Goal: Transaction & Acquisition: Purchase product/service

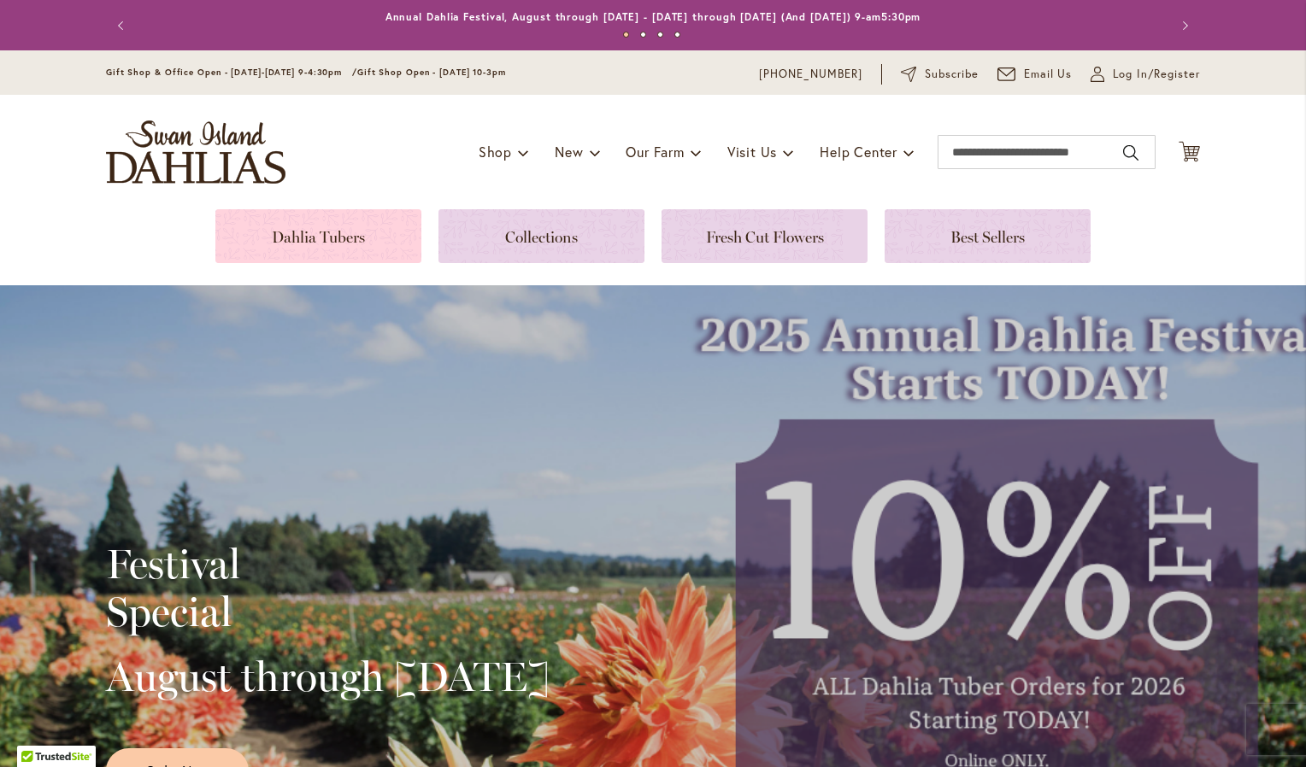
click at [328, 226] on link at bounding box center [318, 236] width 206 height 54
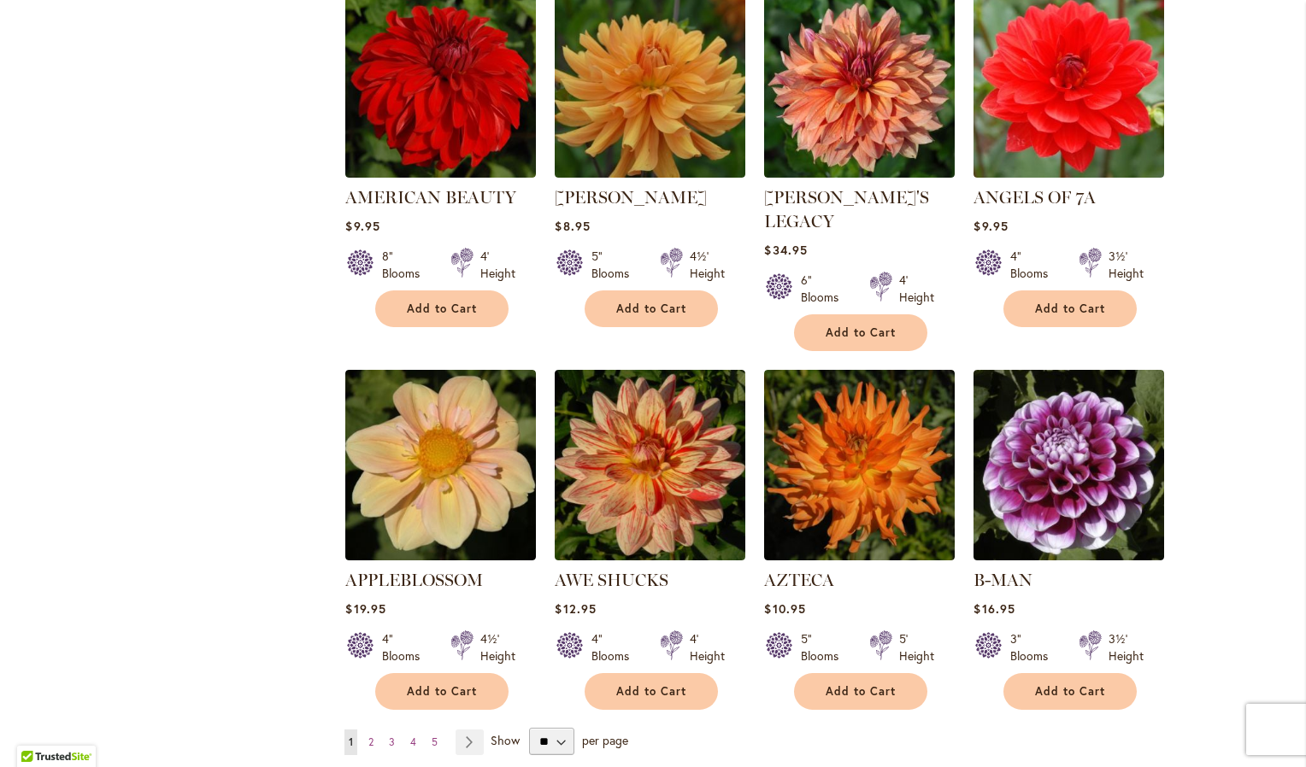
scroll to position [1196, 0]
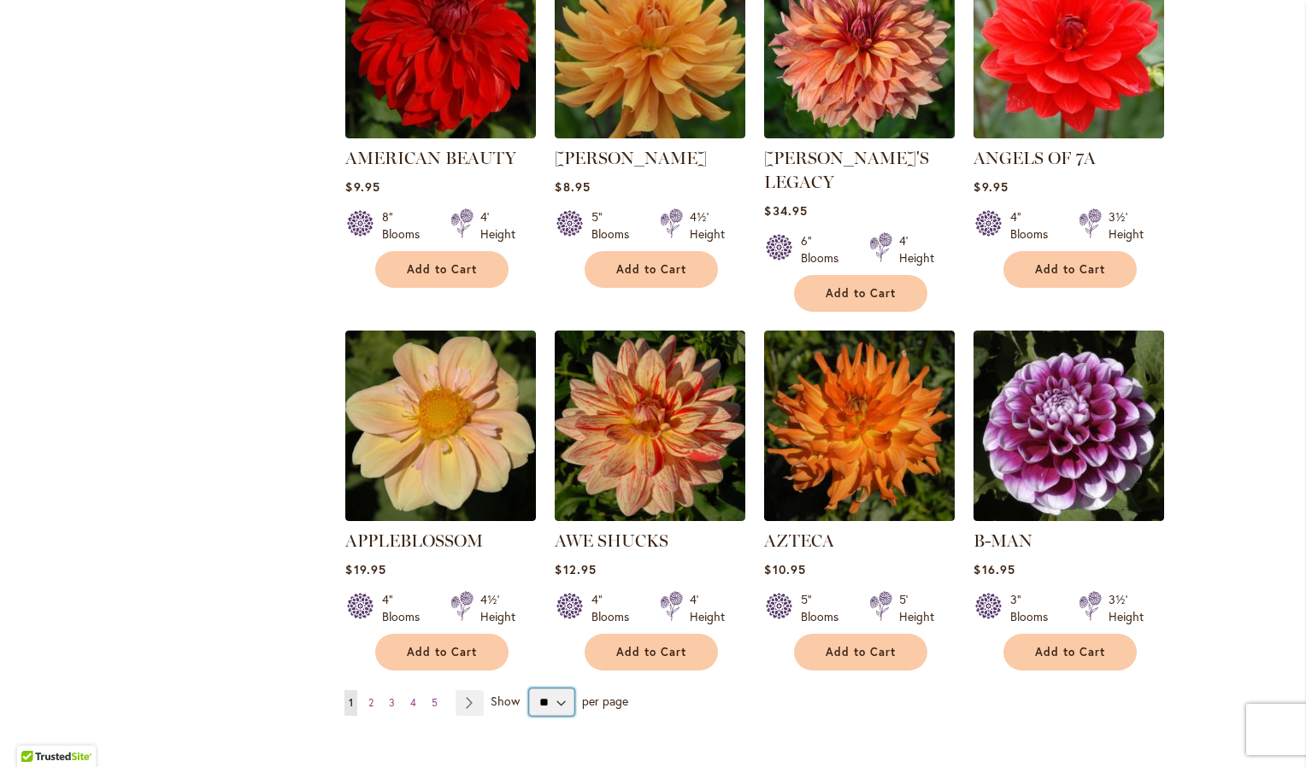
click at [561, 689] on select "** ** ** **" at bounding box center [551, 702] width 44 height 27
select select "**"
click at [529, 689] on select "** ** ** **" at bounding box center [551, 702] width 44 height 27
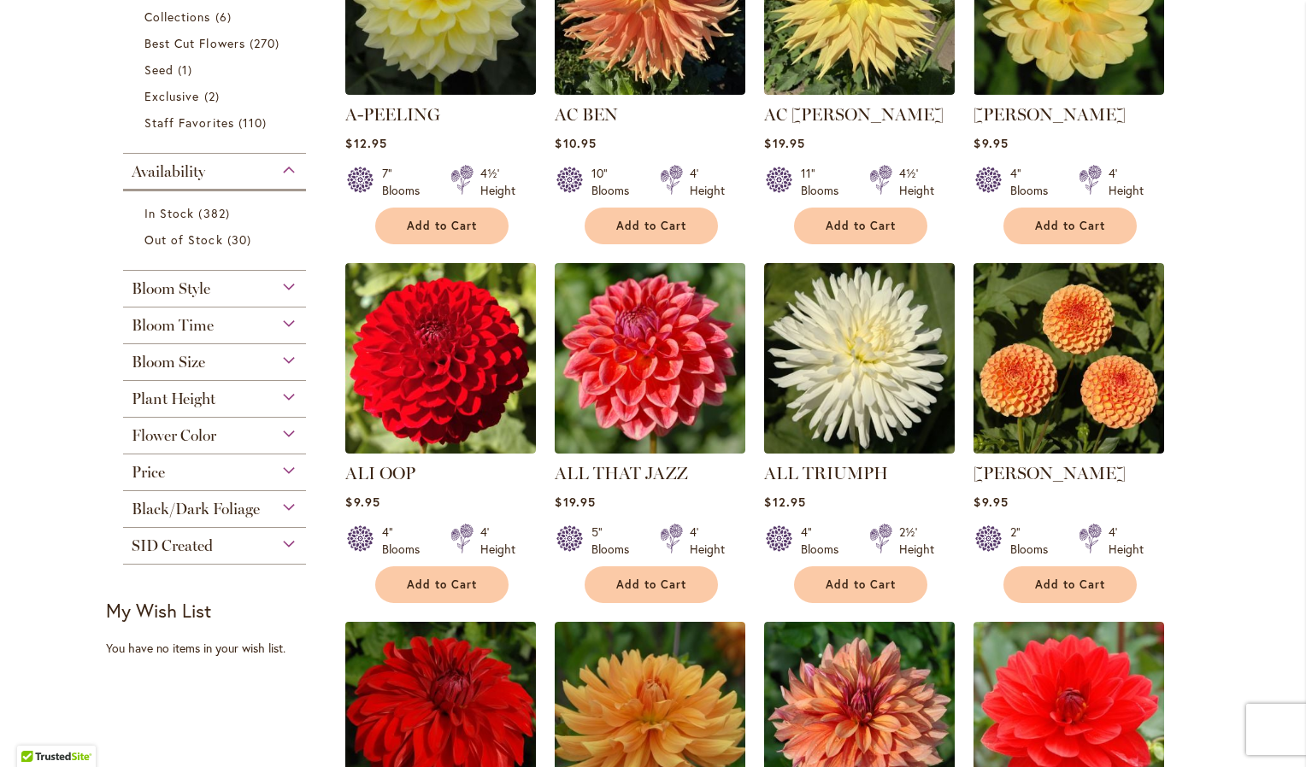
scroll to position [513, 0]
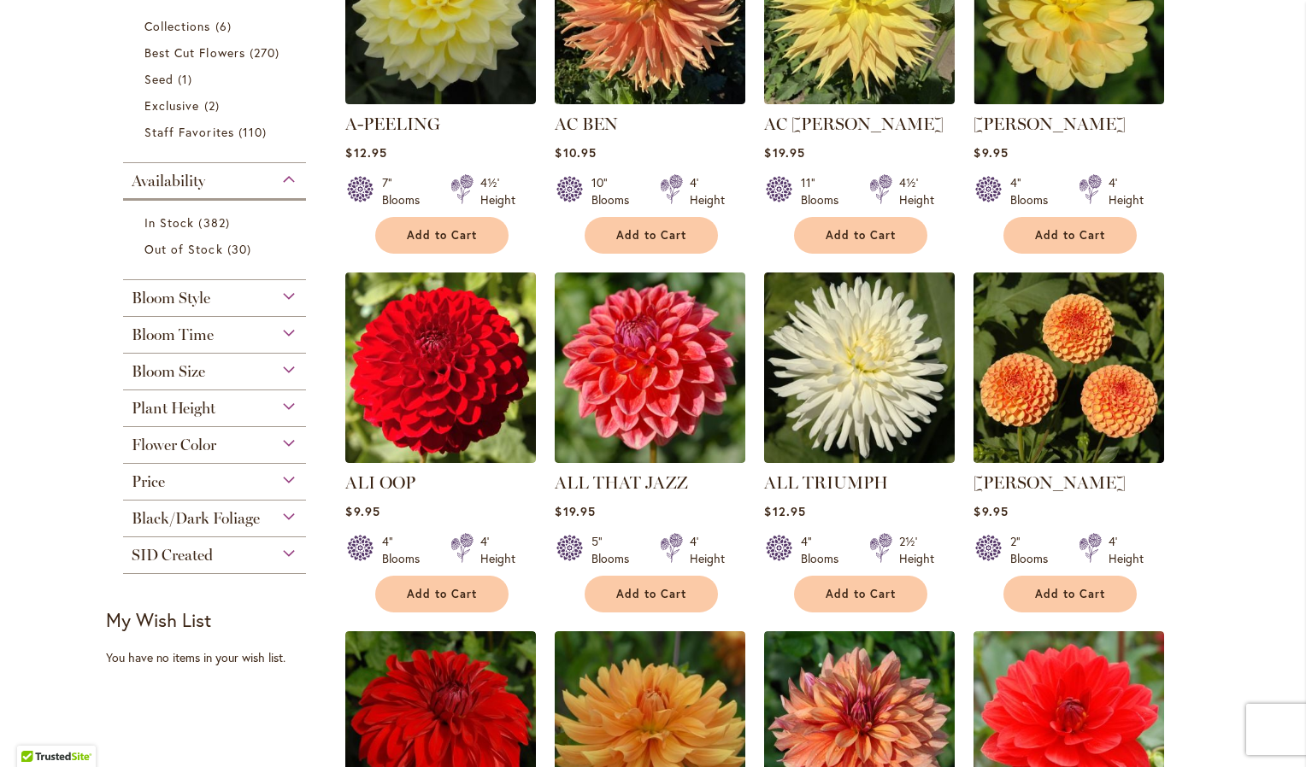
click at [282, 473] on div "Price" at bounding box center [214, 477] width 183 height 27
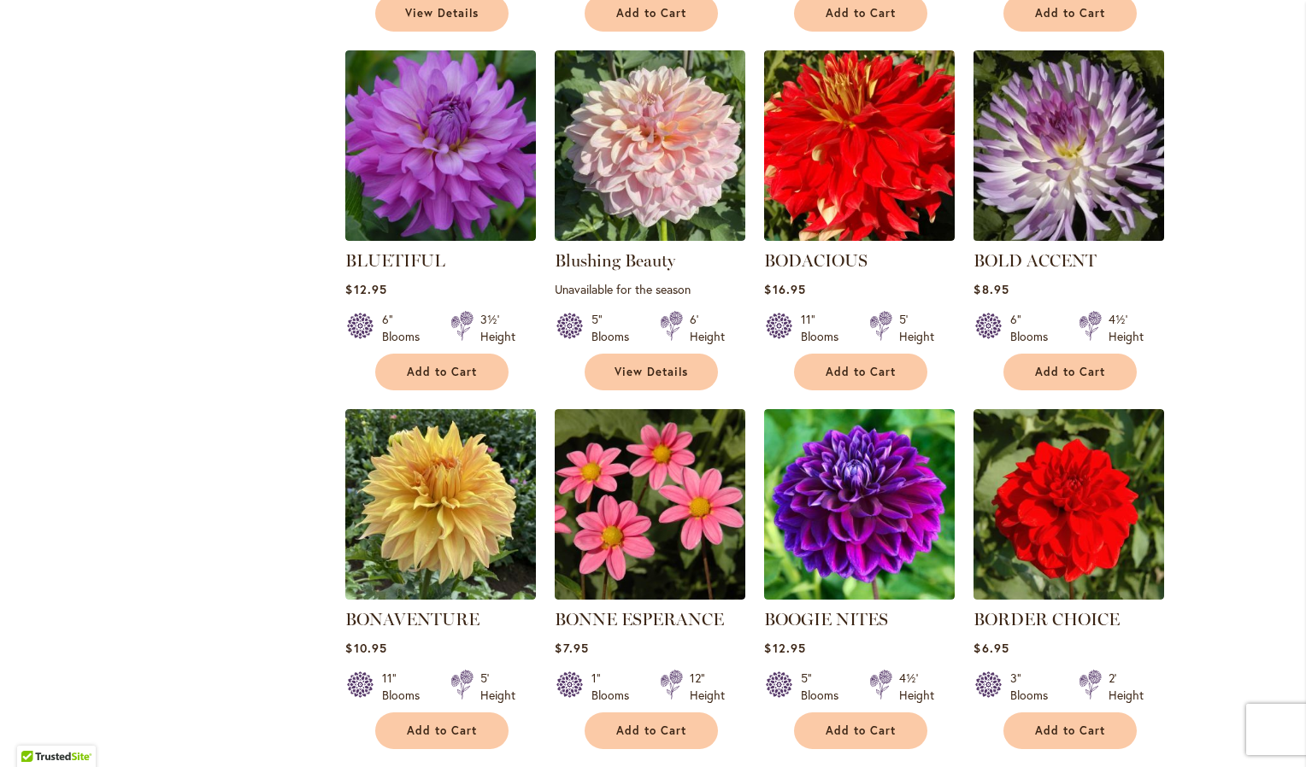
scroll to position [4016, 0]
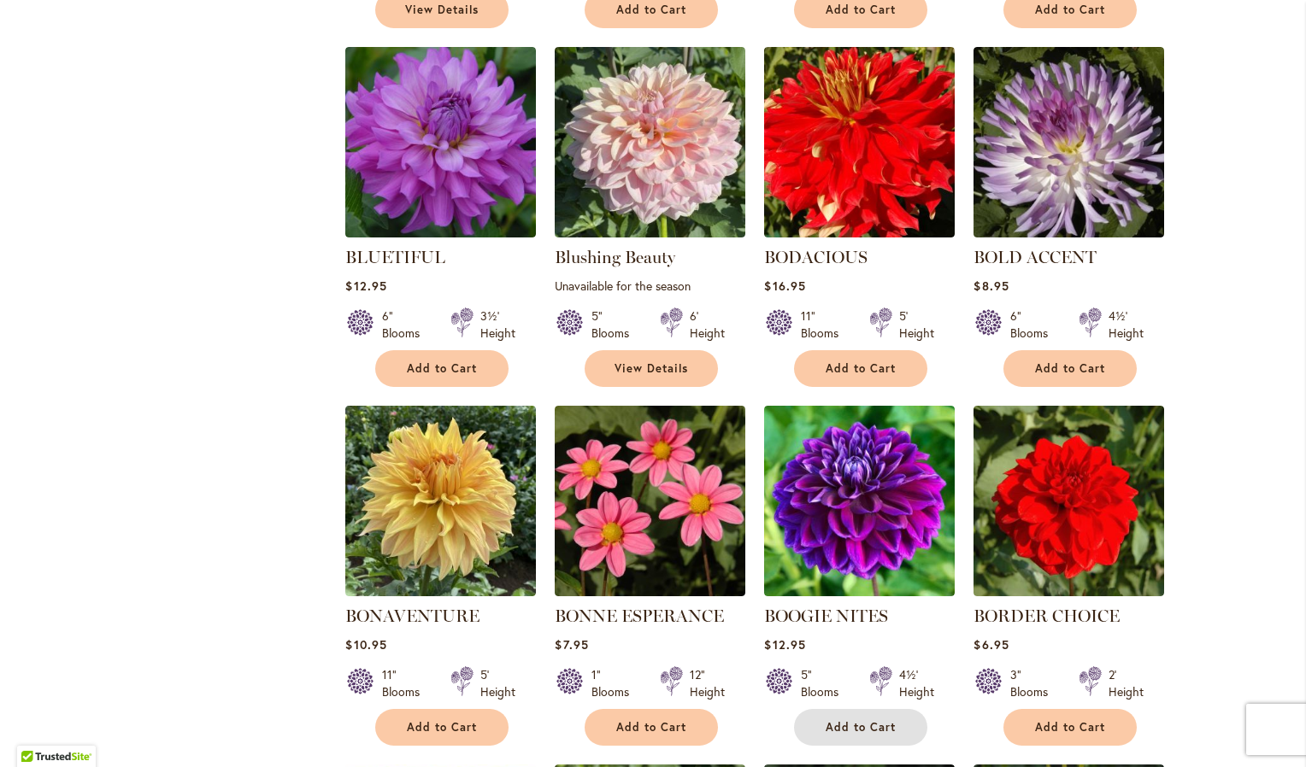
click at [846, 720] on span "Add to Cart" at bounding box center [861, 727] width 70 height 15
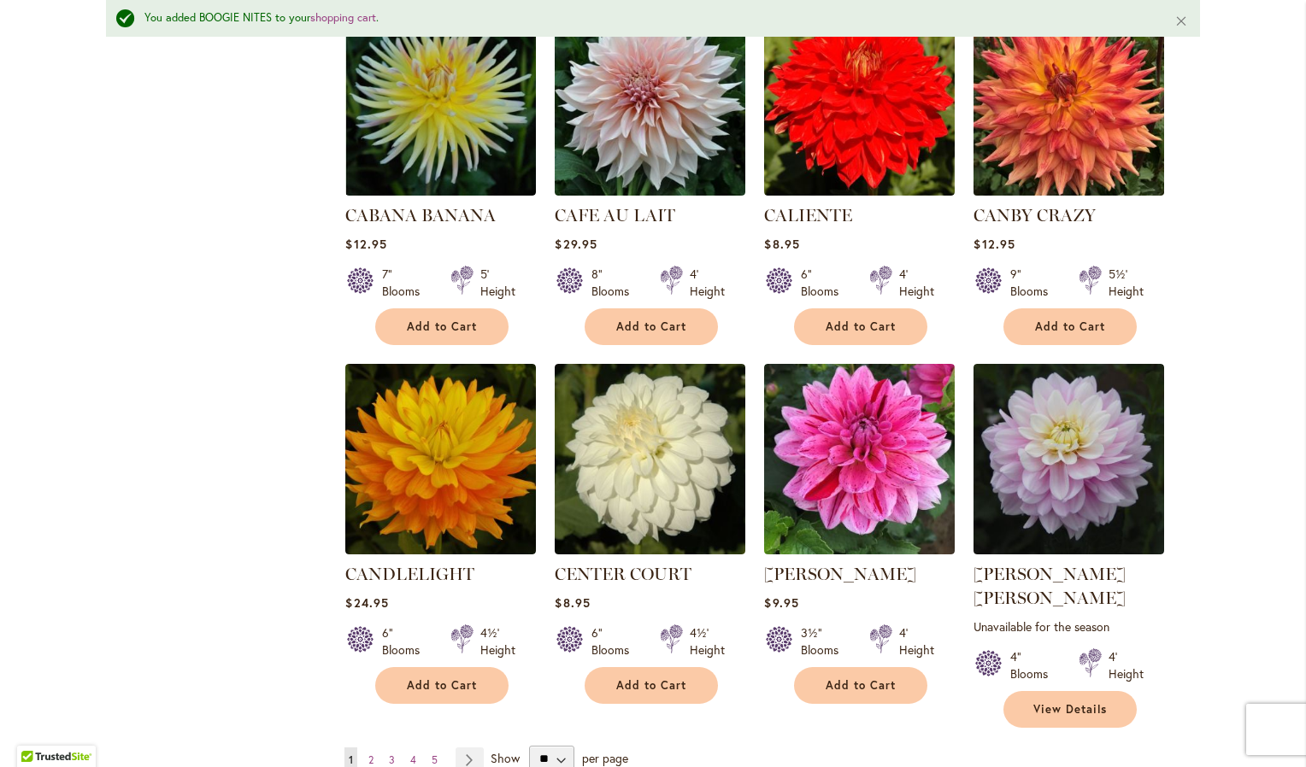
scroll to position [5514, 0]
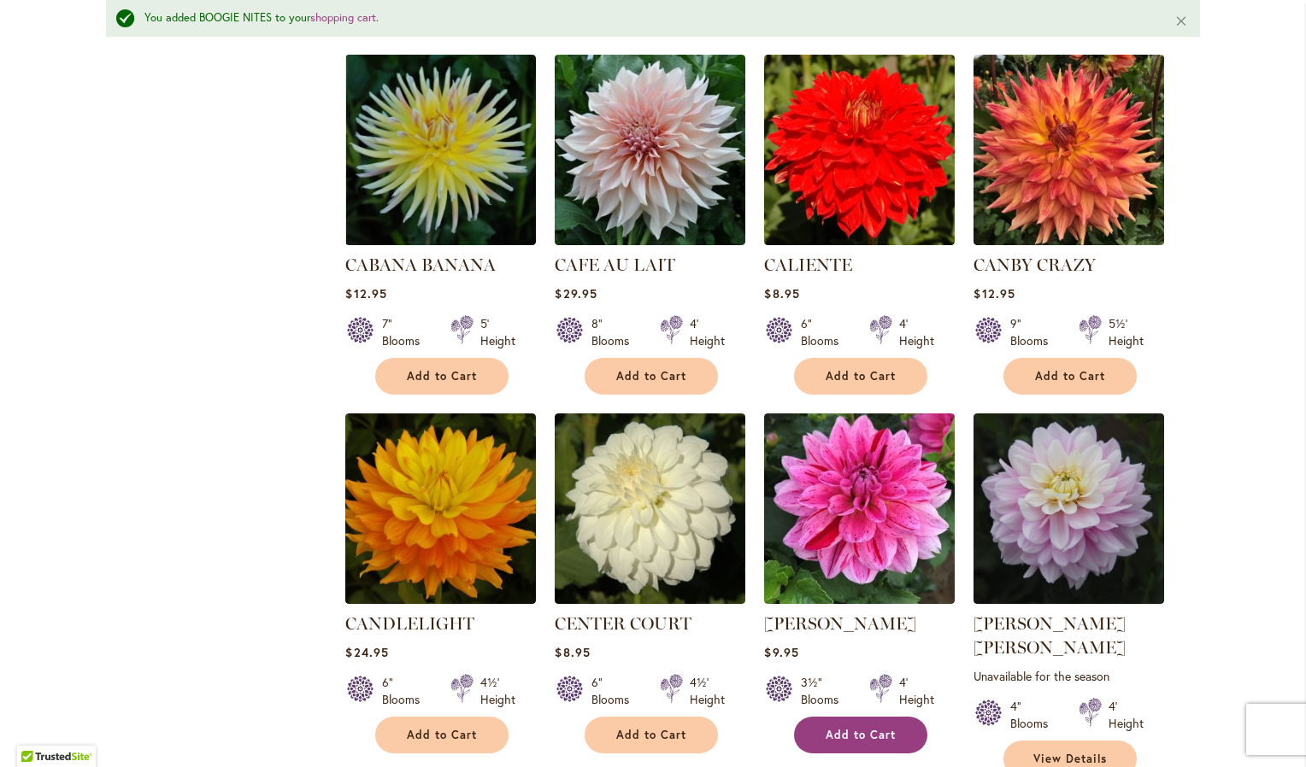
click at [867, 728] on span "Add to Cart" at bounding box center [861, 735] width 70 height 15
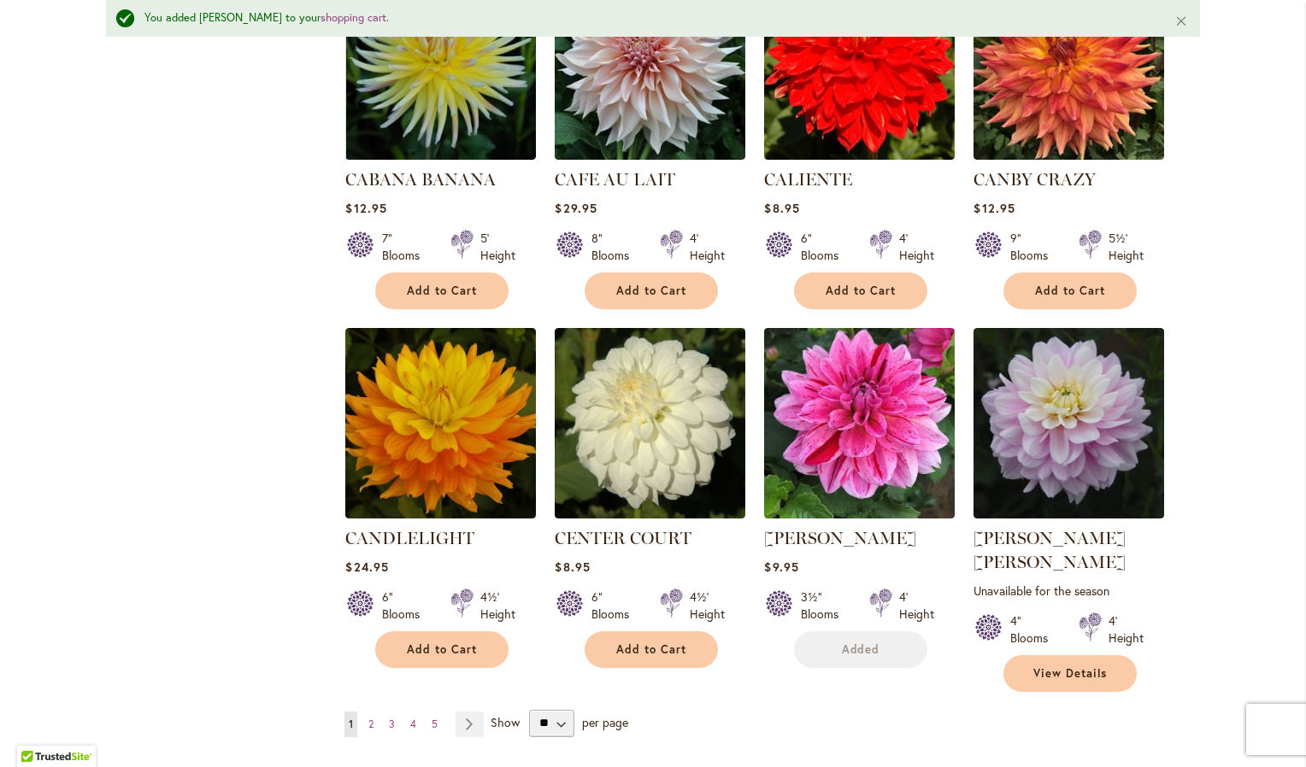
scroll to position [5685, 0]
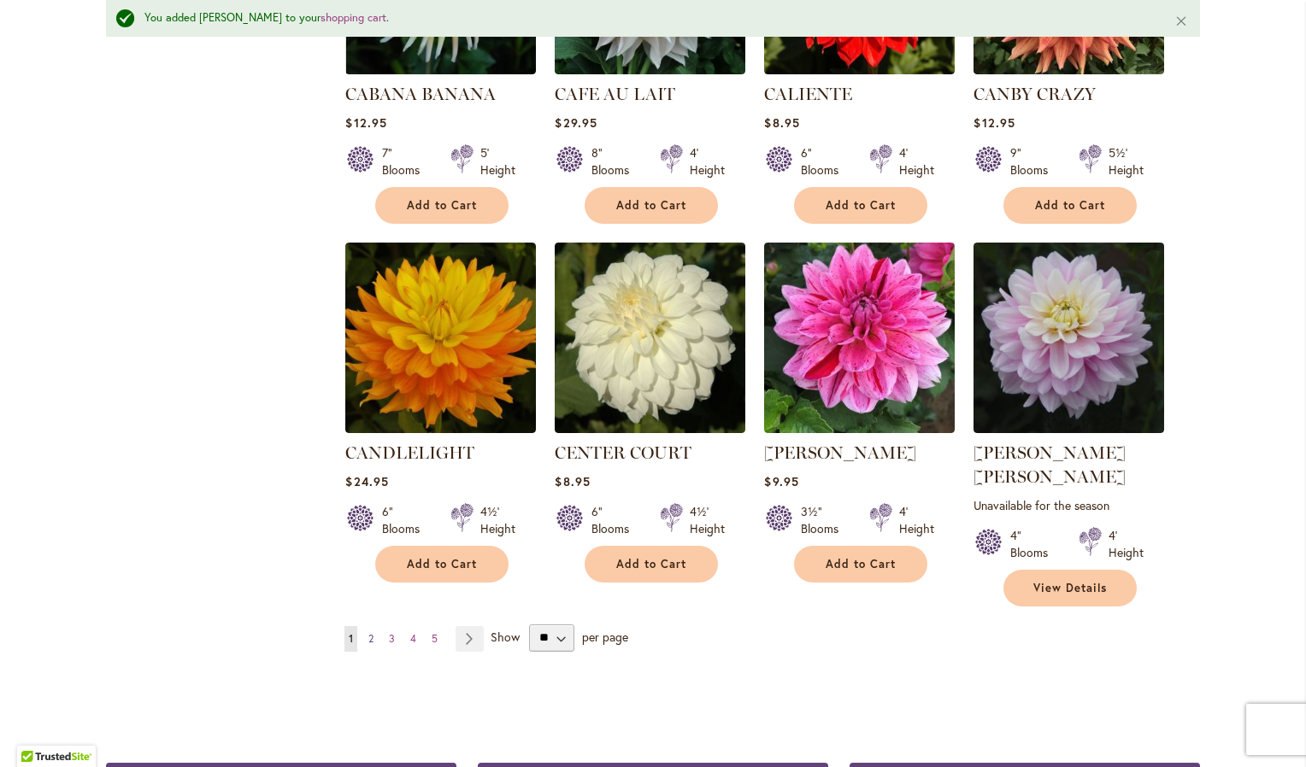
click at [368, 626] on link "Page 2" at bounding box center [371, 639] width 14 height 26
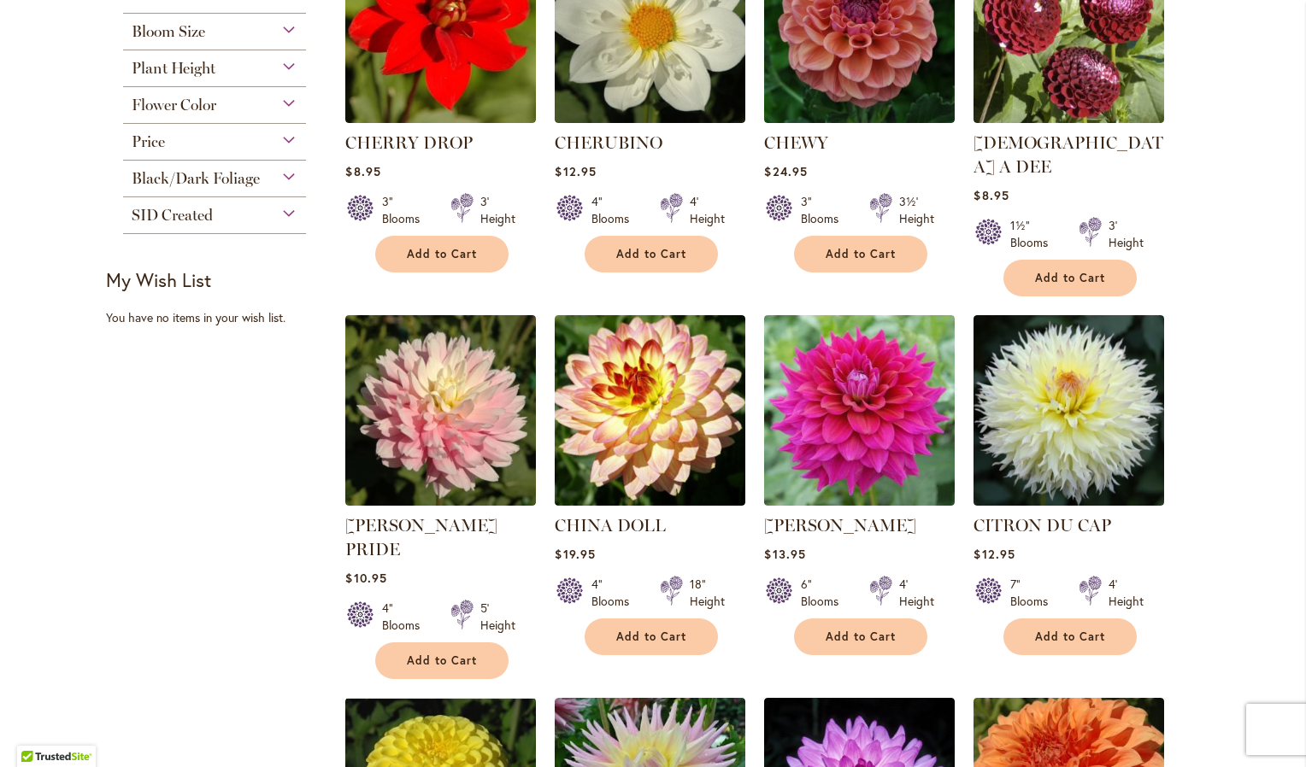
scroll to position [855, 0]
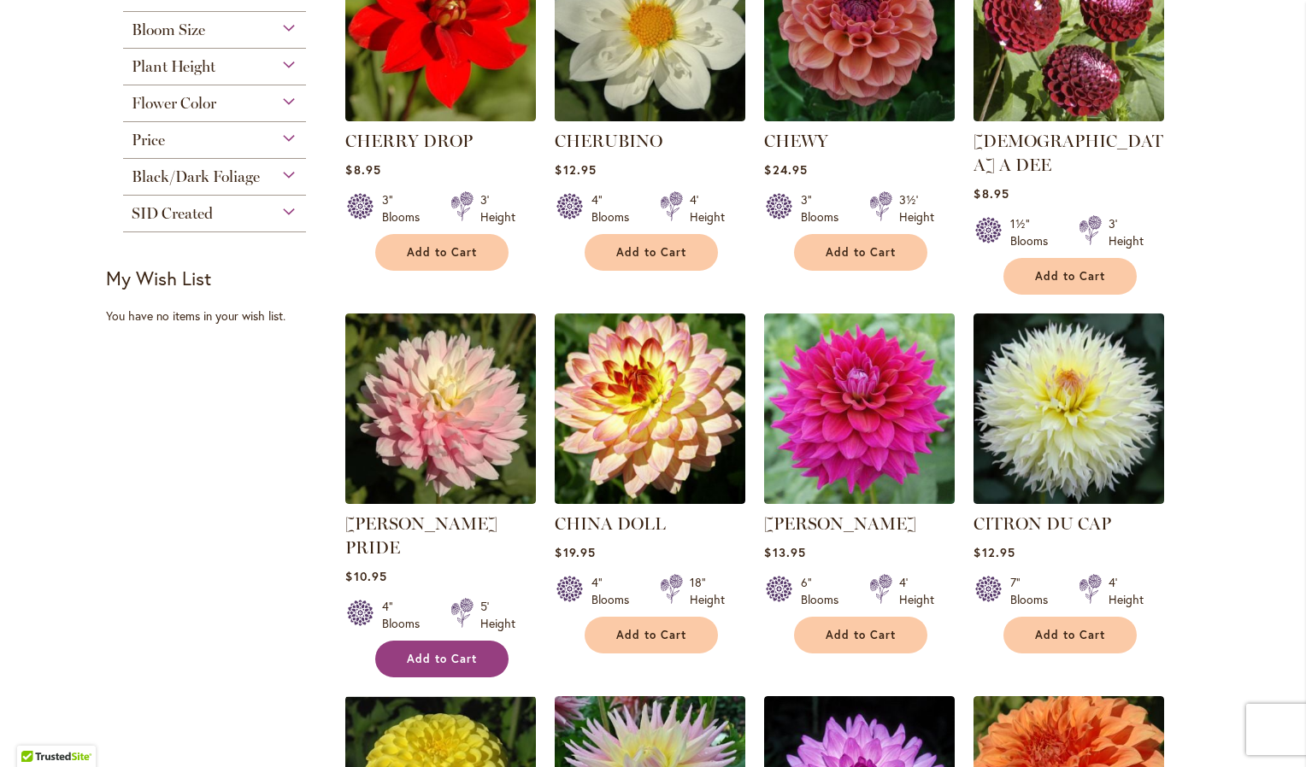
click at [412, 652] on span "Add to Cart" at bounding box center [442, 659] width 70 height 15
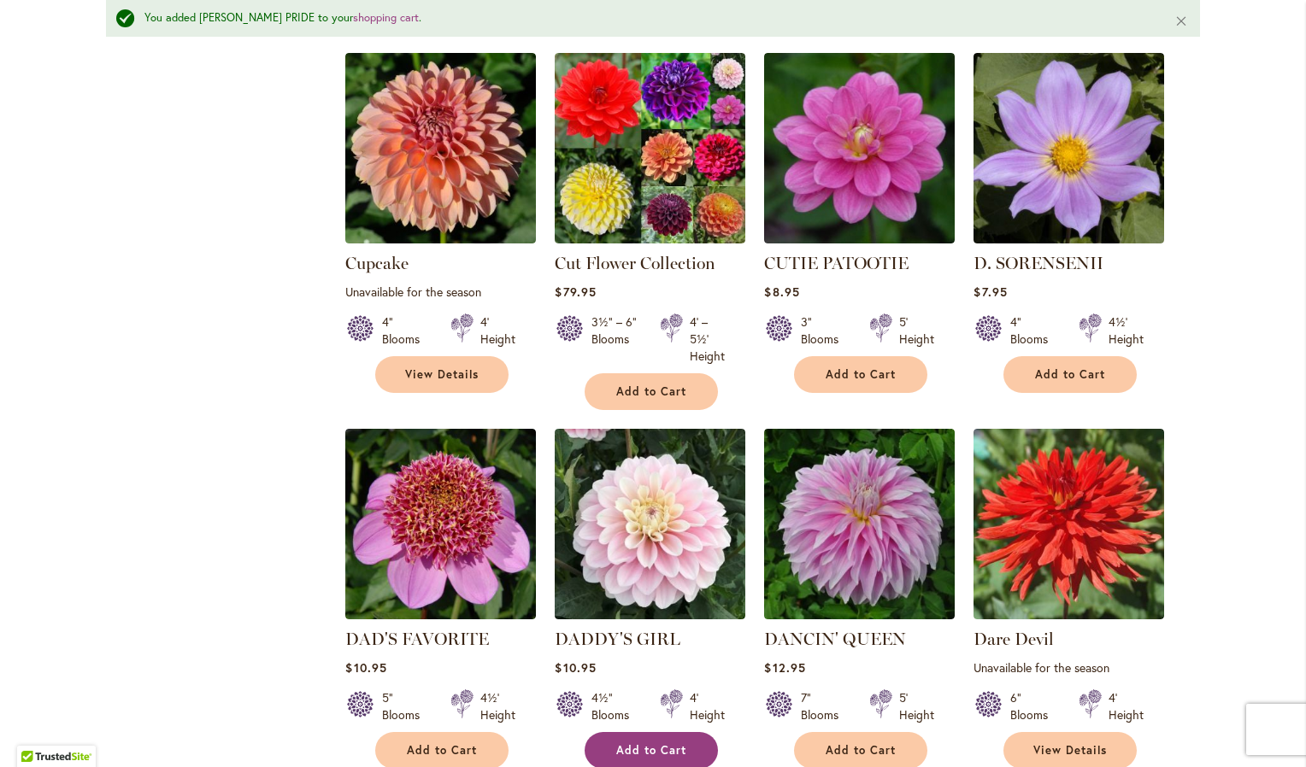
scroll to position [2694, 0]
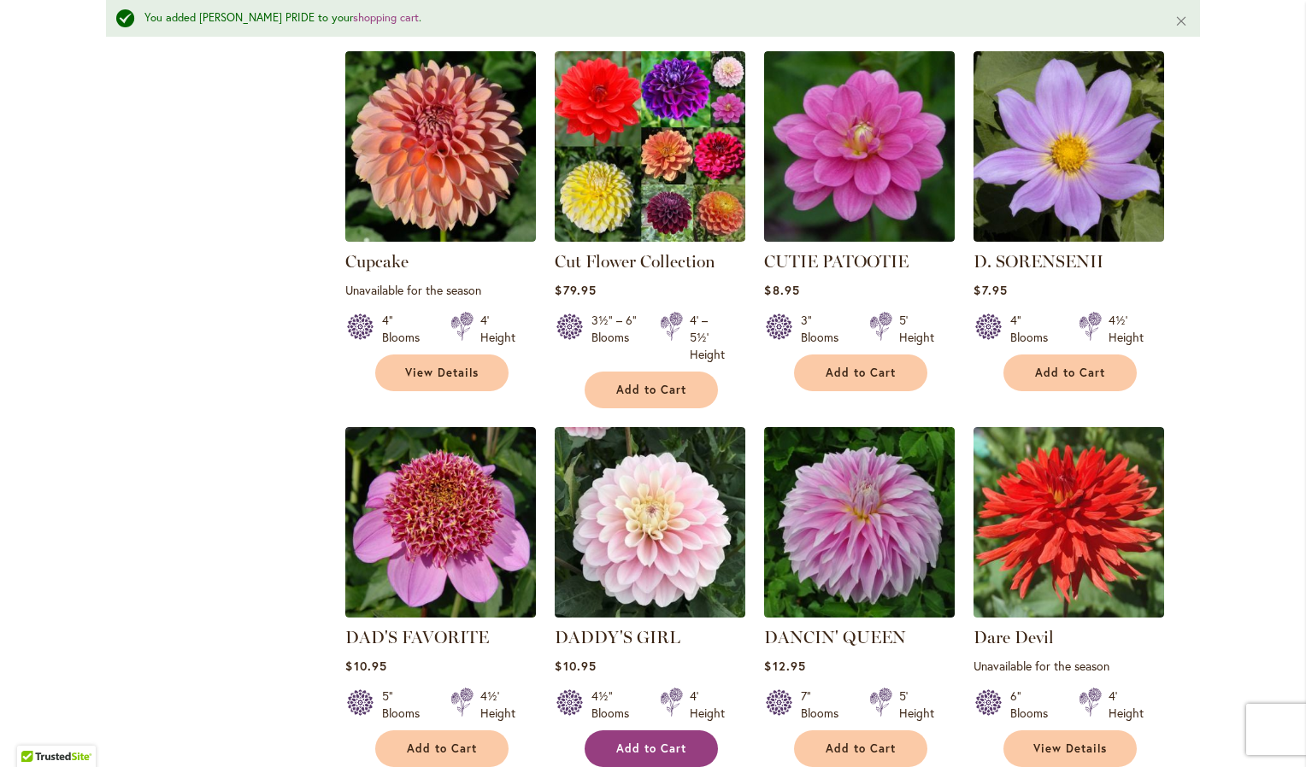
click at [667, 731] on button "Add to Cart" at bounding box center [651, 749] width 133 height 37
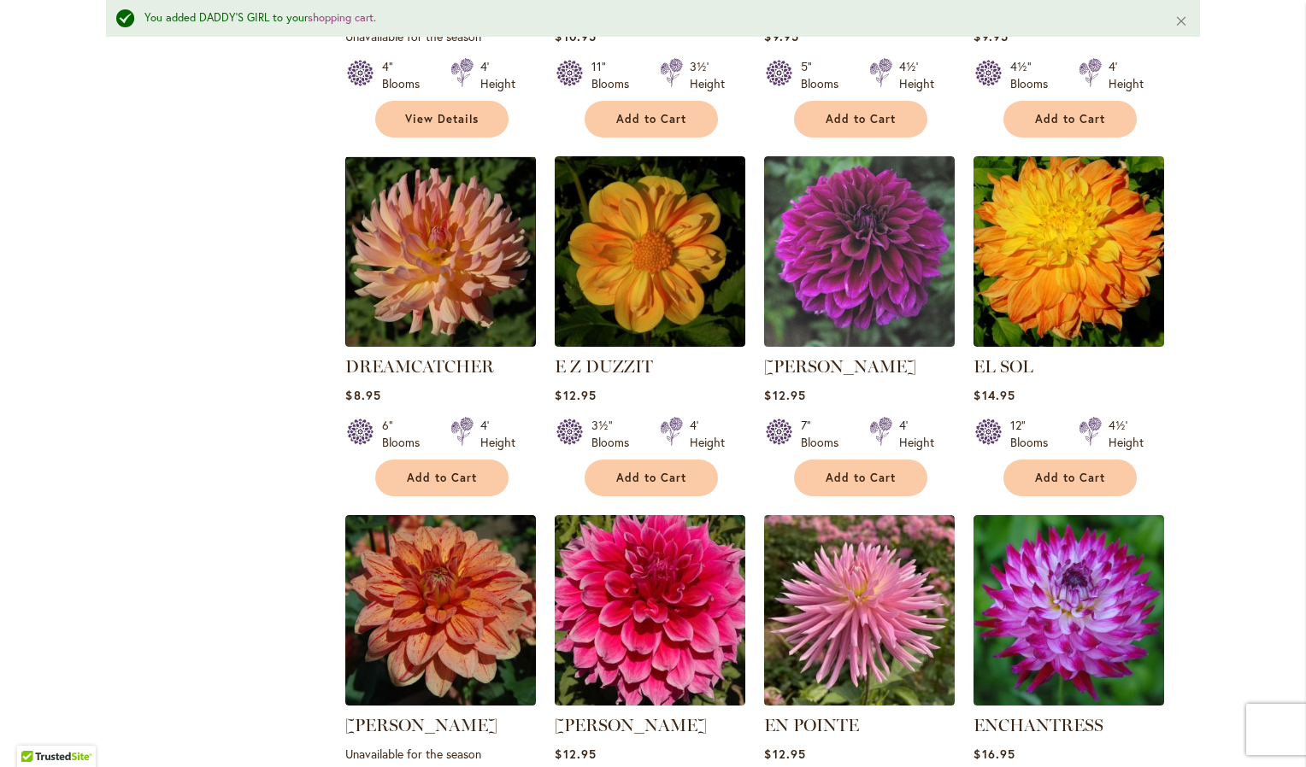
scroll to position [4488, 0]
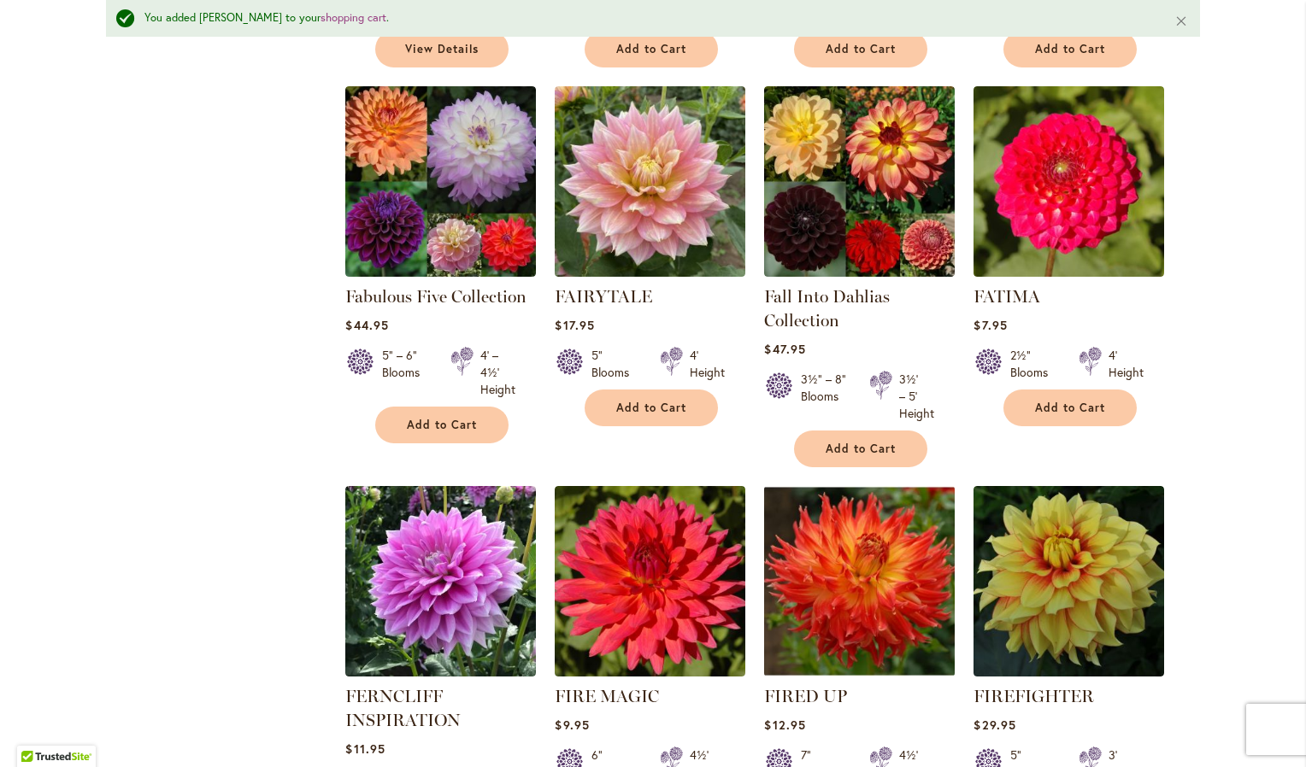
scroll to position [5599, 0]
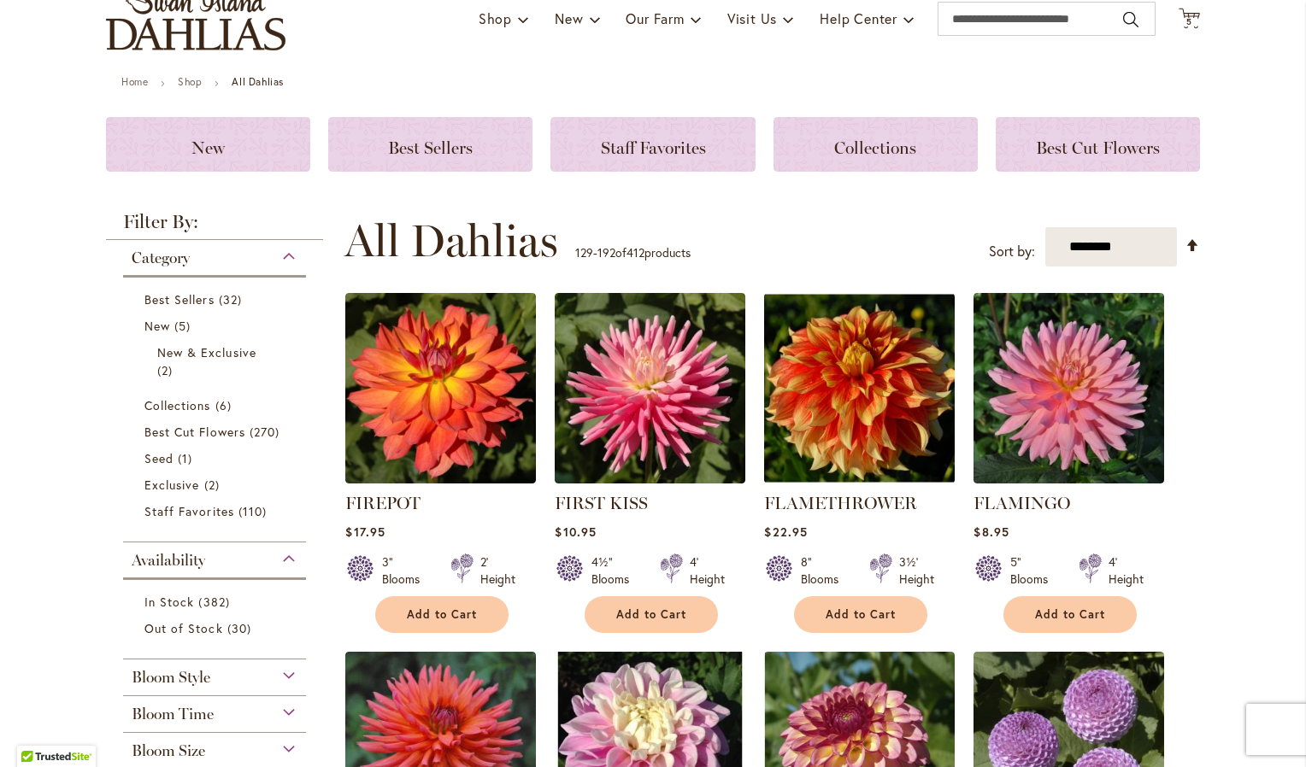
scroll to position [171, 0]
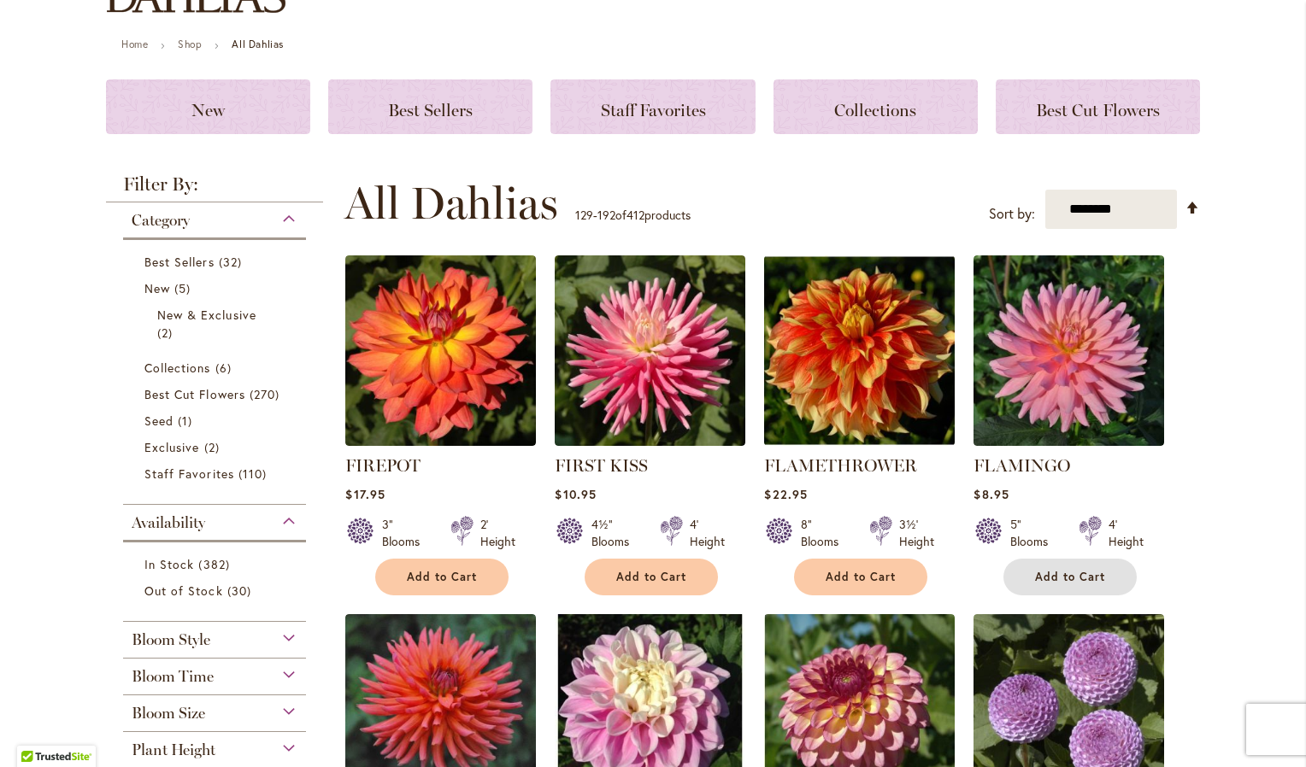
click at [1058, 564] on button "Add to Cart" at bounding box center [1069, 577] width 133 height 37
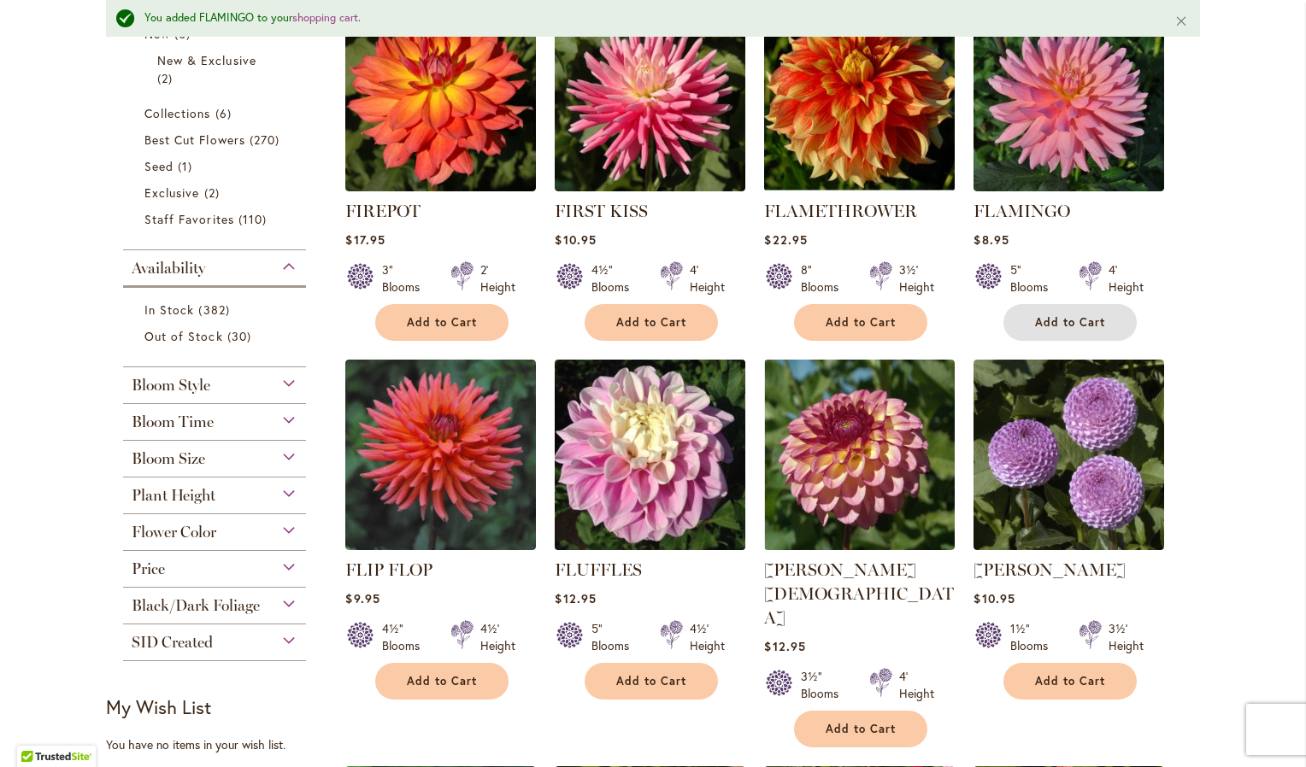
scroll to position [472, 0]
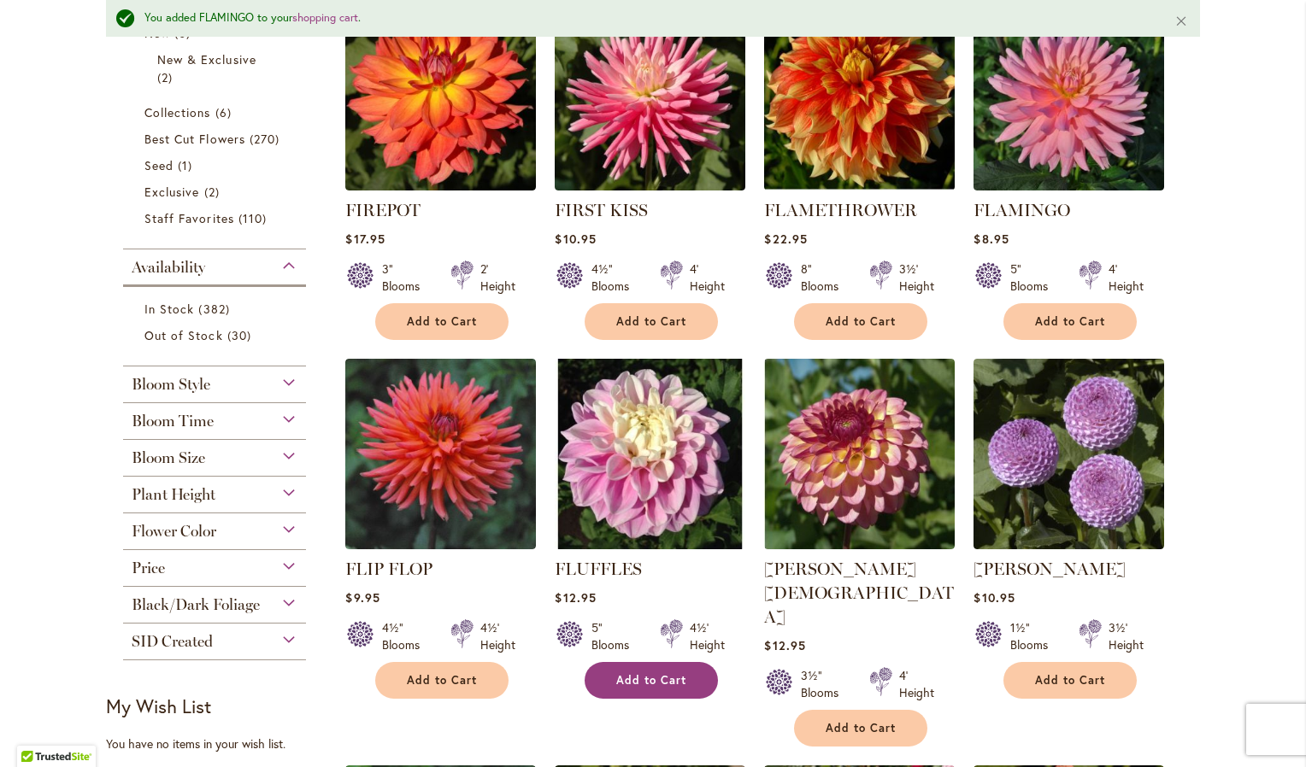
click at [634, 673] on span "Add to Cart" at bounding box center [651, 680] width 70 height 15
drag, startPoint x: 1049, startPoint y: 316, endPoint x: 1063, endPoint y: 334, distance: 22.6
click at [1049, 317] on span "Add to Cart" at bounding box center [1070, 321] width 70 height 15
click at [654, 668] on button "Add to Cart" at bounding box center [651, 680] width 133 height 37
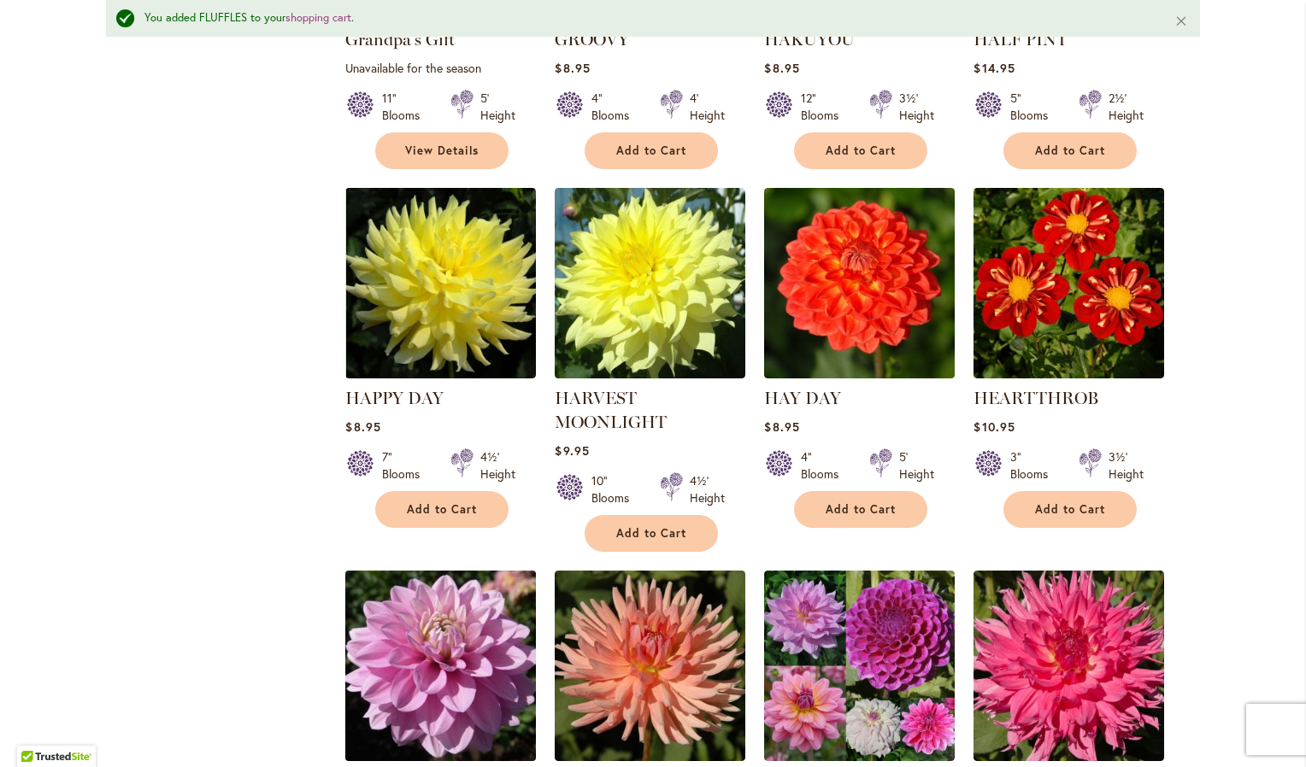
scroll to position [3719, 0]
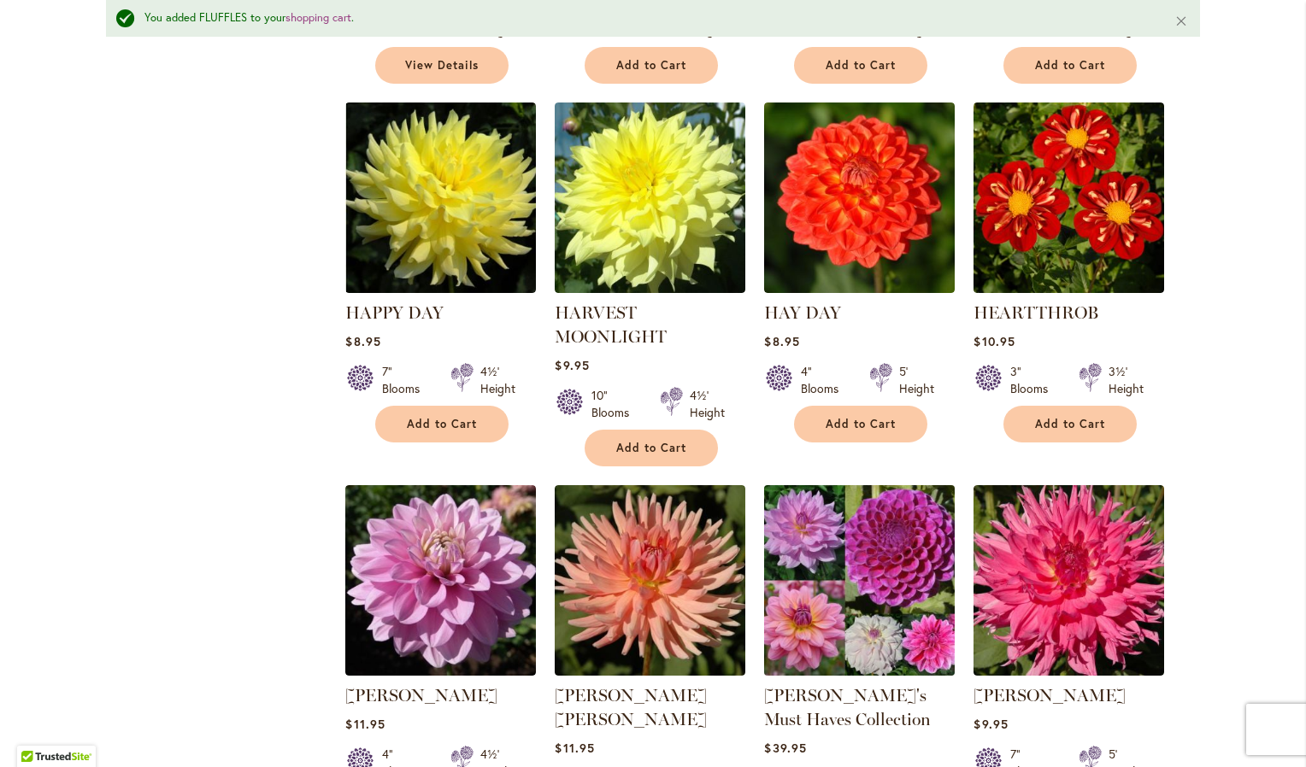
click at [861, 502] on img at bounding box center [860, 580] width 200 height 200
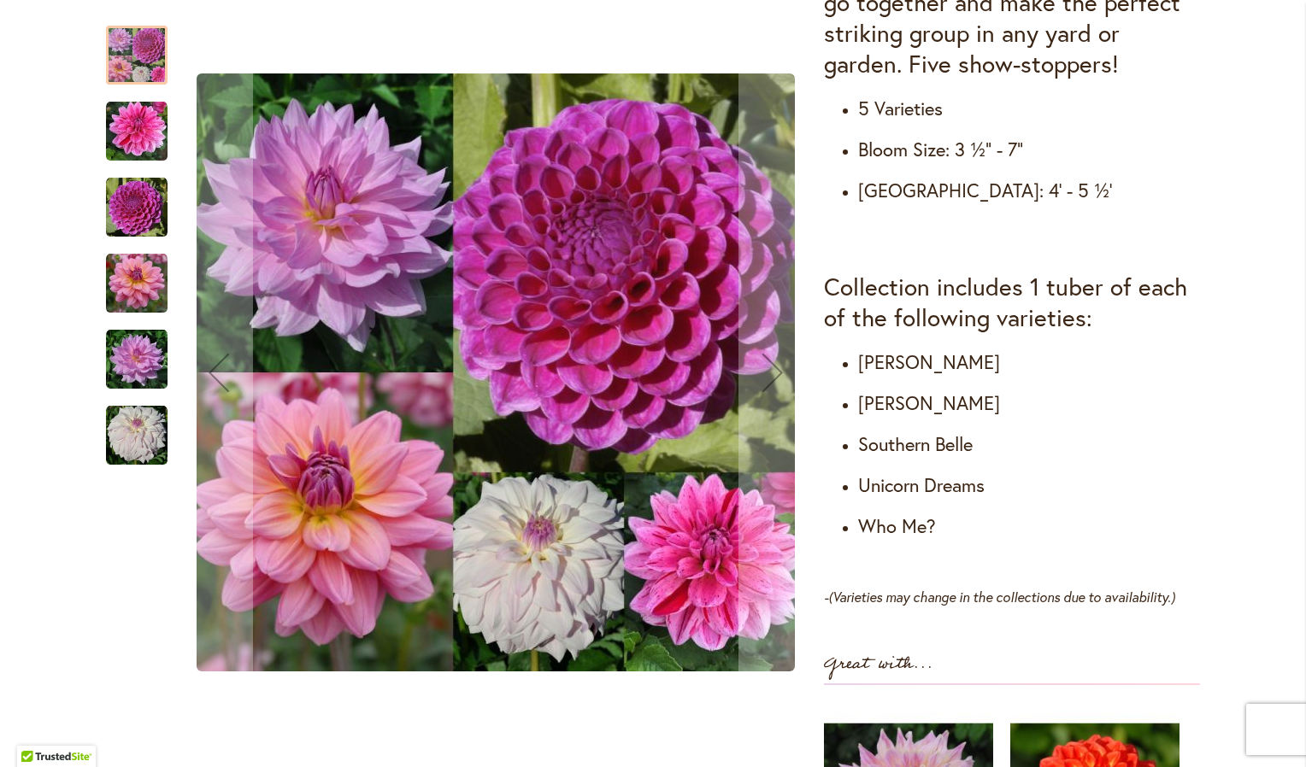
scroll to position [855, 0]
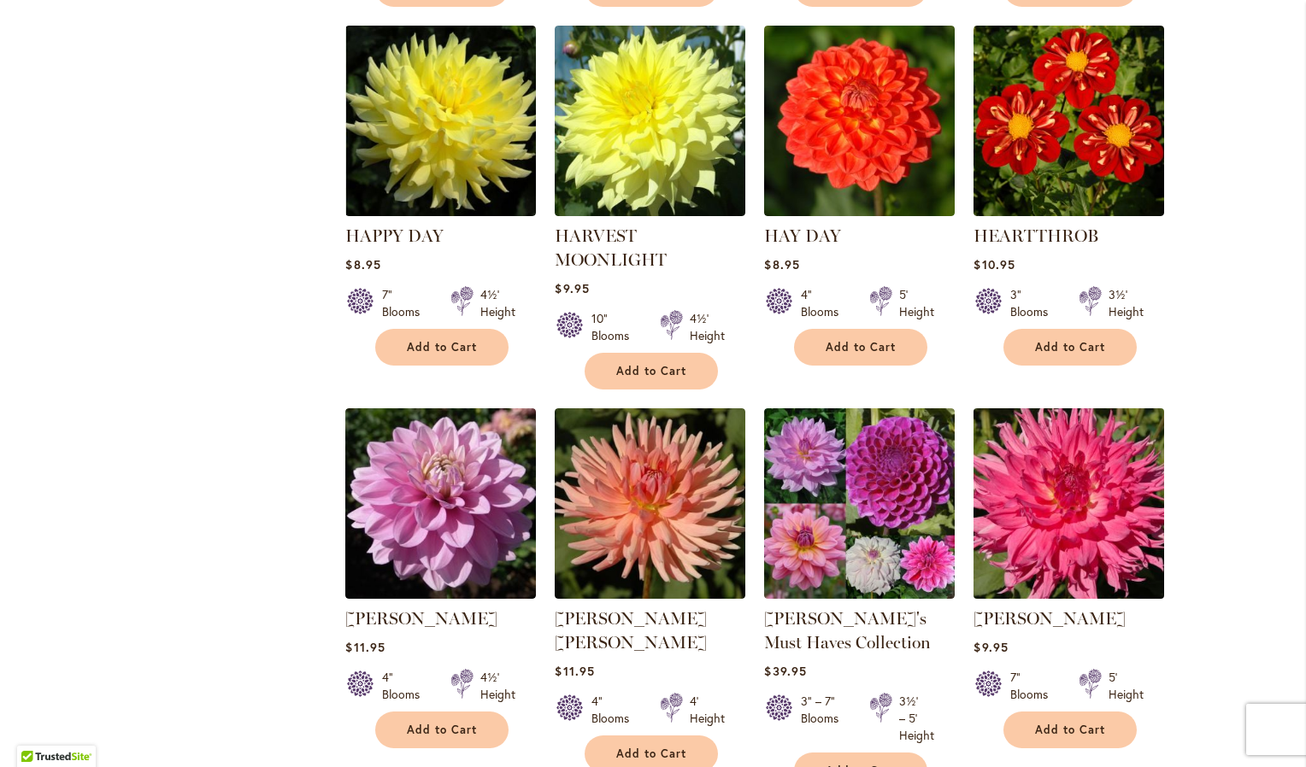
scroll to position [3760, 0]
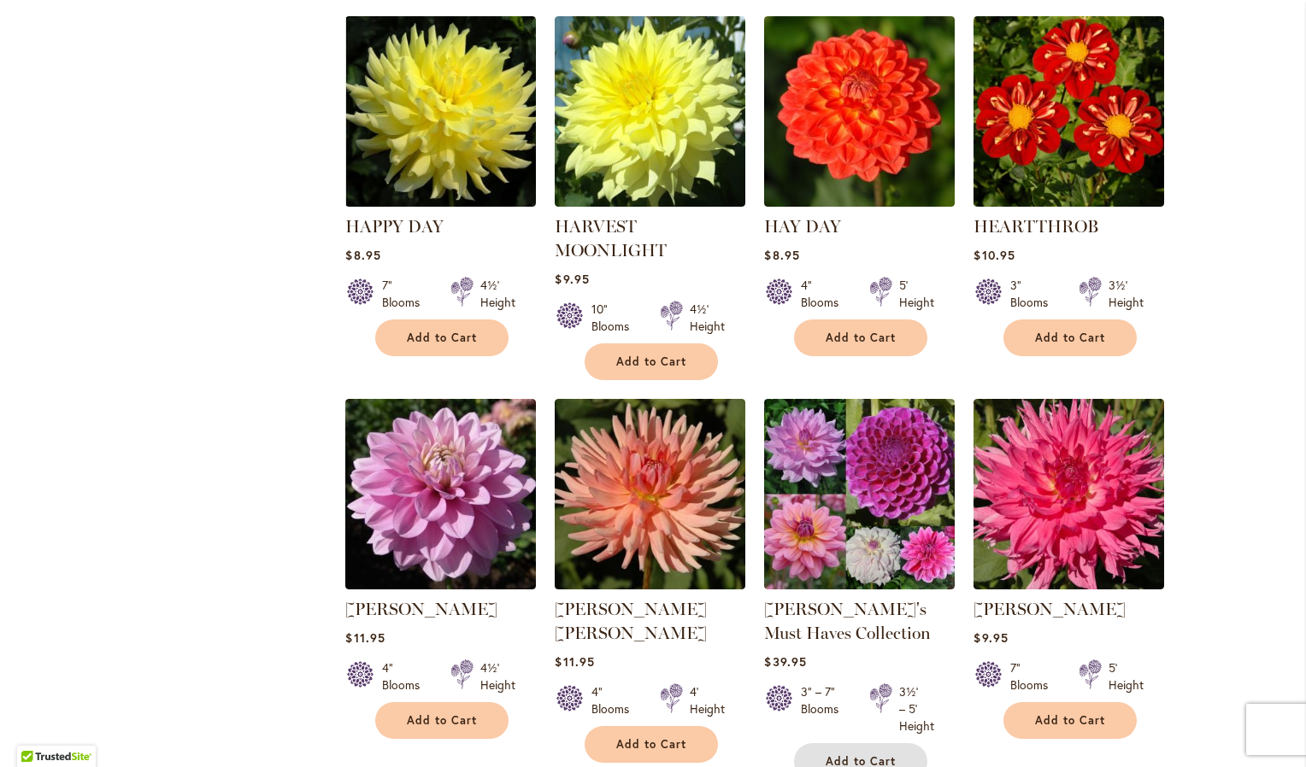
drag, startPoint x: 861, startPoint y: 659, endPoint x: 861, endPoint y: 648, distance: 11.1
click at [861, 755] on span "Add to Cart" at bounding box center [861, 762] width 70 height 15
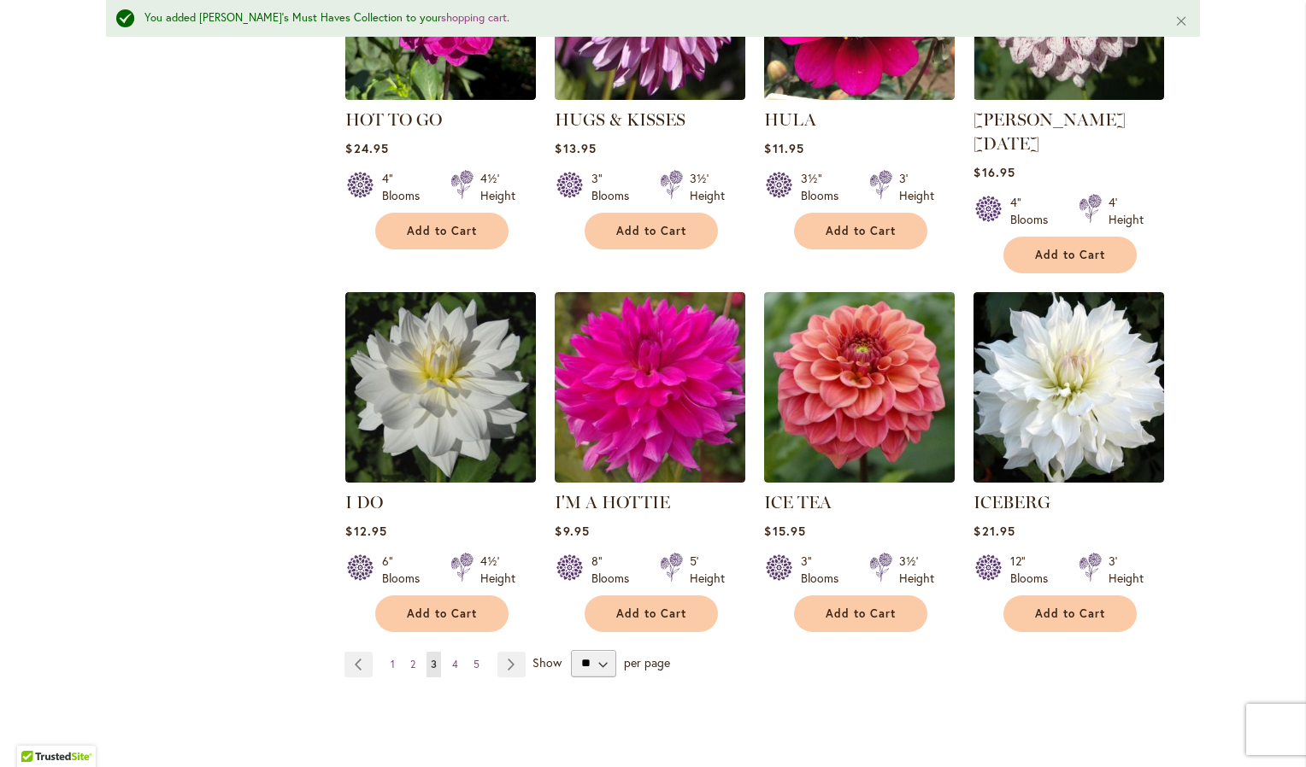
scroll to position [5855, 0]
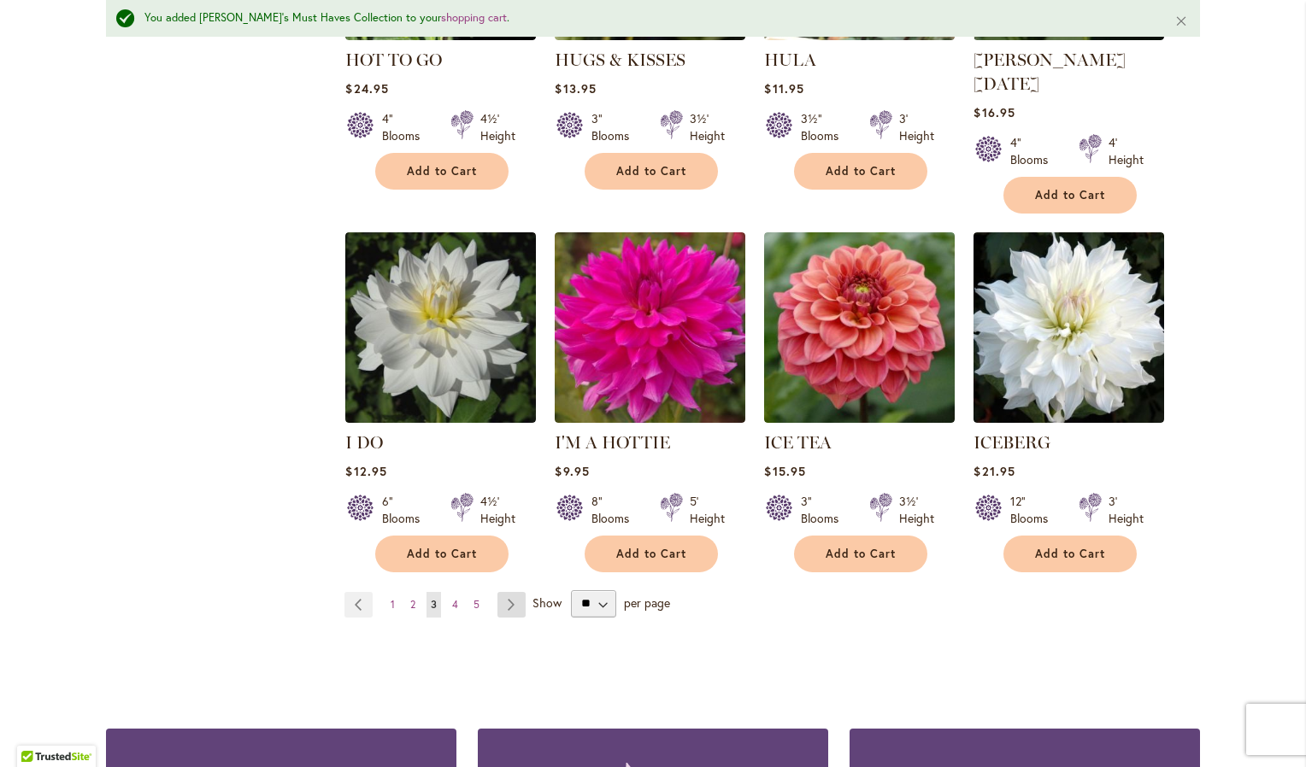
click at [505, 592] on link "Page Next" at bounding box center [511, 605] width 28 height 26
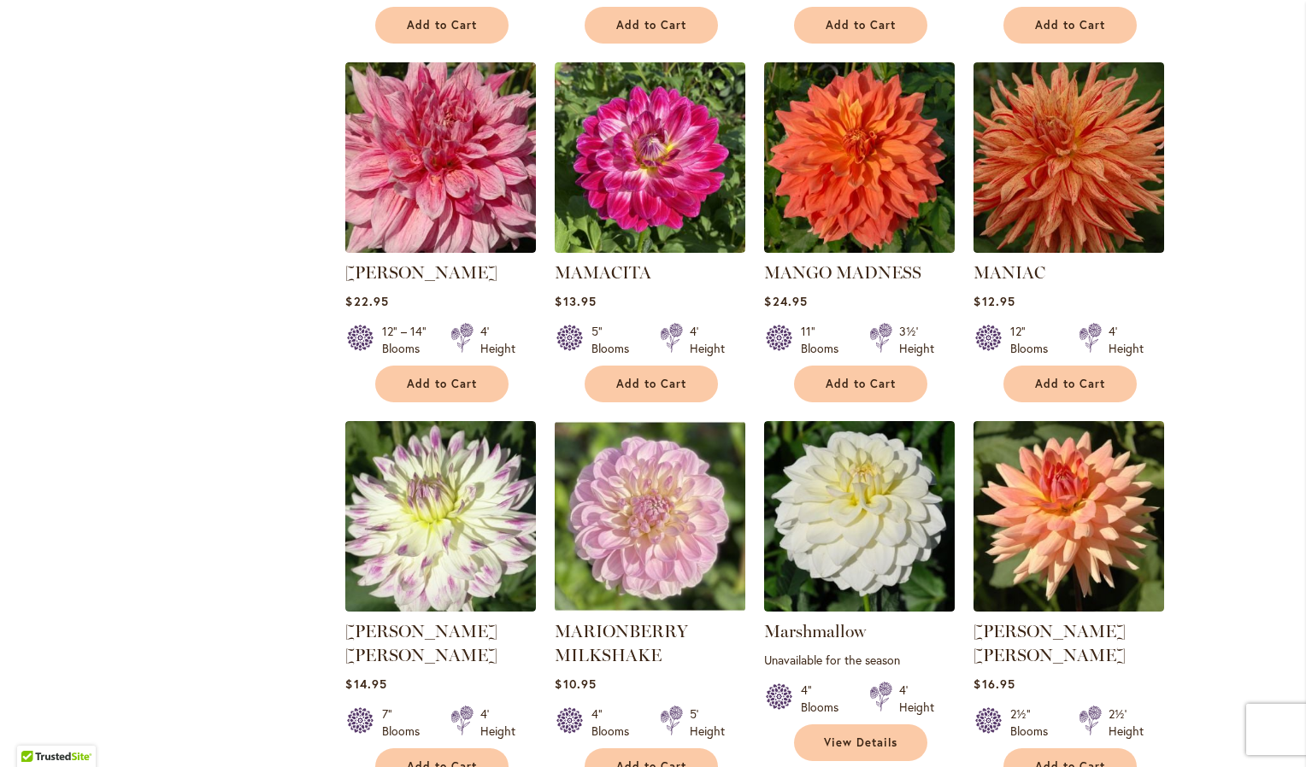
scroll to position [5555, 0]
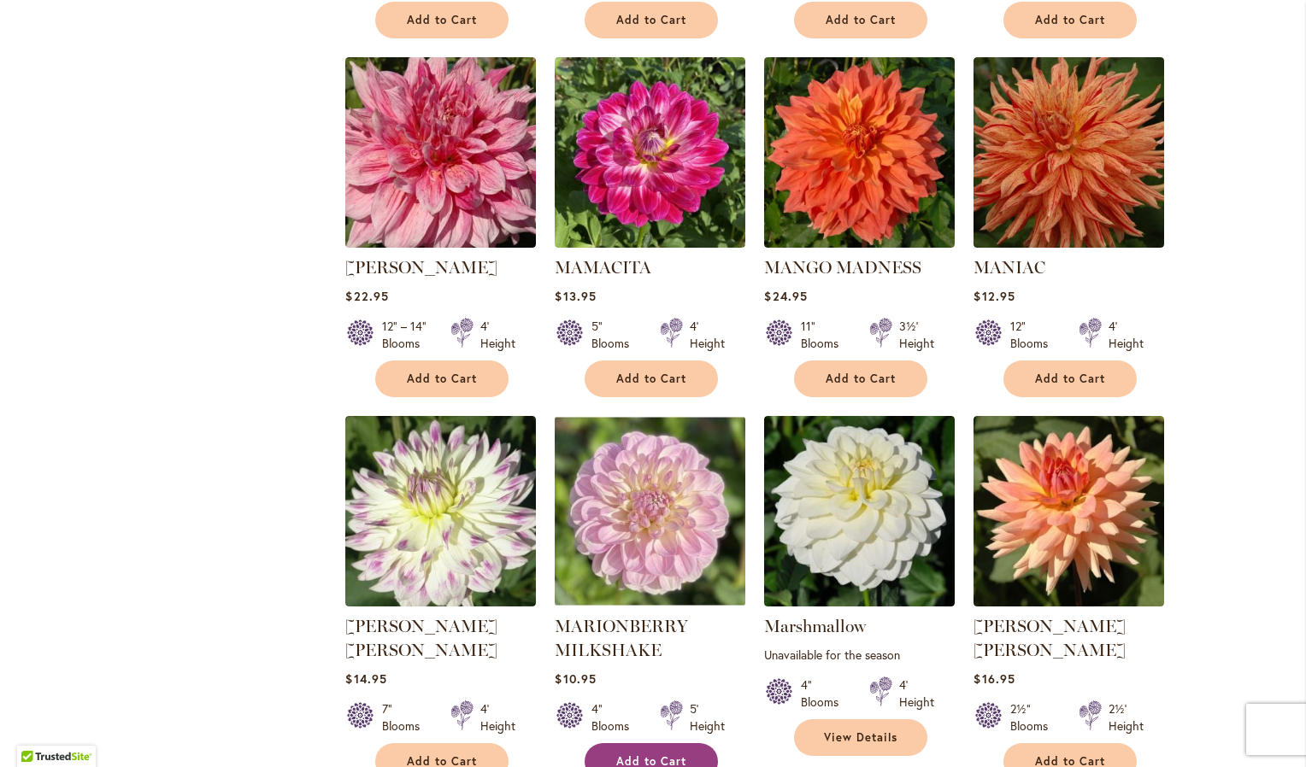
click at [660, 755] on span "Add to Cart" at bounding box center [651, 762] width 70 height 15
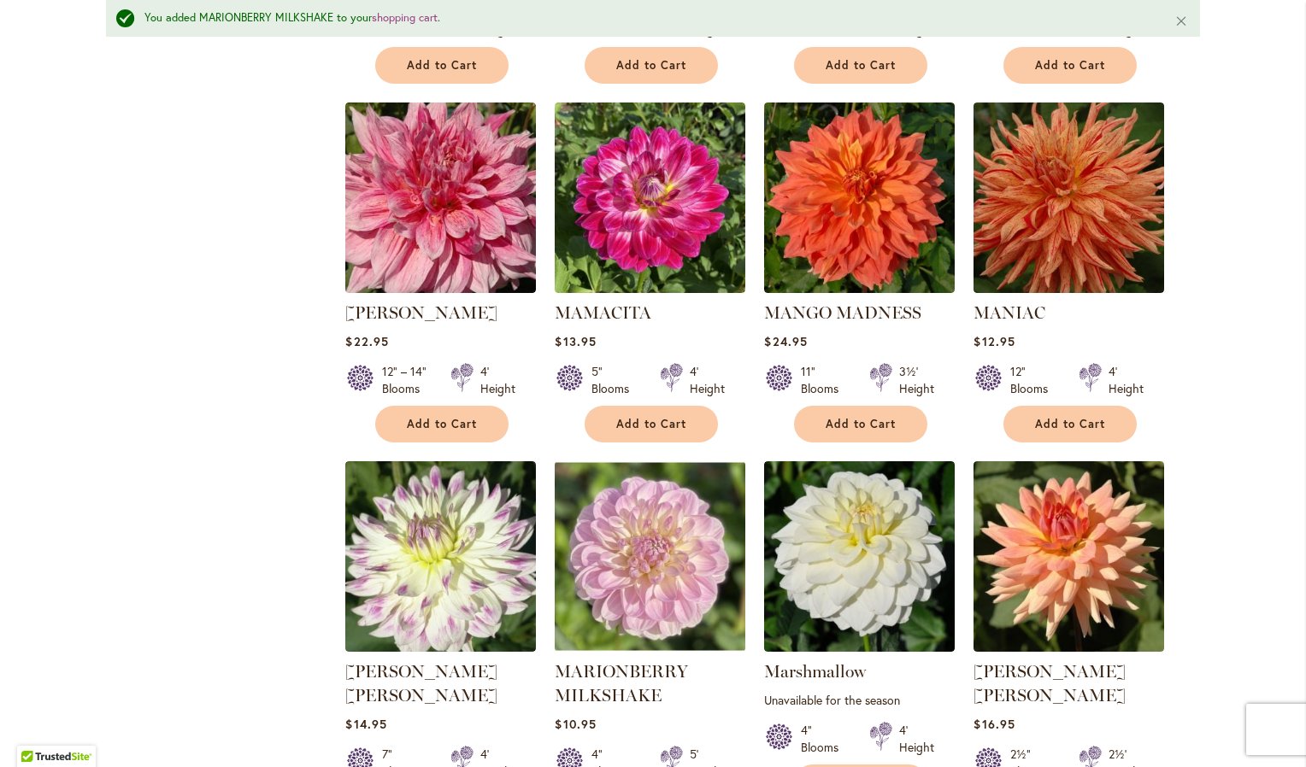
scroll to position [5599, 0]
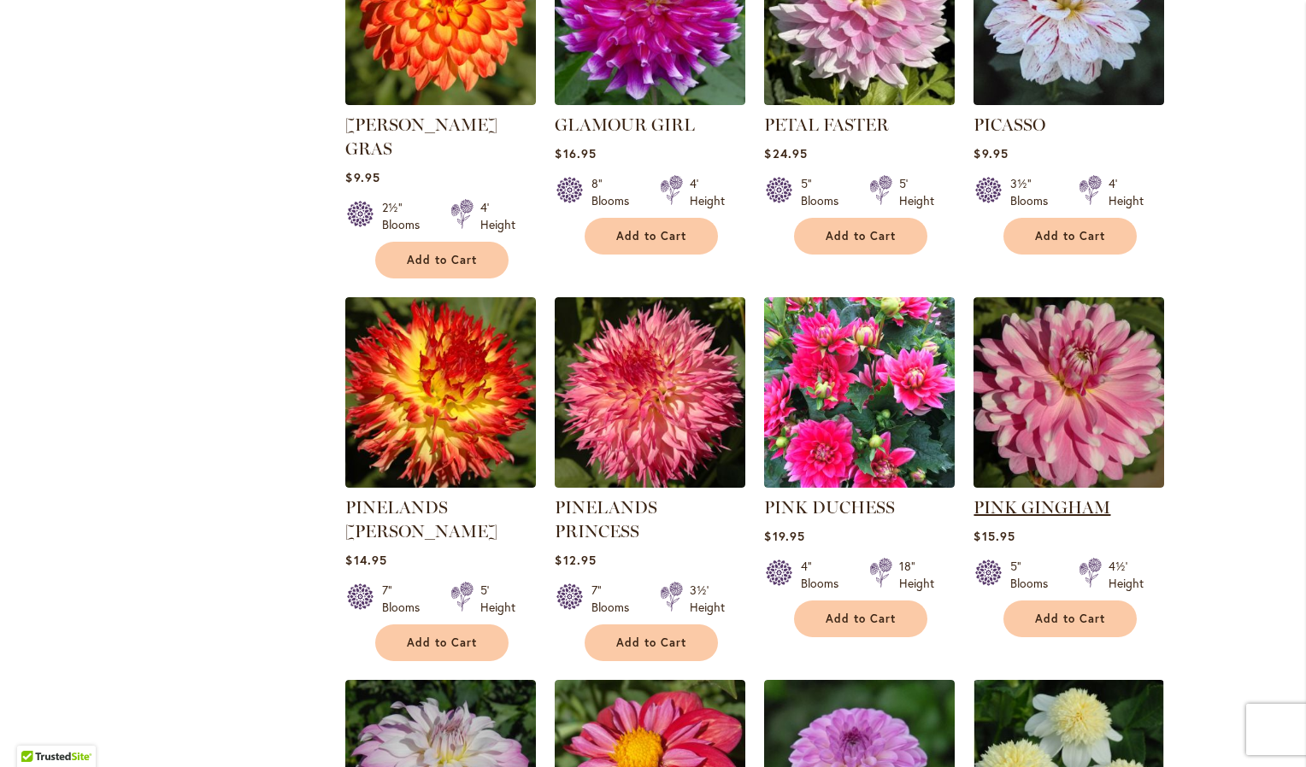
scroll to position [5298, 0]
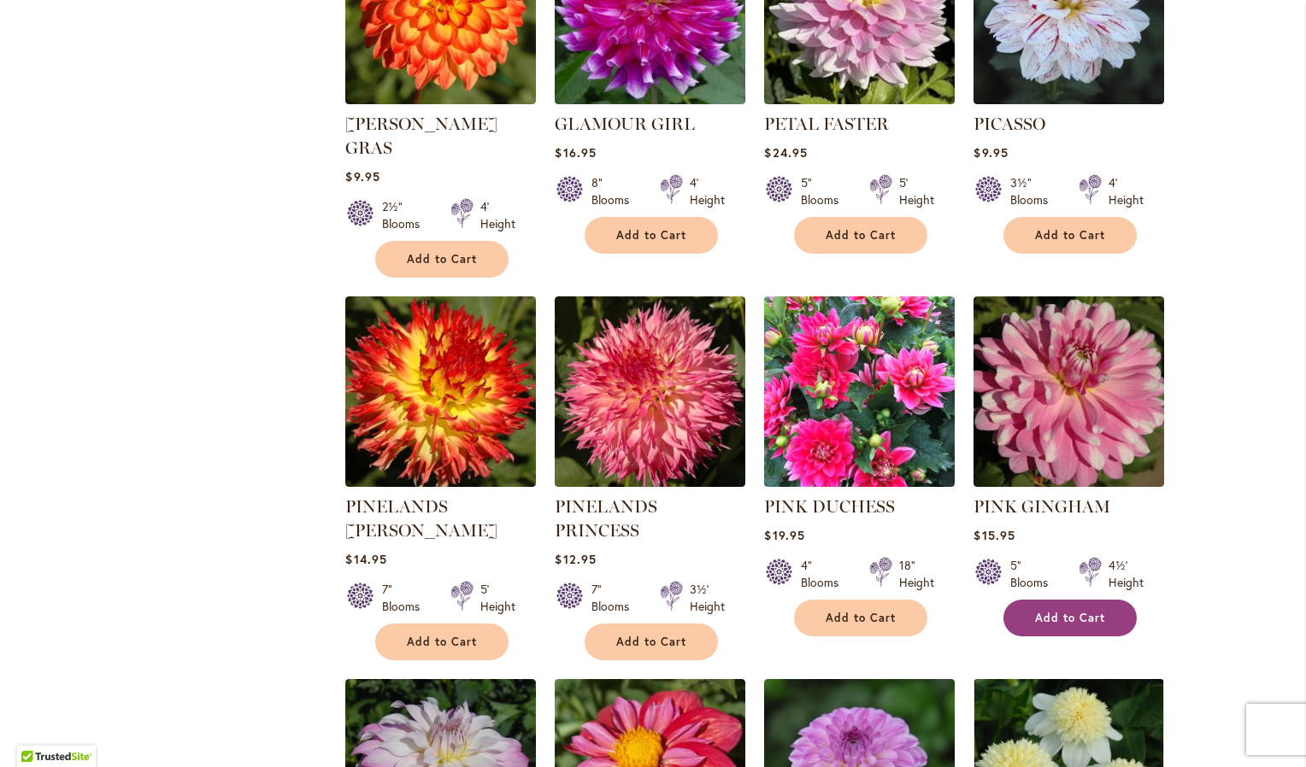
click at [1050, 600] on button "Add to Cart" at bounding box center [1069, 618] width 133 height 37
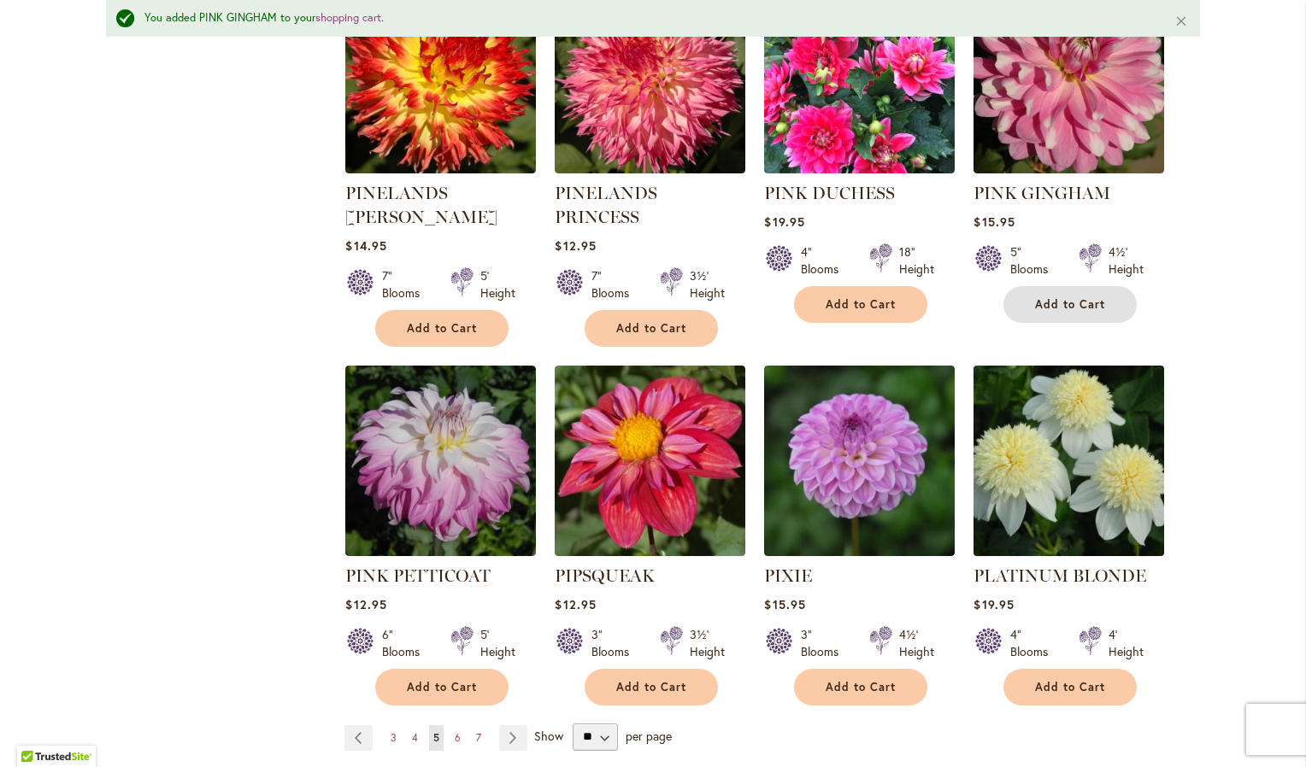
scroll to position [5685, 0]
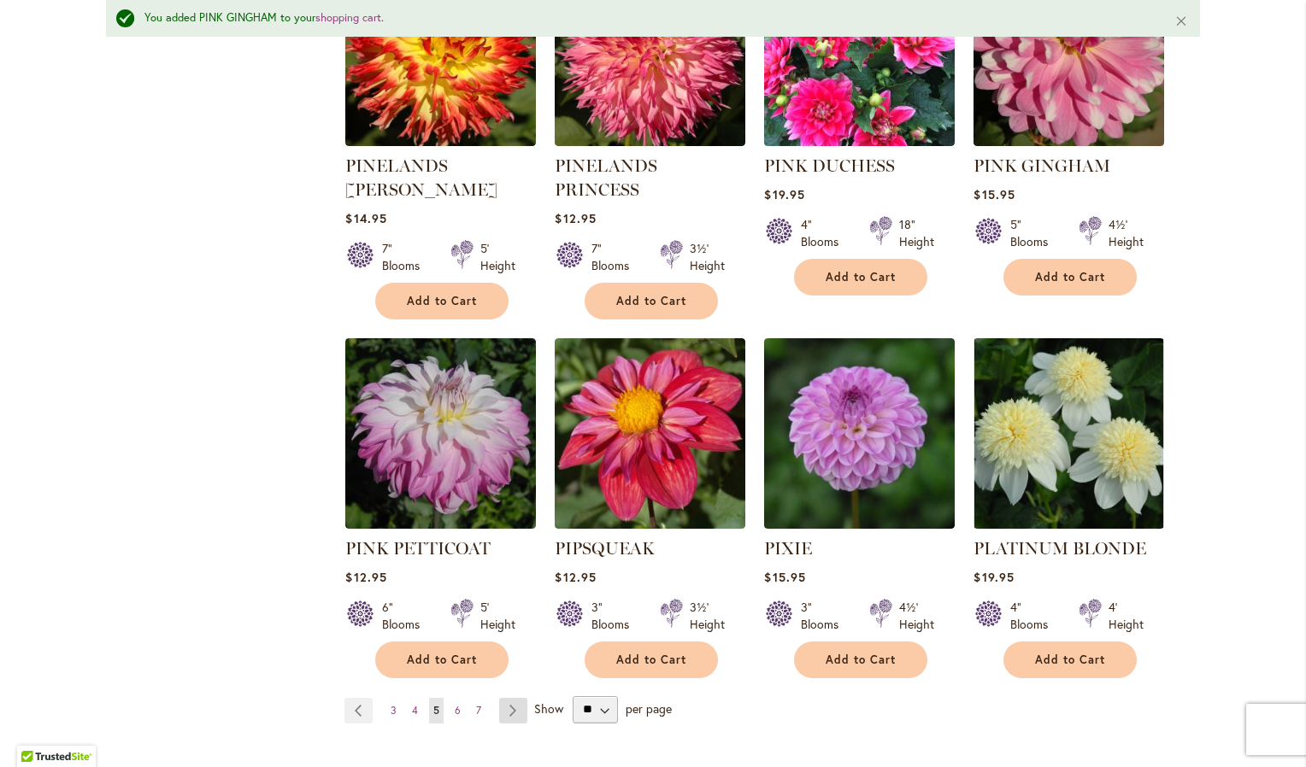
click at [506, 698] on link "Page Next" at bounding box center [513, 711] width 28 height 26
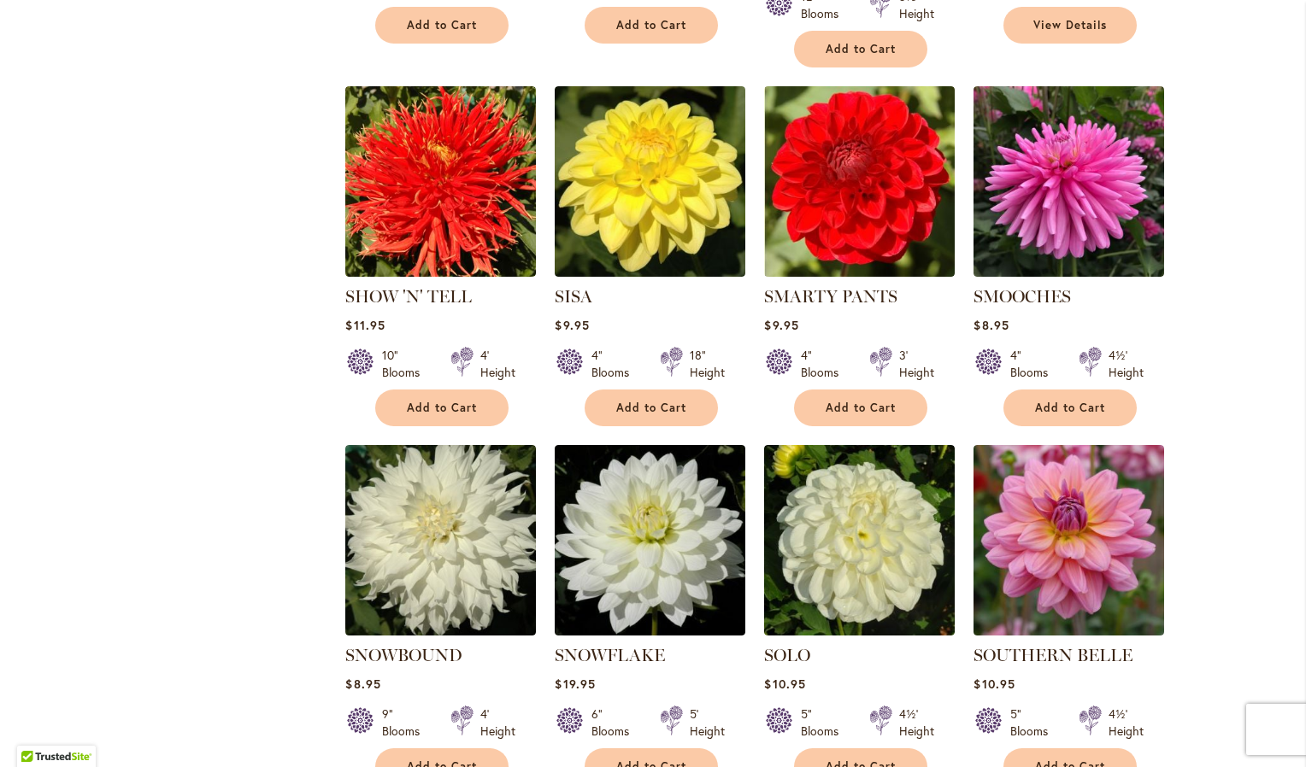
scroll to position [2564, 0]
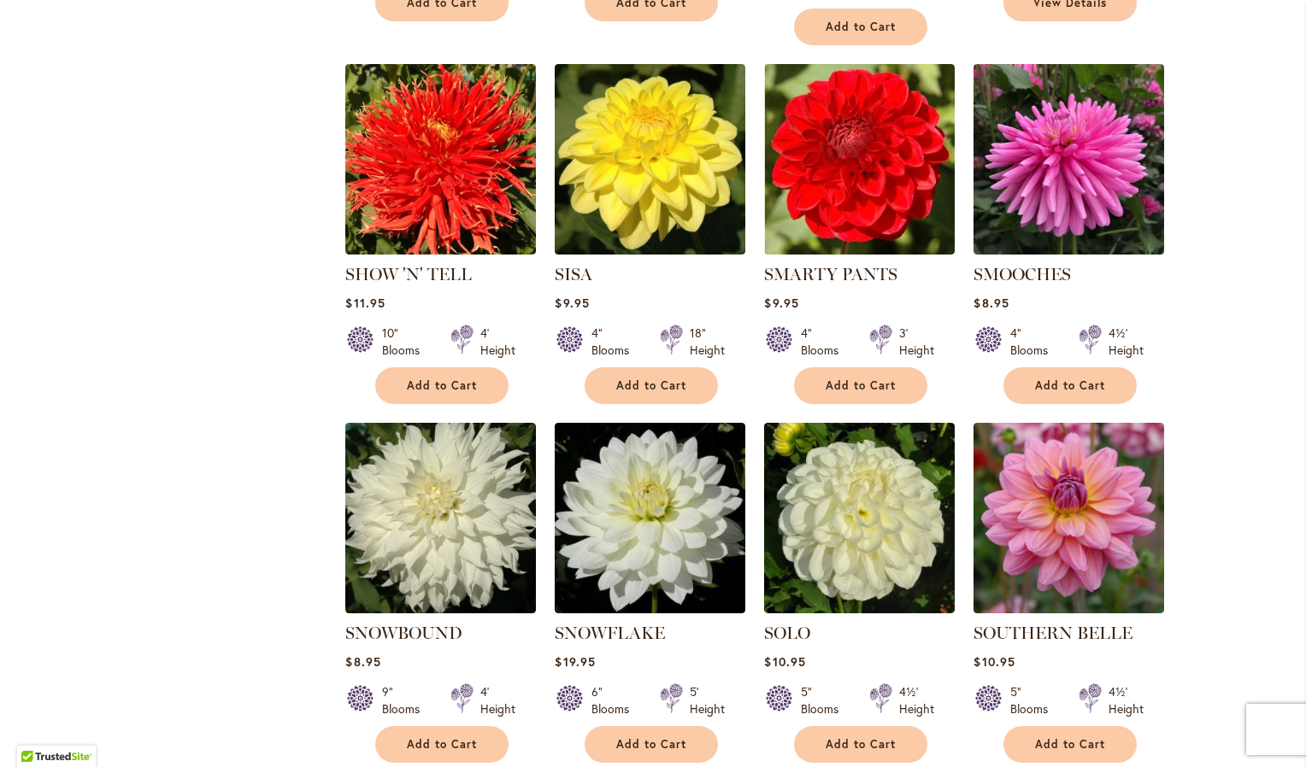
click at [1057, 733] on ol "POLVENTON SUPREME Rating: 100% 5 Reviews $13.95 5" Blooms 4½' Height" at bounding box center [771, 772] width 855 height 5821
click at [1053, 737] on span "Add to Cart" at bounding box center [1070, 744] width 70 height 15
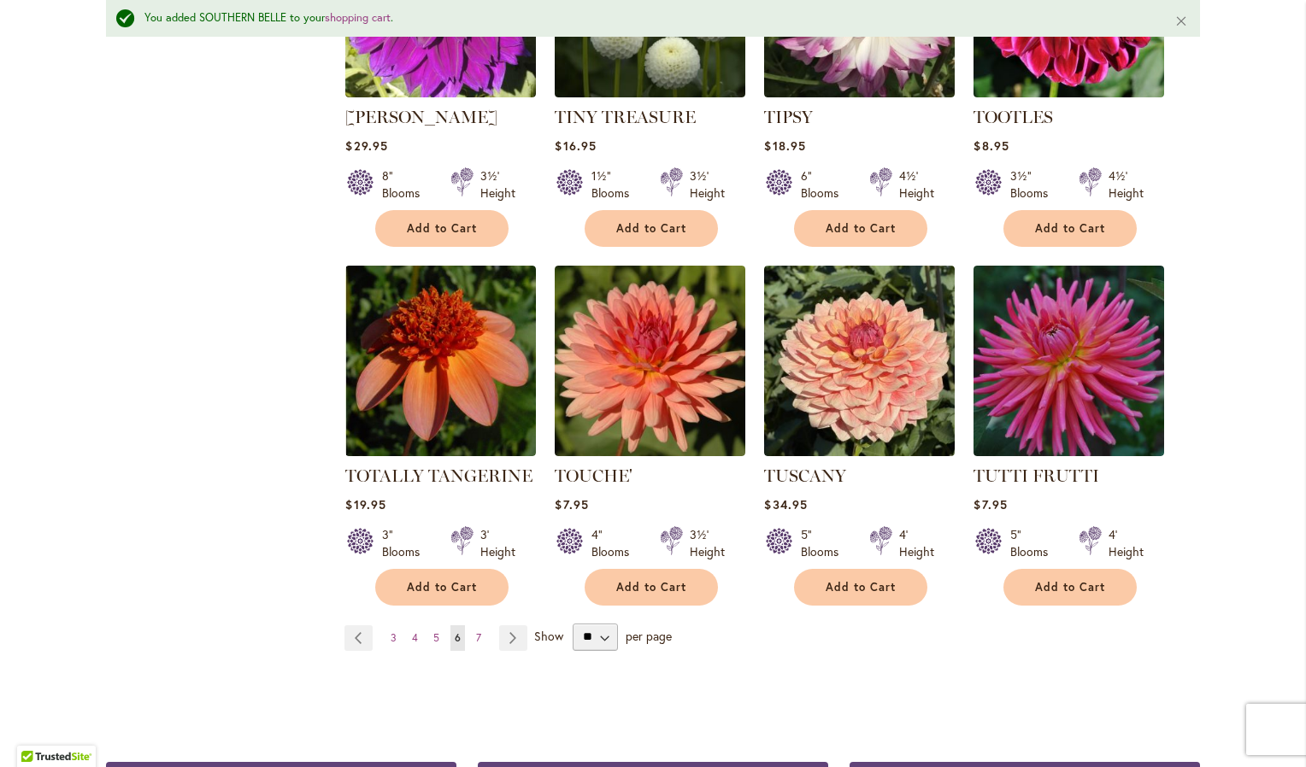
scroll to position [5770, 0]
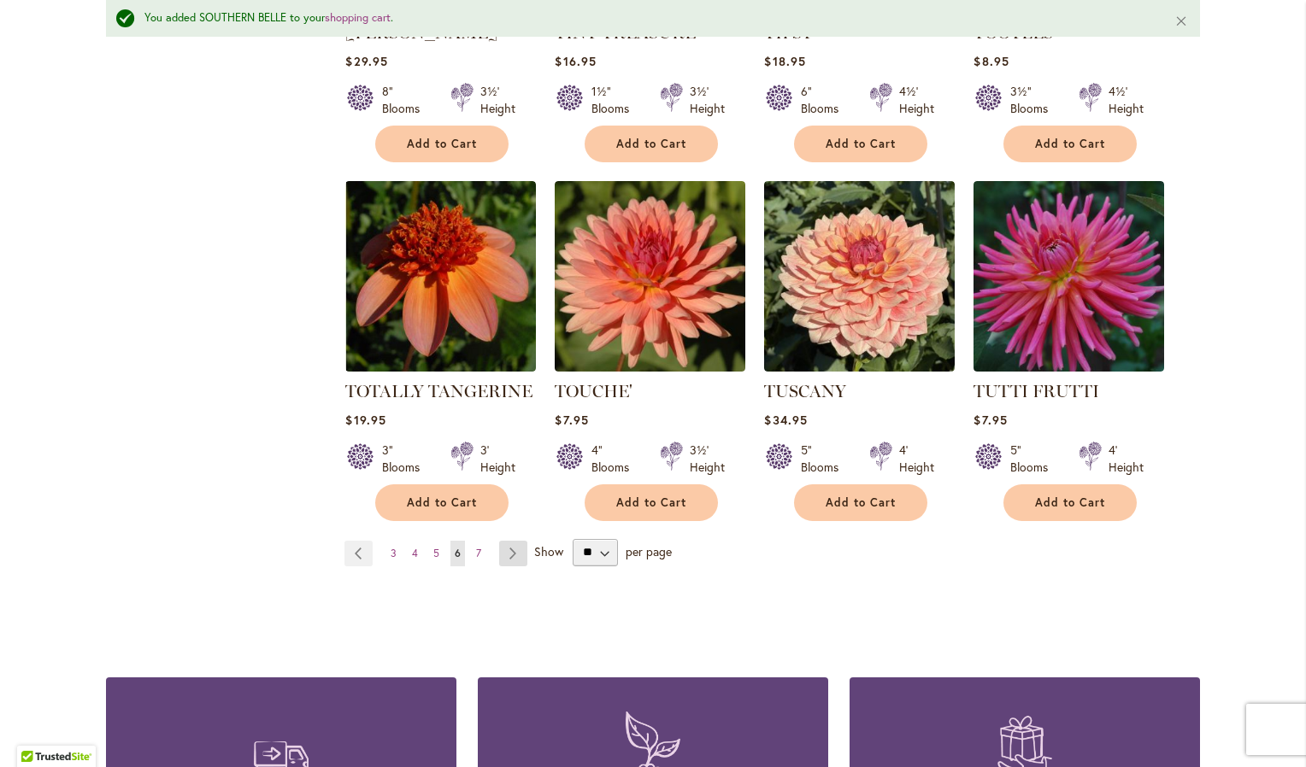
click at [504, 541] on link "Page Next" at bounding box center [513, 554] width 28 height 26
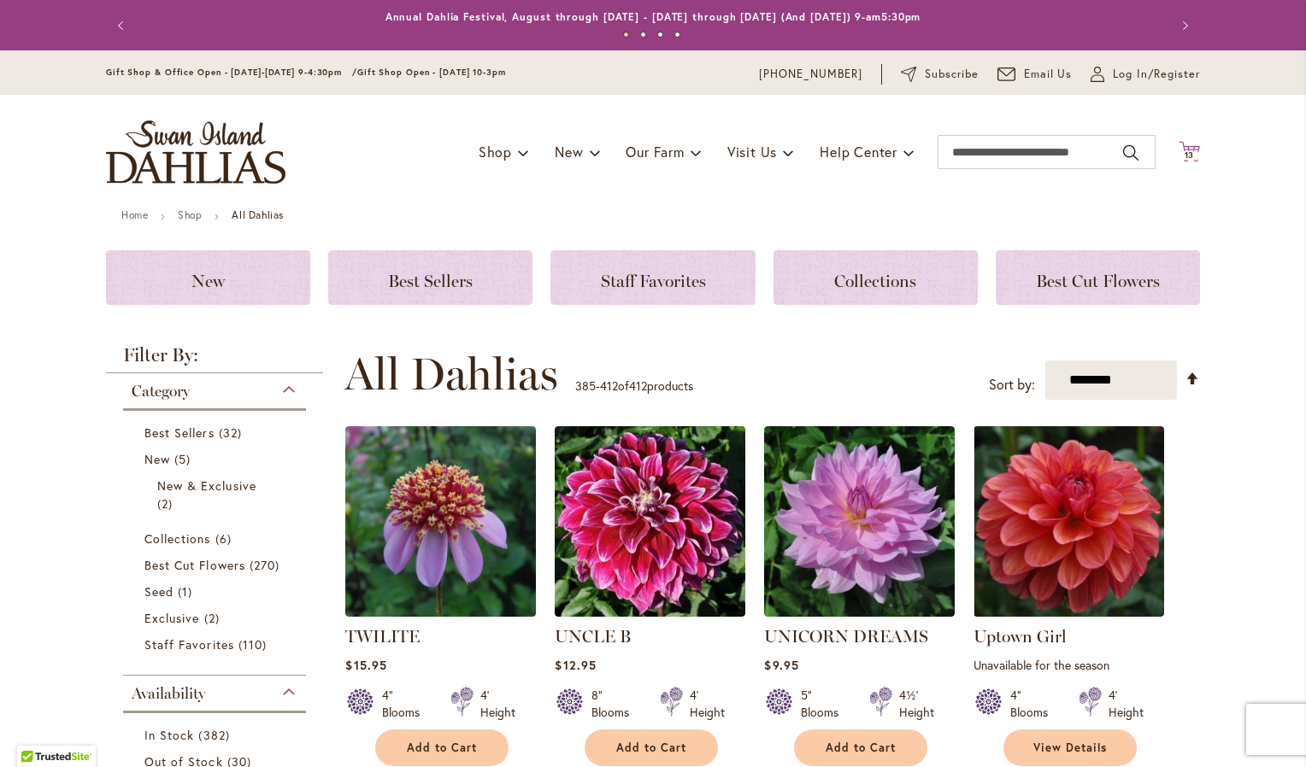
click at [1178, 149] on icon at bounding box center [1188, 151] width 21 height 21
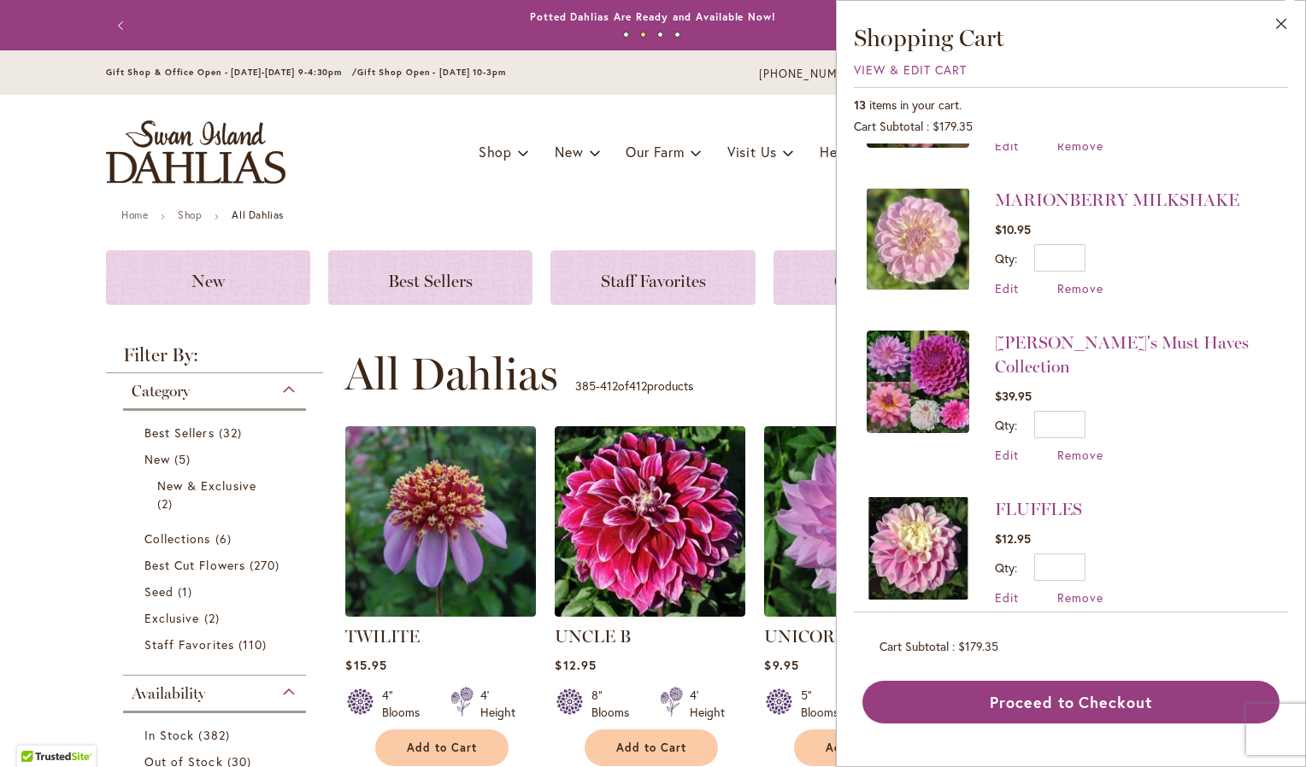
scroll to position [256, 0]
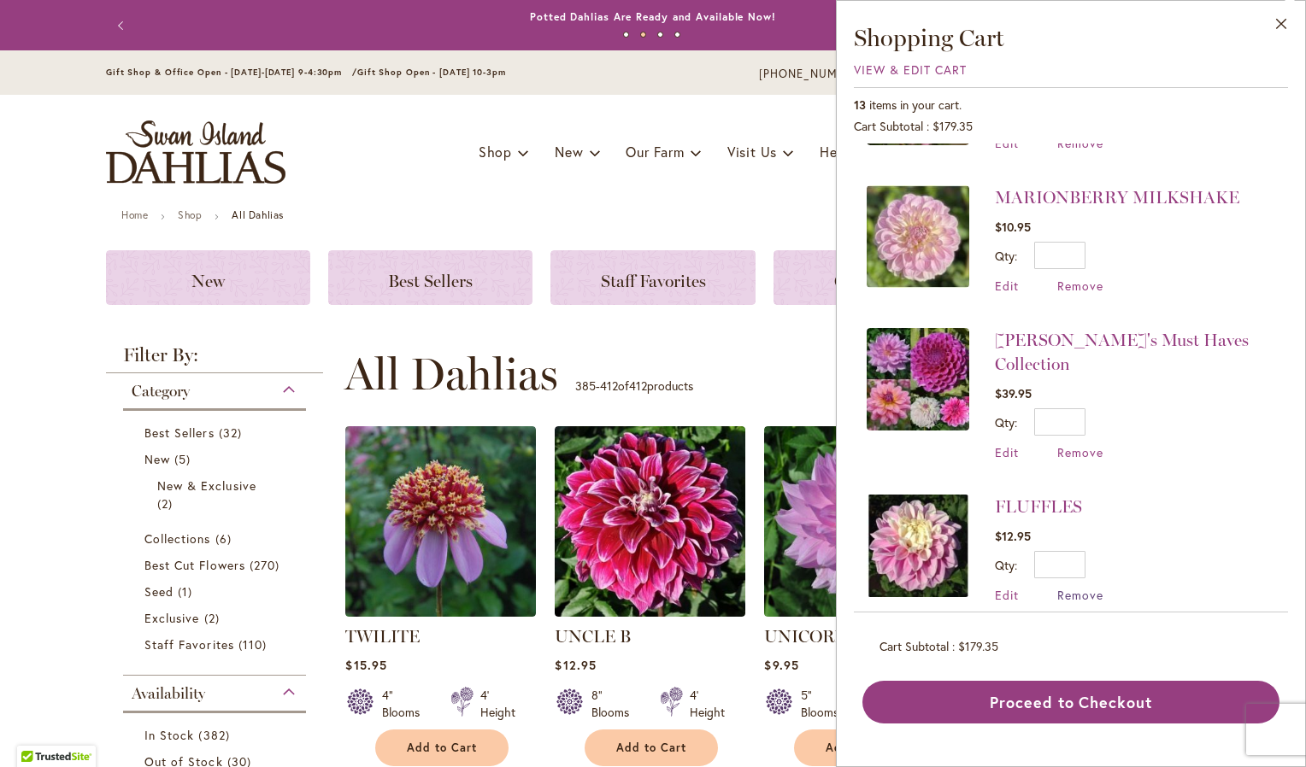
click at [1084, 587] on span "Remove" at bounding box center [1080, 595] width 46 height 16
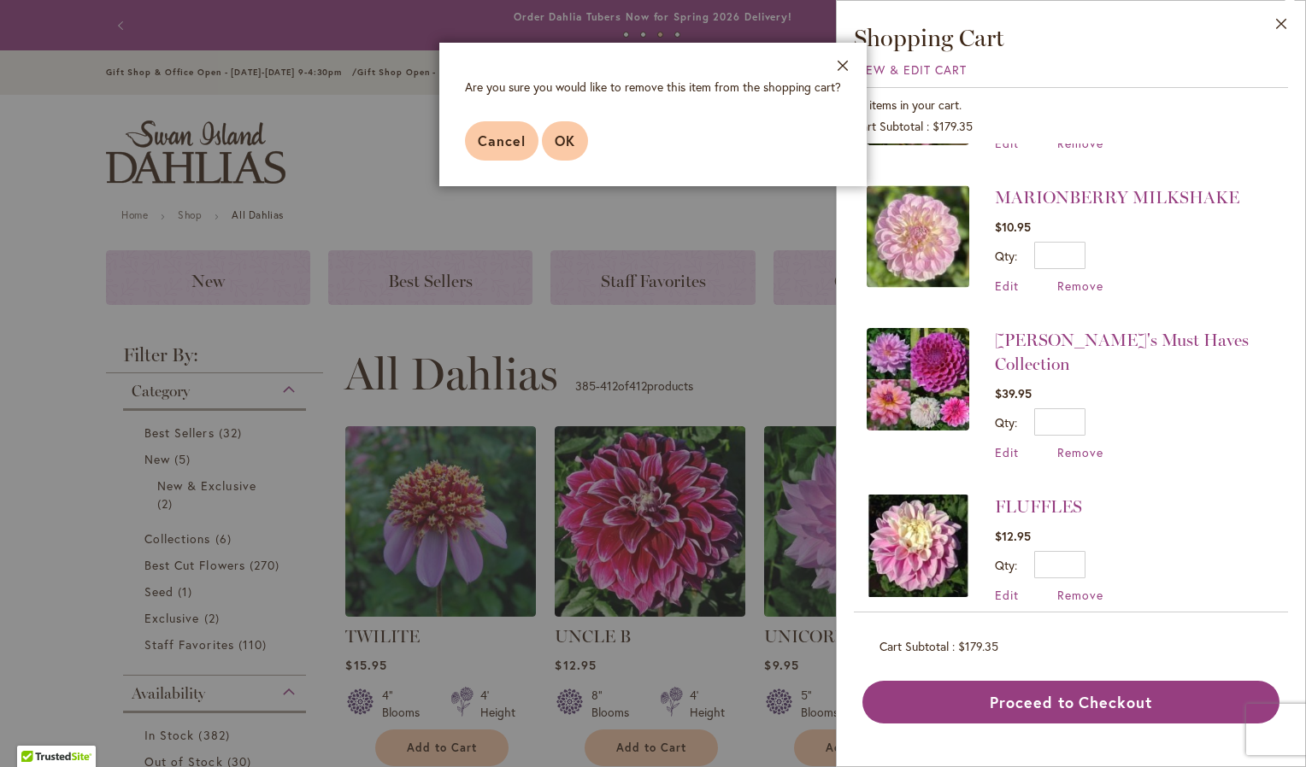
click at [573, 138] on span "OK" at bounding box center [565, 141] width 21 height 18
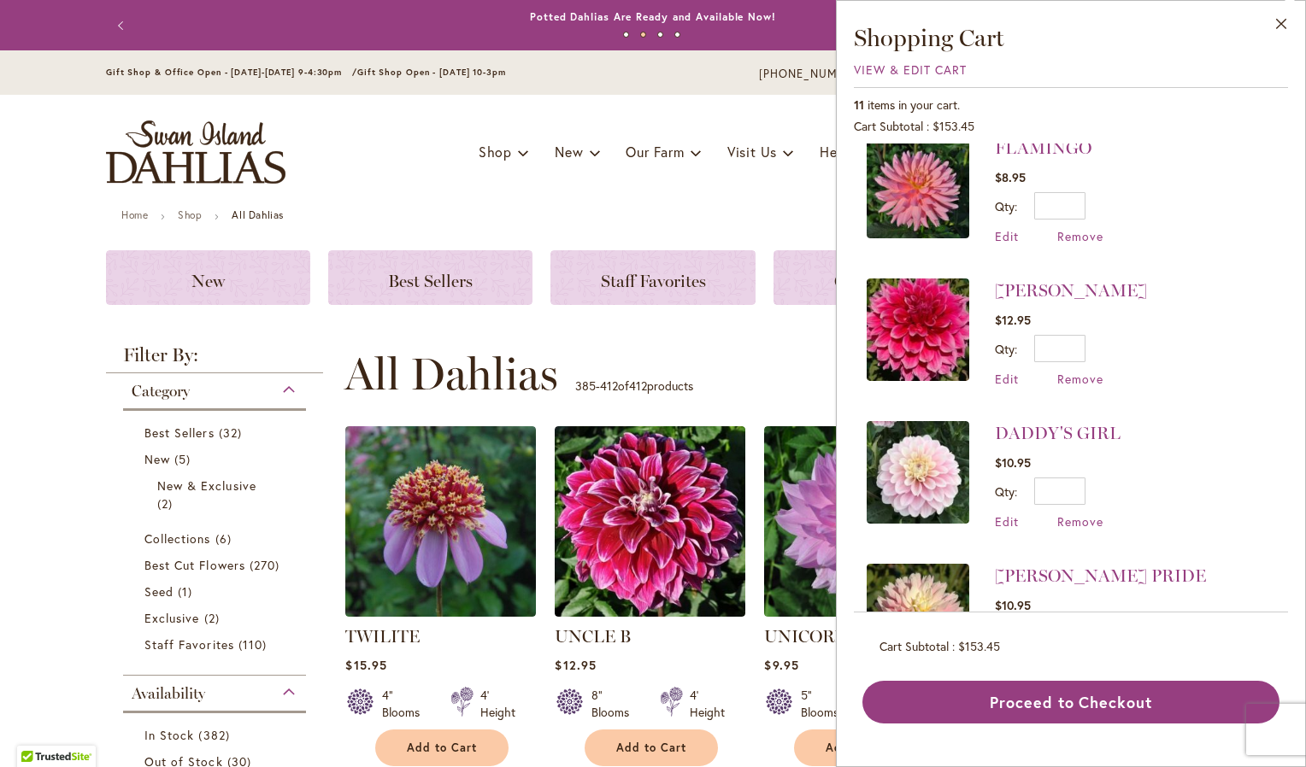
scroll to position [684, 0]
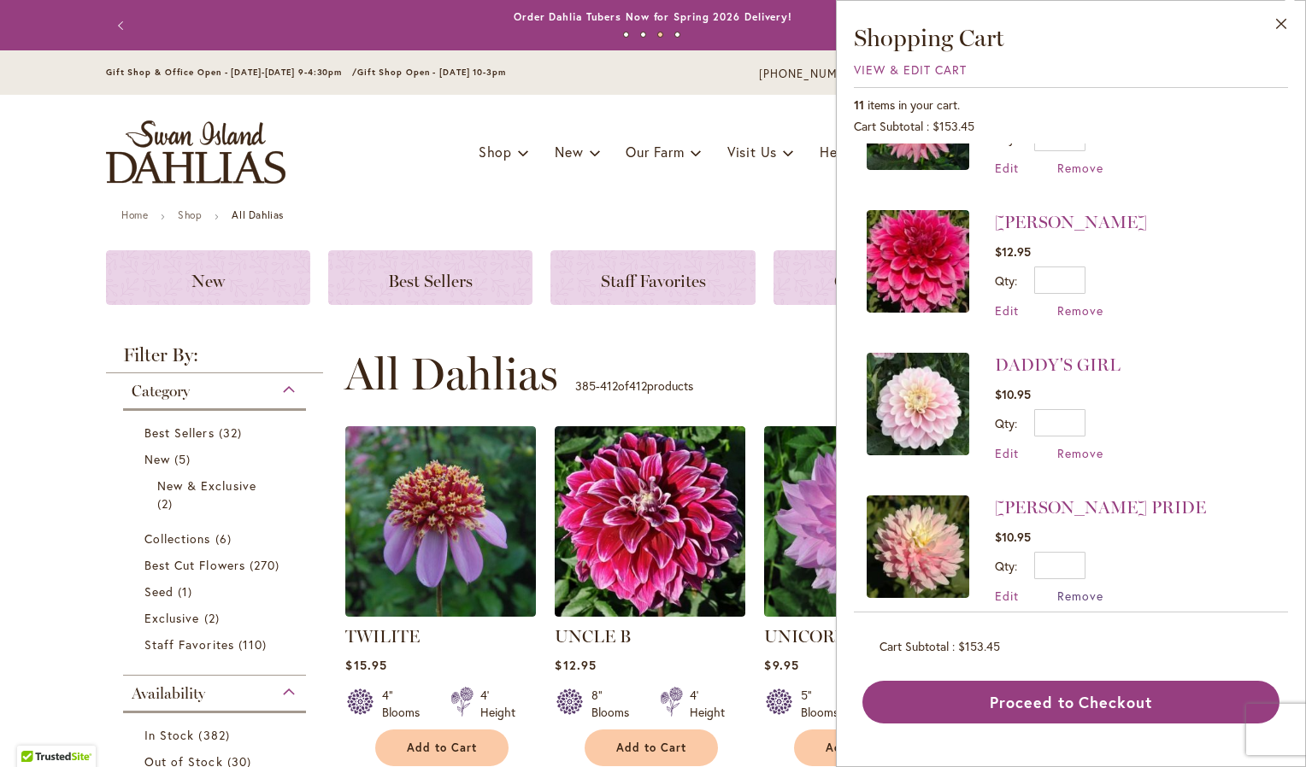
click at [1079, 588] on span "Remove" at bounding box center [1080, 596] width 46 height 16
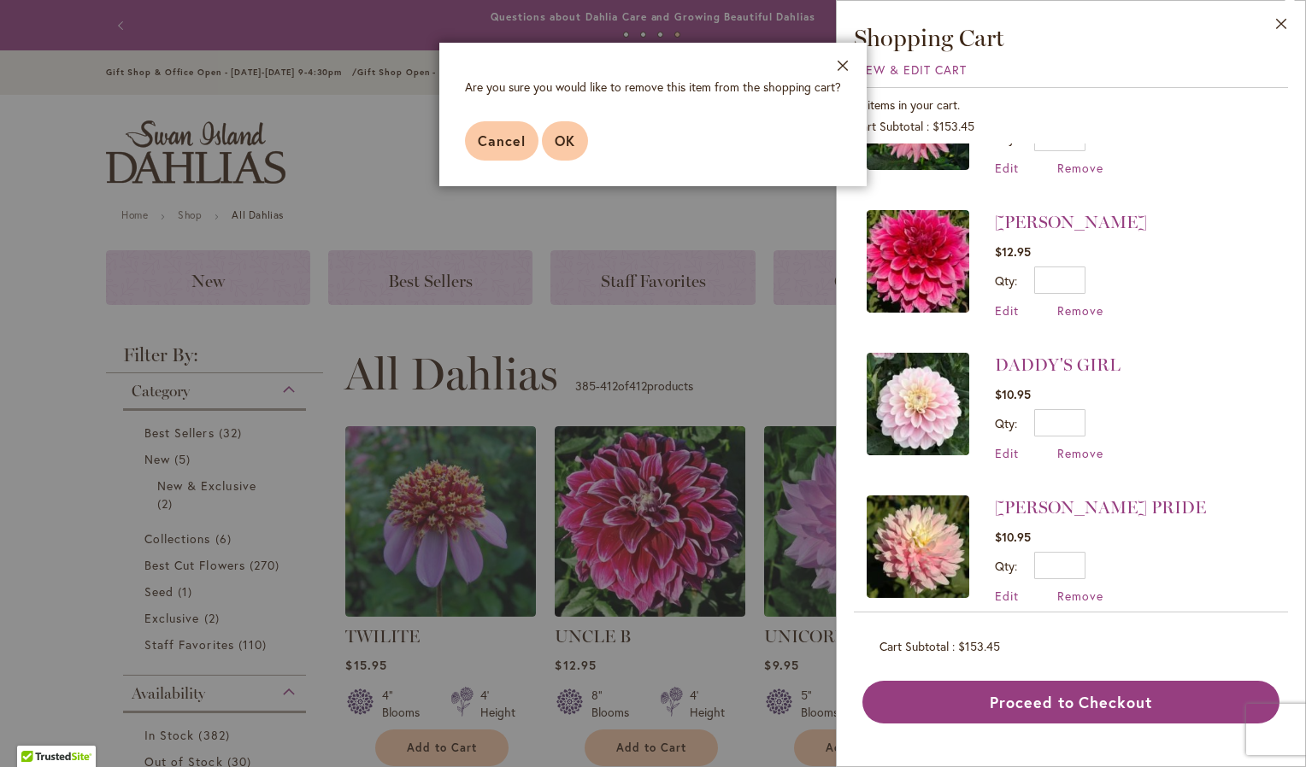
click at [570, 135] on span "OK" at bounding box center [565, 141] width 21 height 18
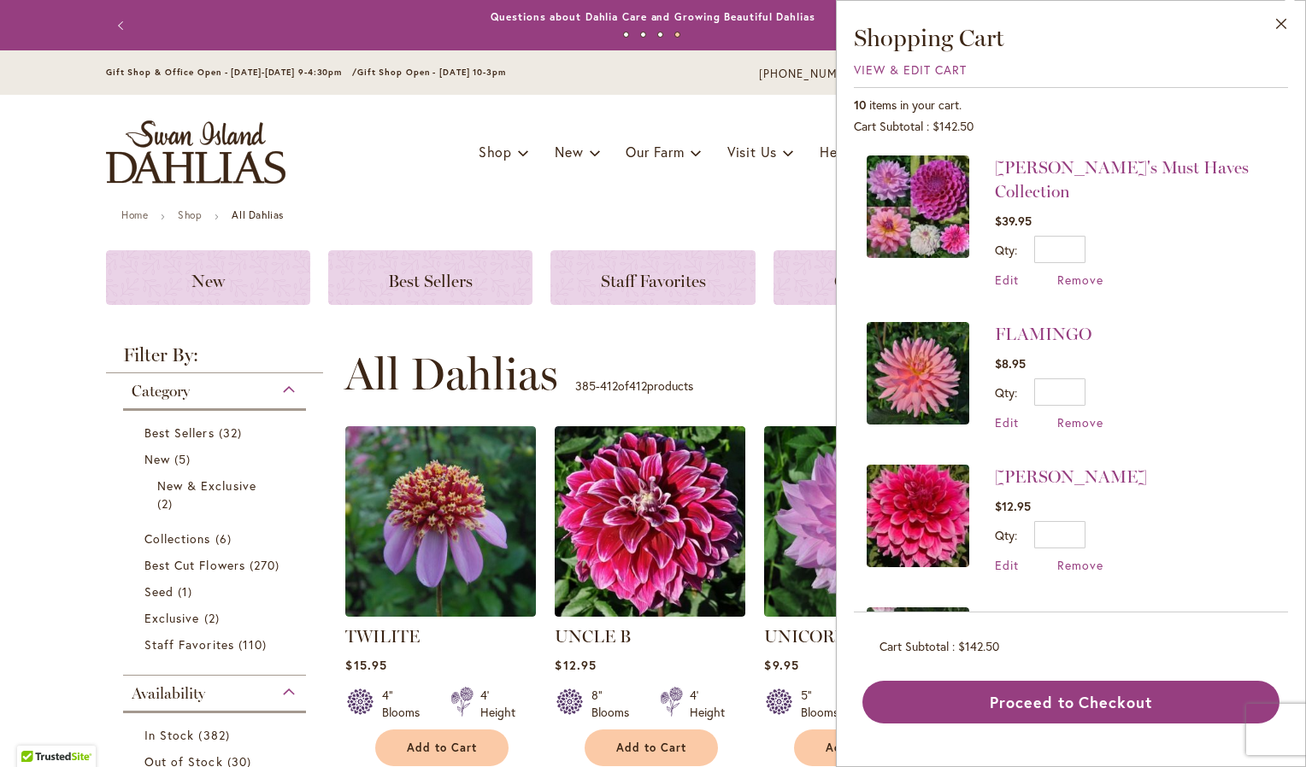
scroll to position [299, 0]
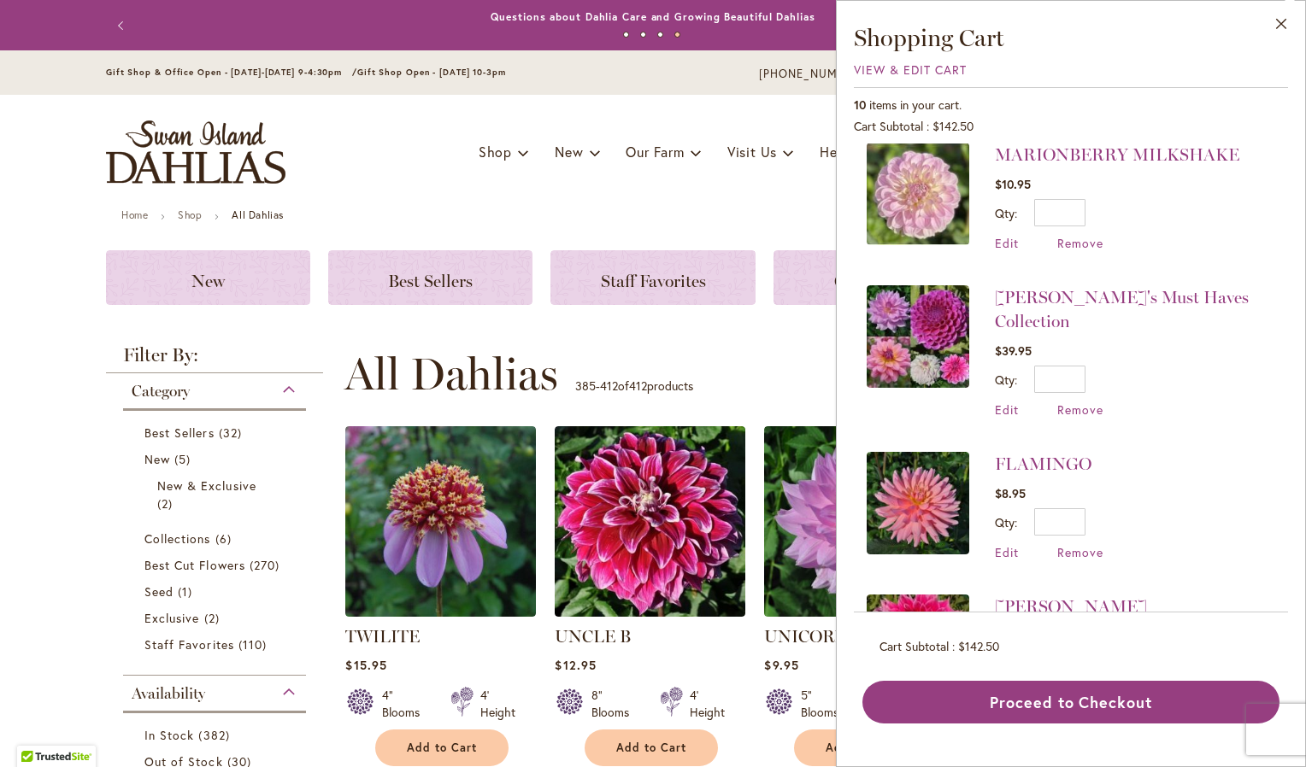
click at [930, 314] on img at bounding box center [918, 336] width 103 height 103
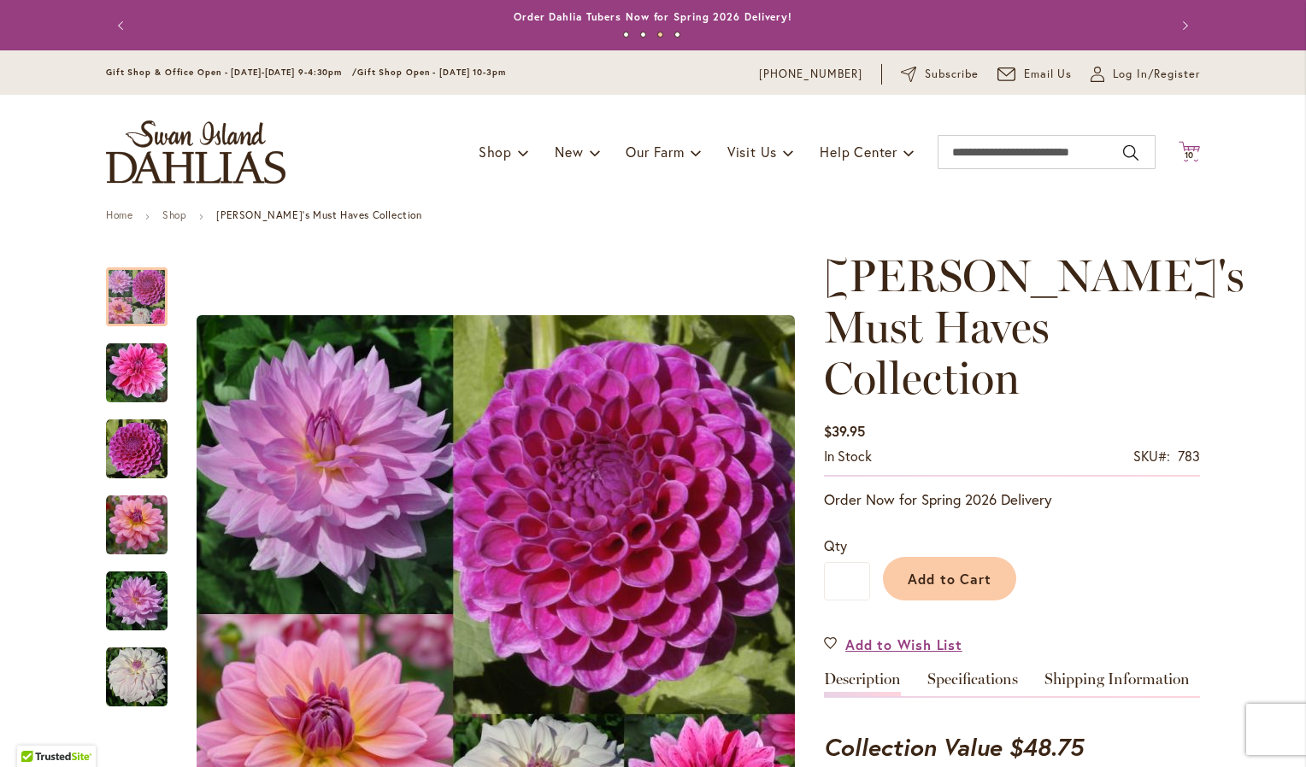
click at [1181, 156] on span "10 10 items" at bounding box center [1189, 155] width 17 height 9
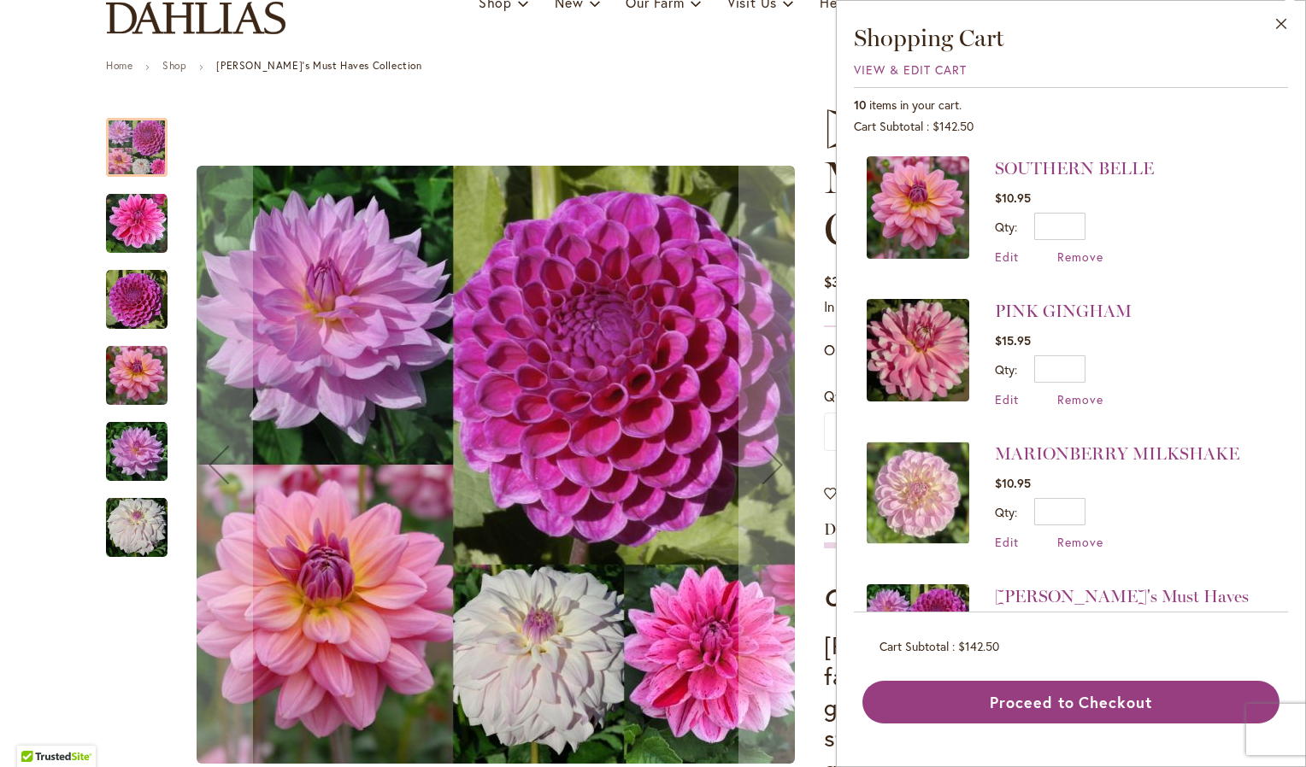
scroll to position [171, 0]
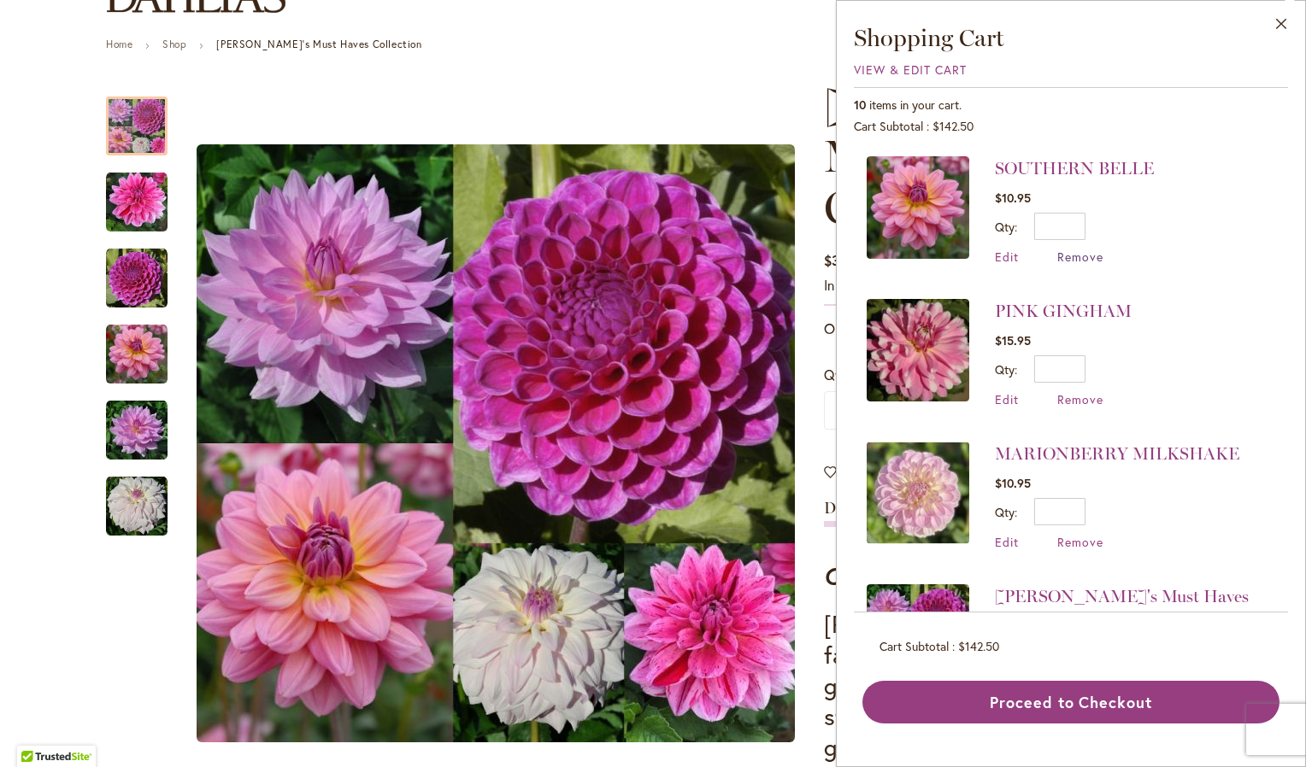
click at [1090, 256] on span "Remove" at bounding box center [1080, 257] width 46 height 16
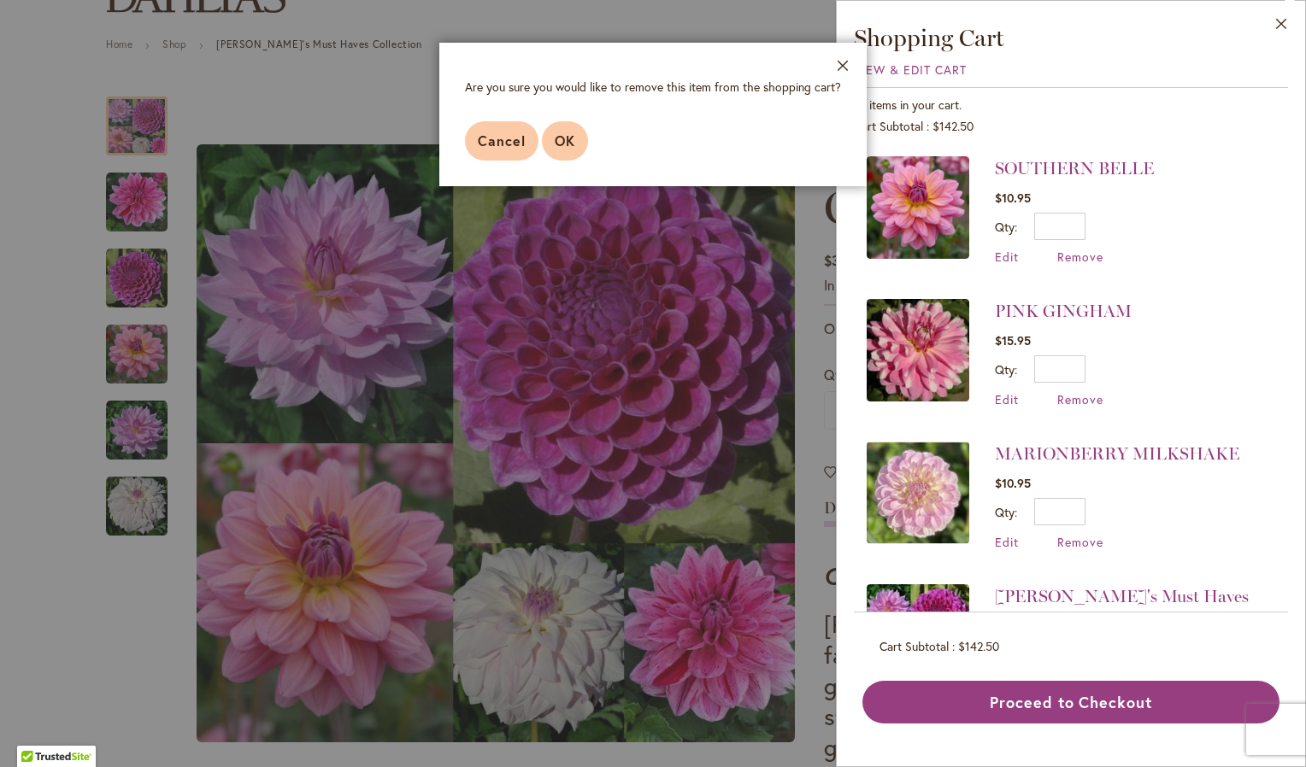
click at [583, 133] on button "OK" at bounding box center [565, 140] width 46 height 39
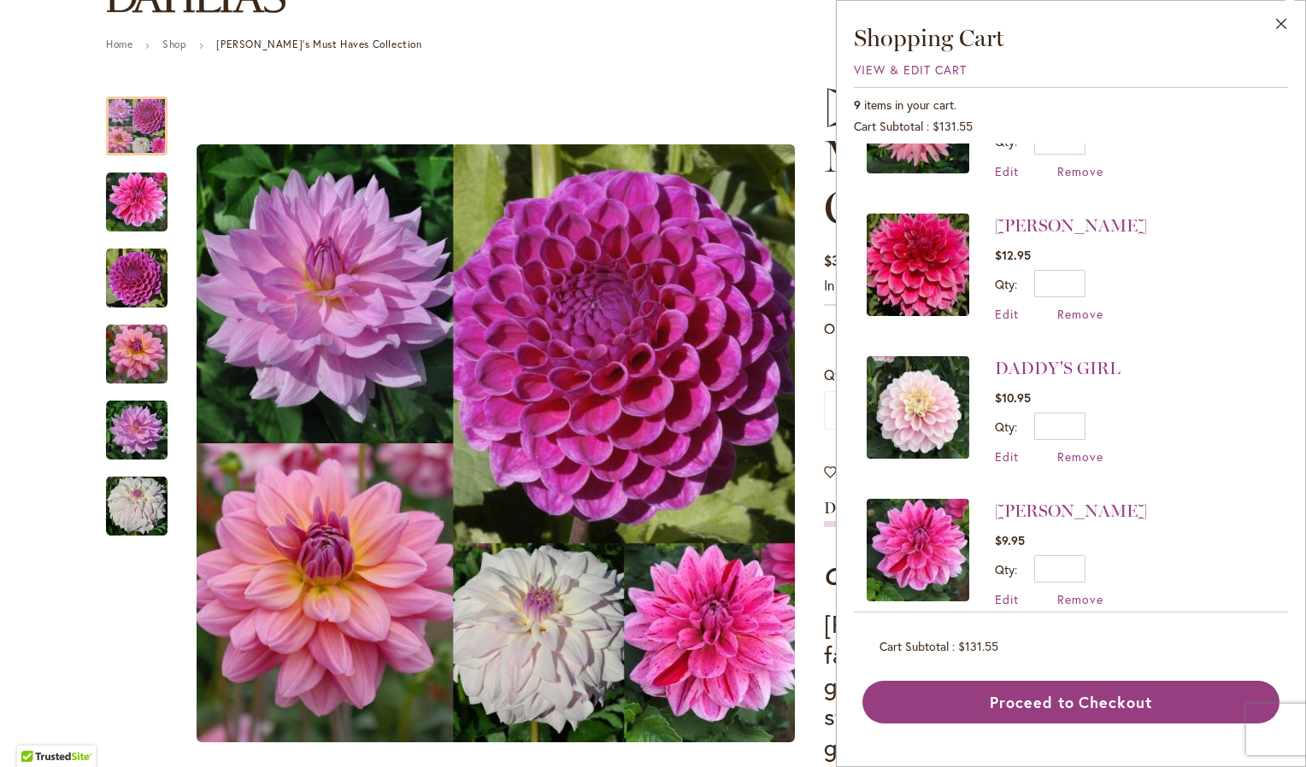
scroll to position [598, 0]
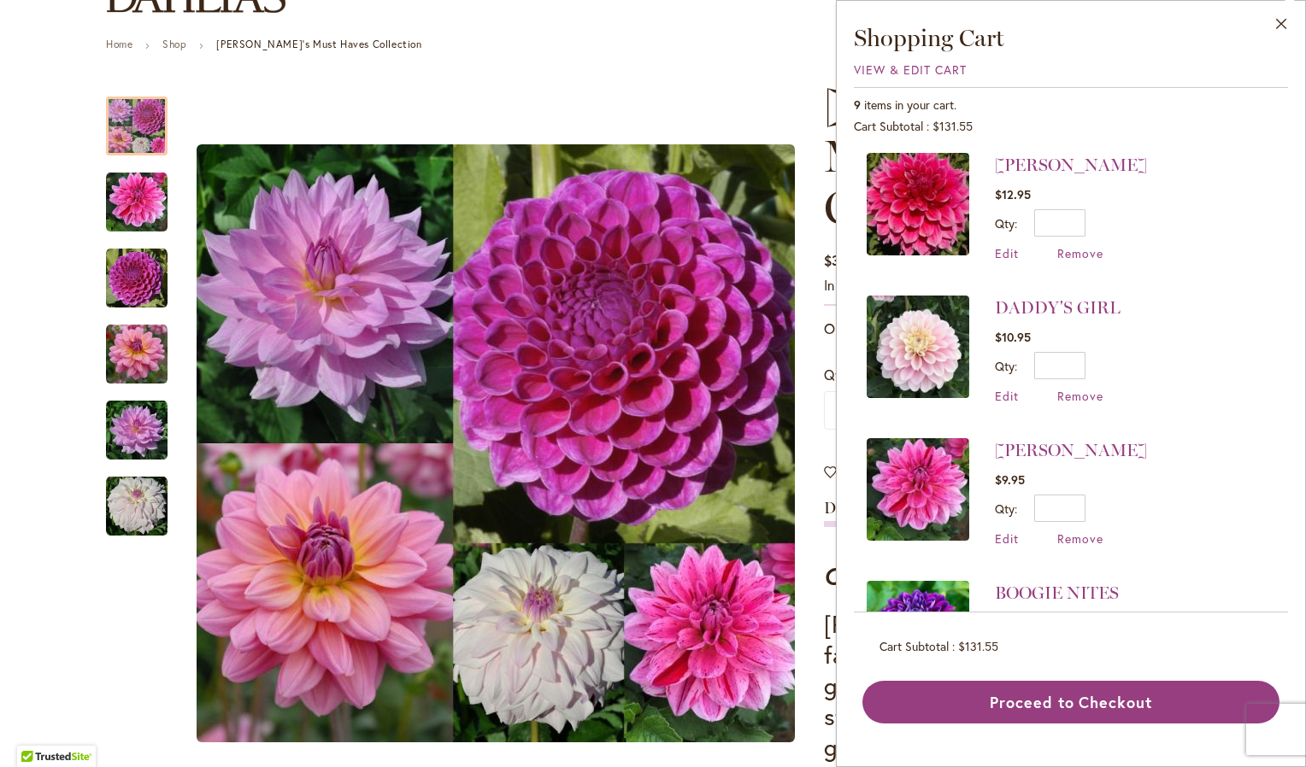
click at [1090, 373] on li "DADDY'S GIRL $10.95 Qty * Update Edit Remove" at bounding box center [1071, 350] width 408 height 143
click at [1084, 531] on span "Remove" at bounding box center [1080, 539] width 46 height 16
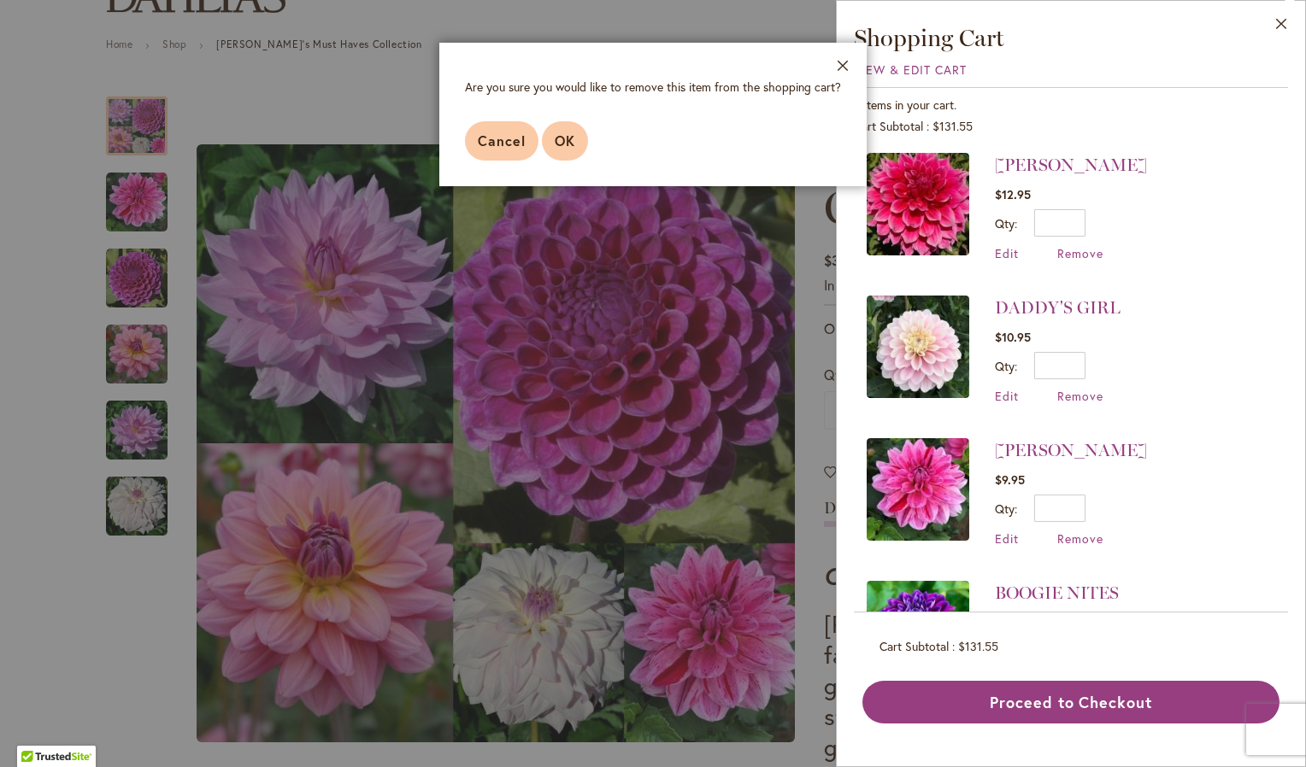
click at [555, 138] on span "OK" at bounding box center [565, 141] width 21 height 18
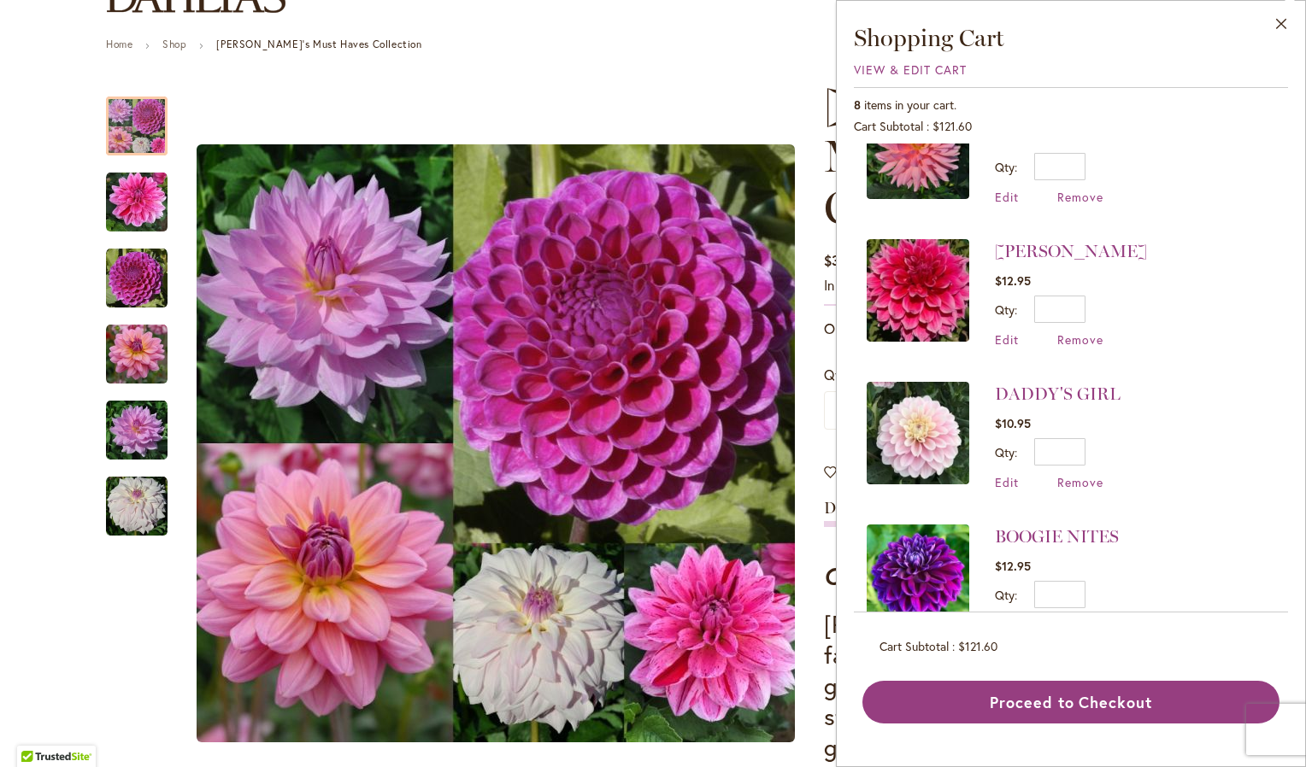
scroll to position [513, 0]
click at [1079, 331] on span "Remove" at bounding box center [1080, 339] width 46 height 16
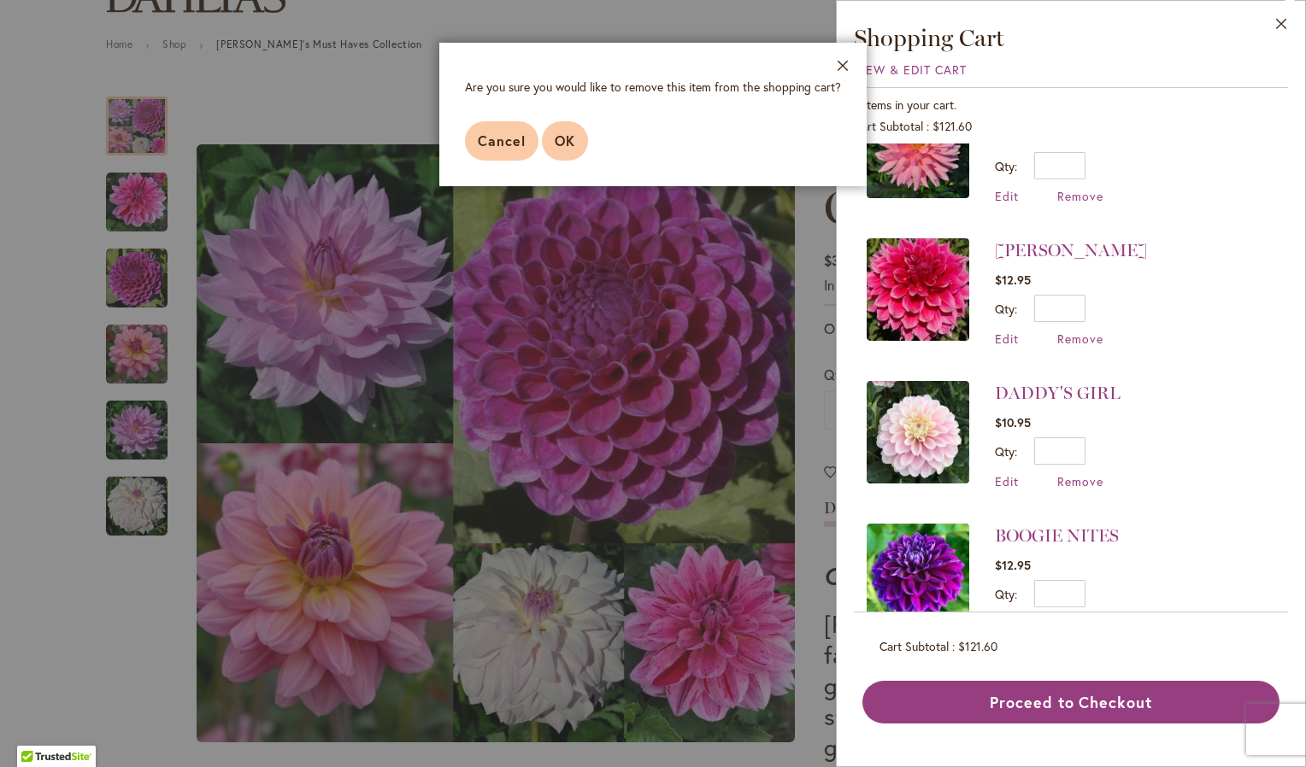
click at [561, 132] on span "OK" at bounding box center [565, 141] width 21 height 18
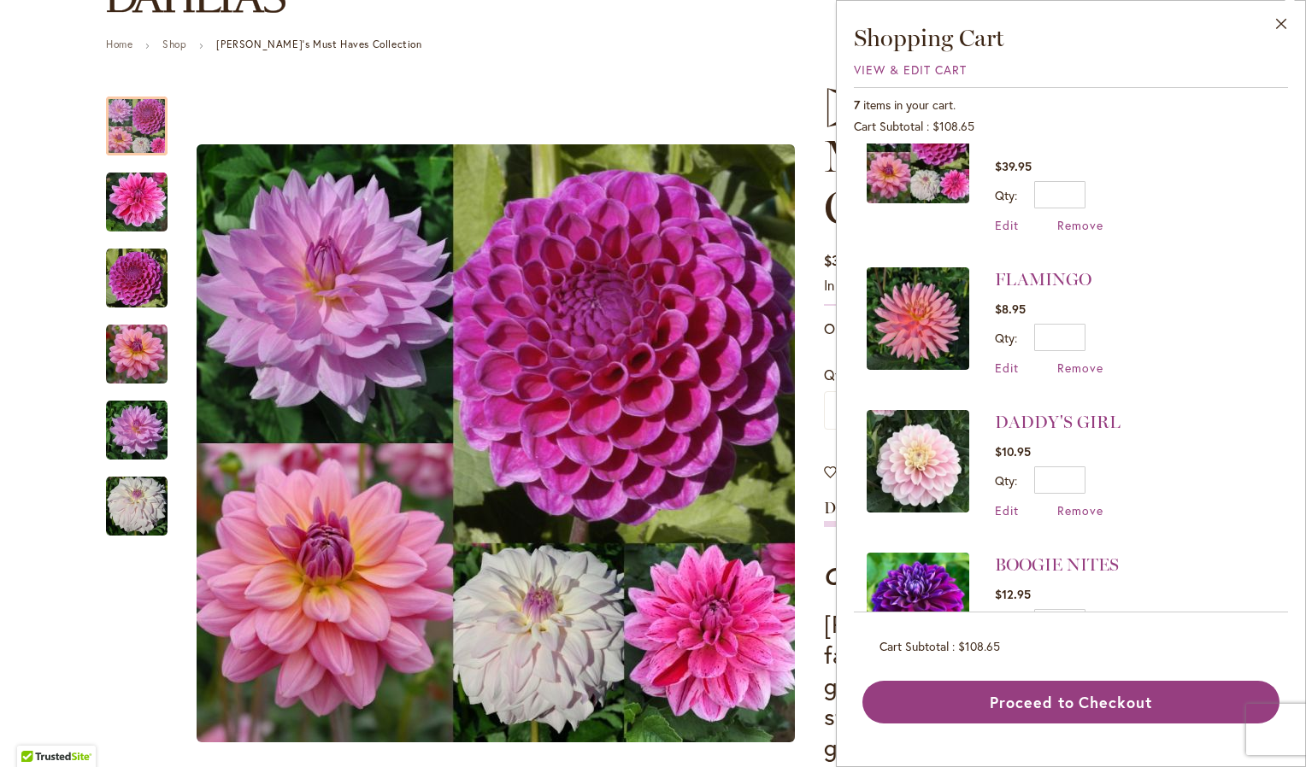
scroll to position [342, 0]
click at [1094, 502] on span "Remove" at bounding box center [1080, 510] width 46 height 16
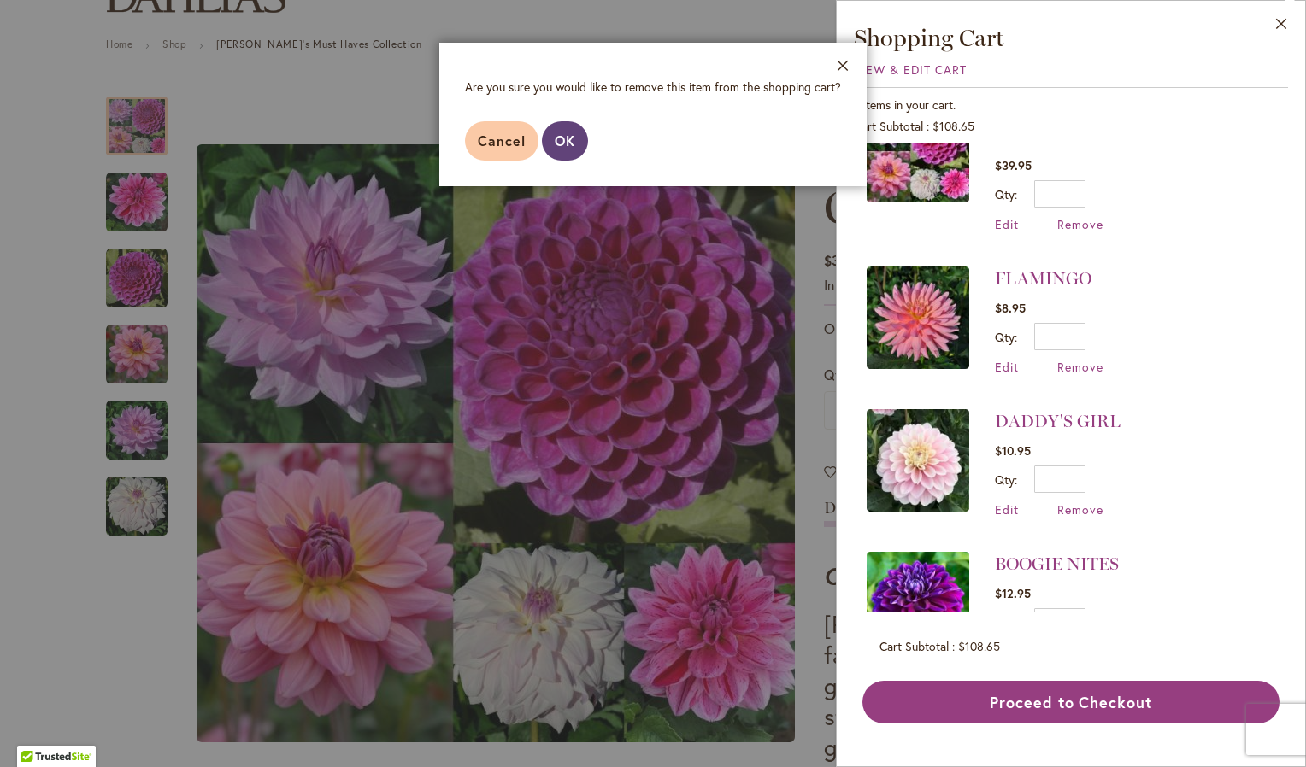
drag, startPoint x: 577, startPoint y: 141, endPoint x: 614, endPoint y: 160, distance: 41.3
click at [577, 140] on button "OK" at bounding box center [565, 140] width 46 height 39
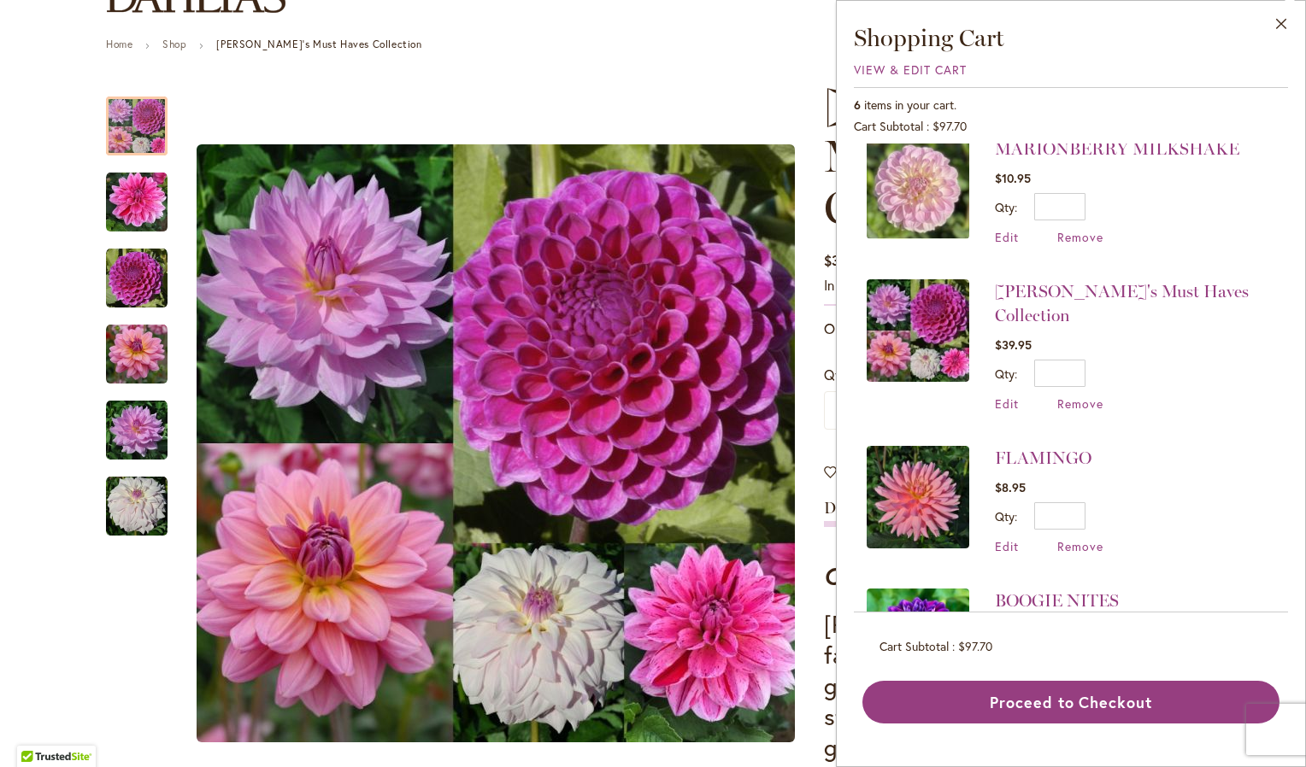
scroll to position [161, 0]
click at [1014, 540] on span "Edit" at bounding box center [1007, 548] width 24 height 16
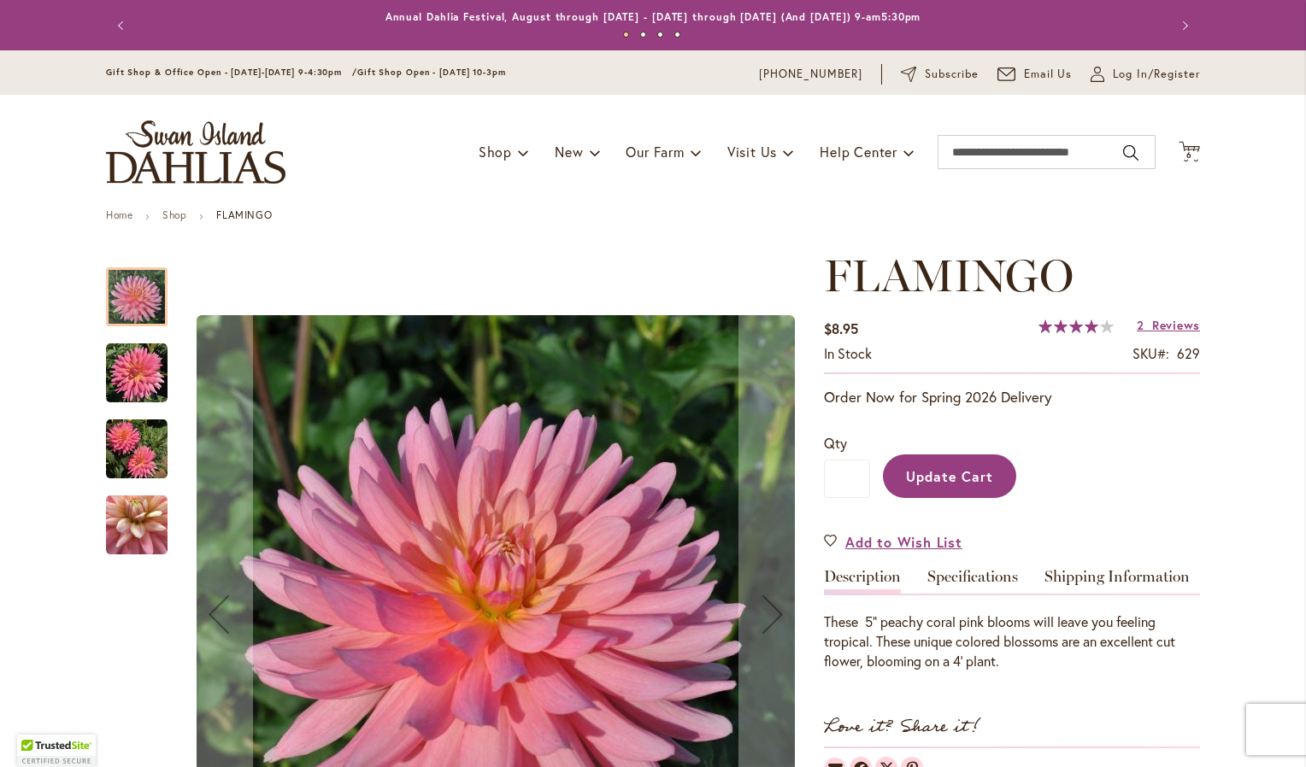
click at [140, 390] on img "FLAMINGO" at bounding box center [137, 374] width 62 height 62
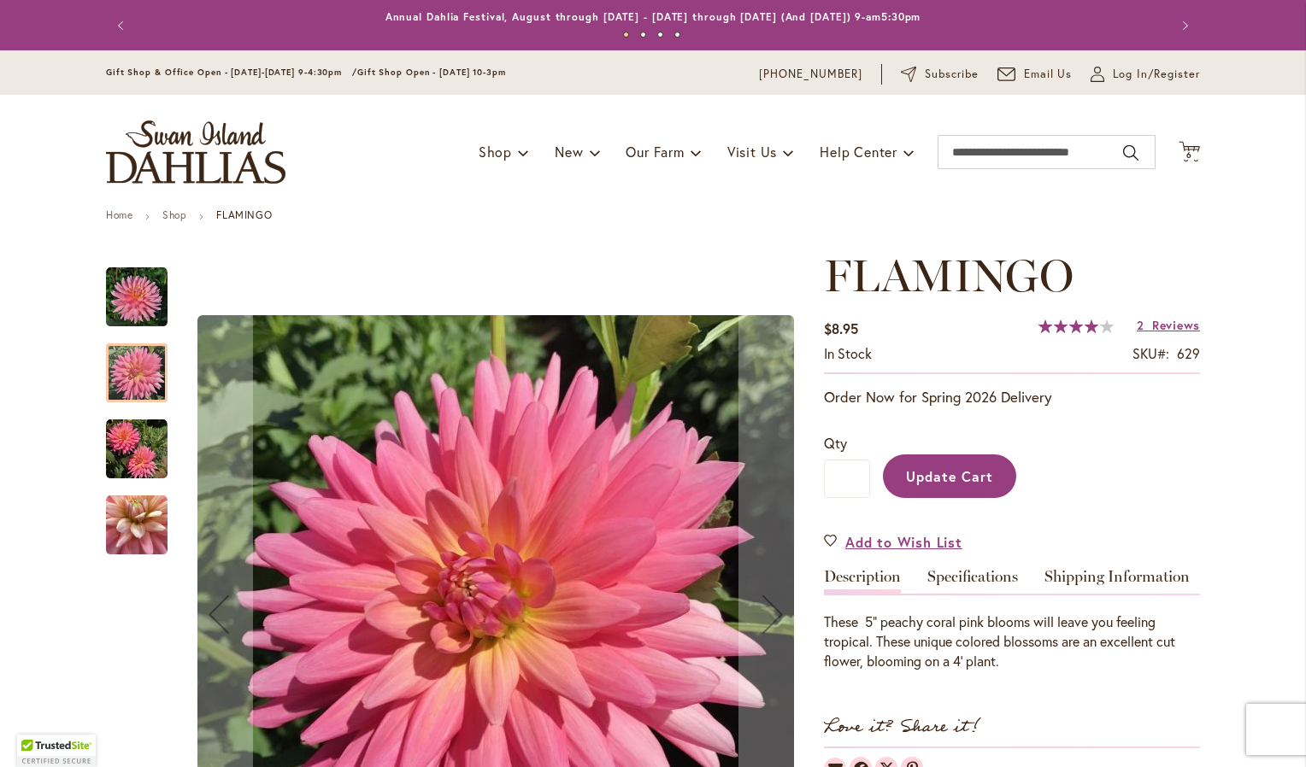
click at [134, 441] on img "FLAMINGO" at bounding box center [137, 450] width 62 height 62
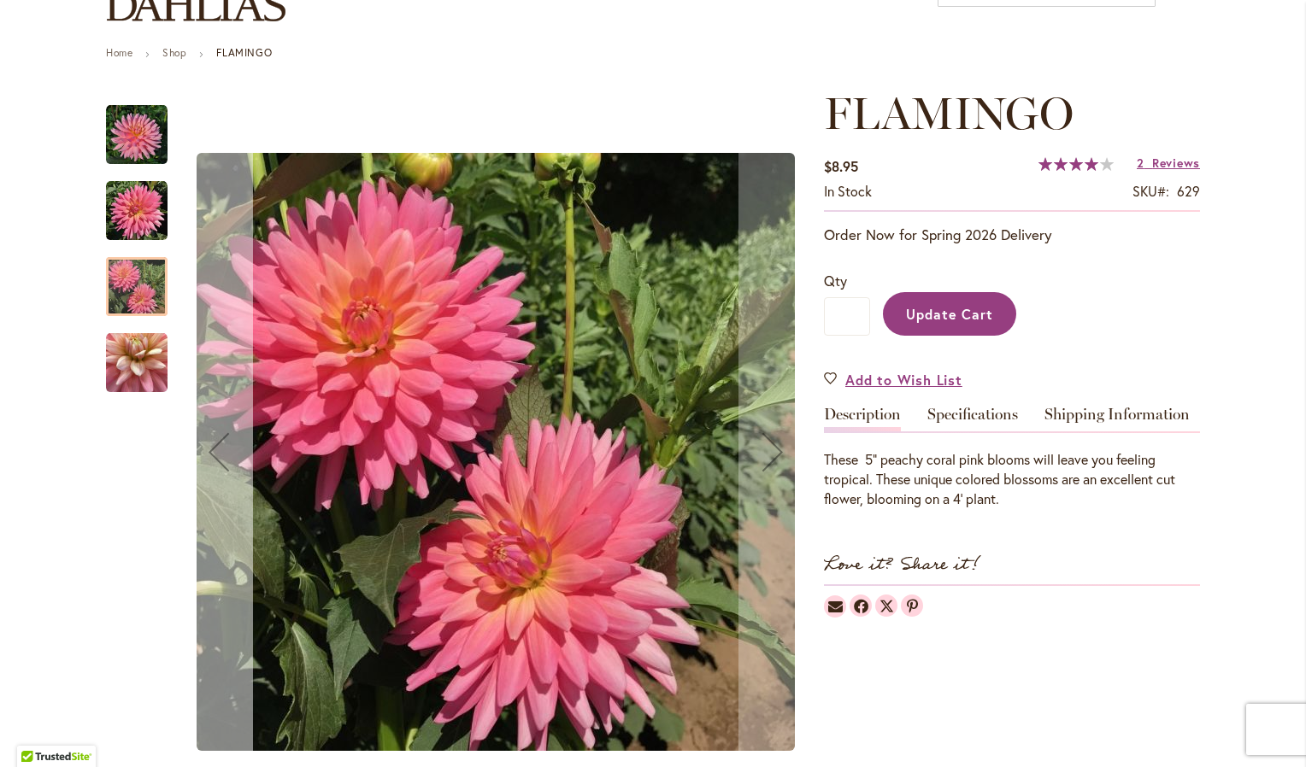
scroll to position [256, 0]
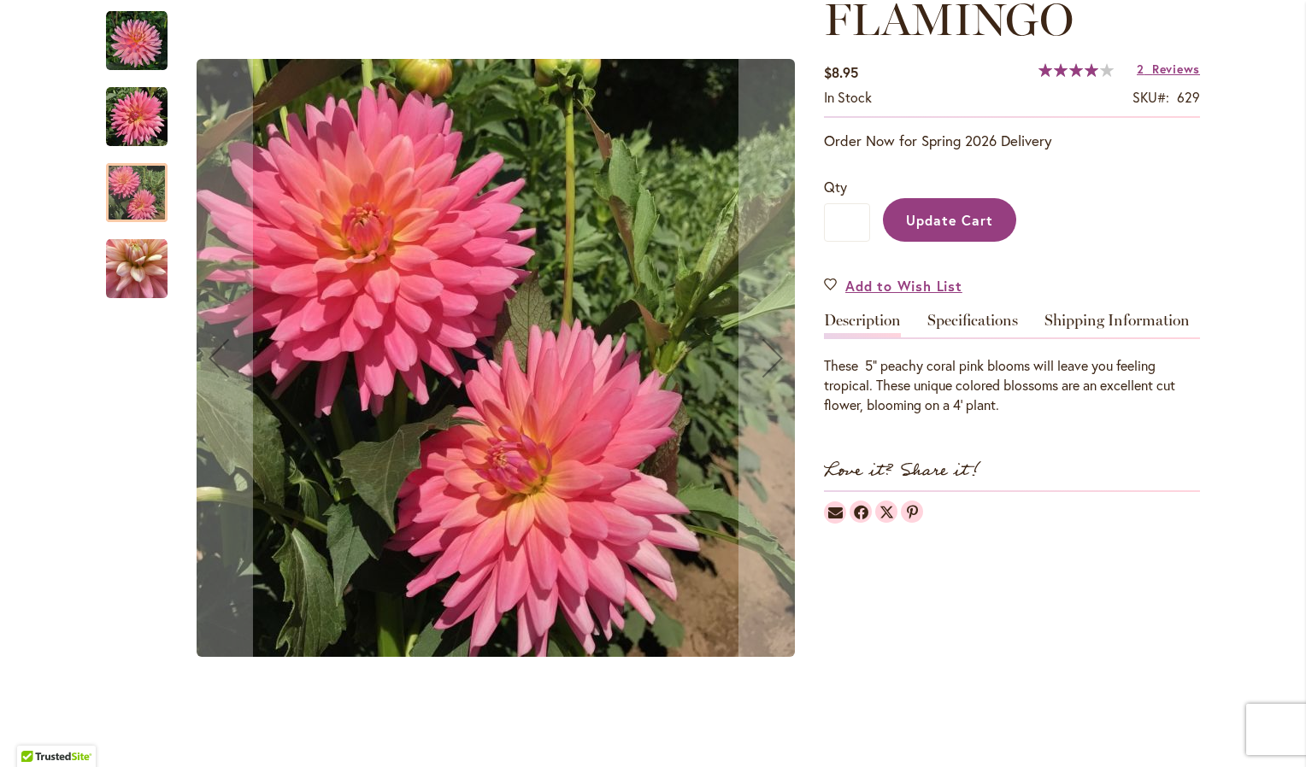
drag, startPoint x: 127, startPoint y: 284, endPoint x: 121, endPoint y: 244, distance: 39.8
click at [126, 275] on img "FLAMINGO" at bounding box center [137, 269] width 62 height 62
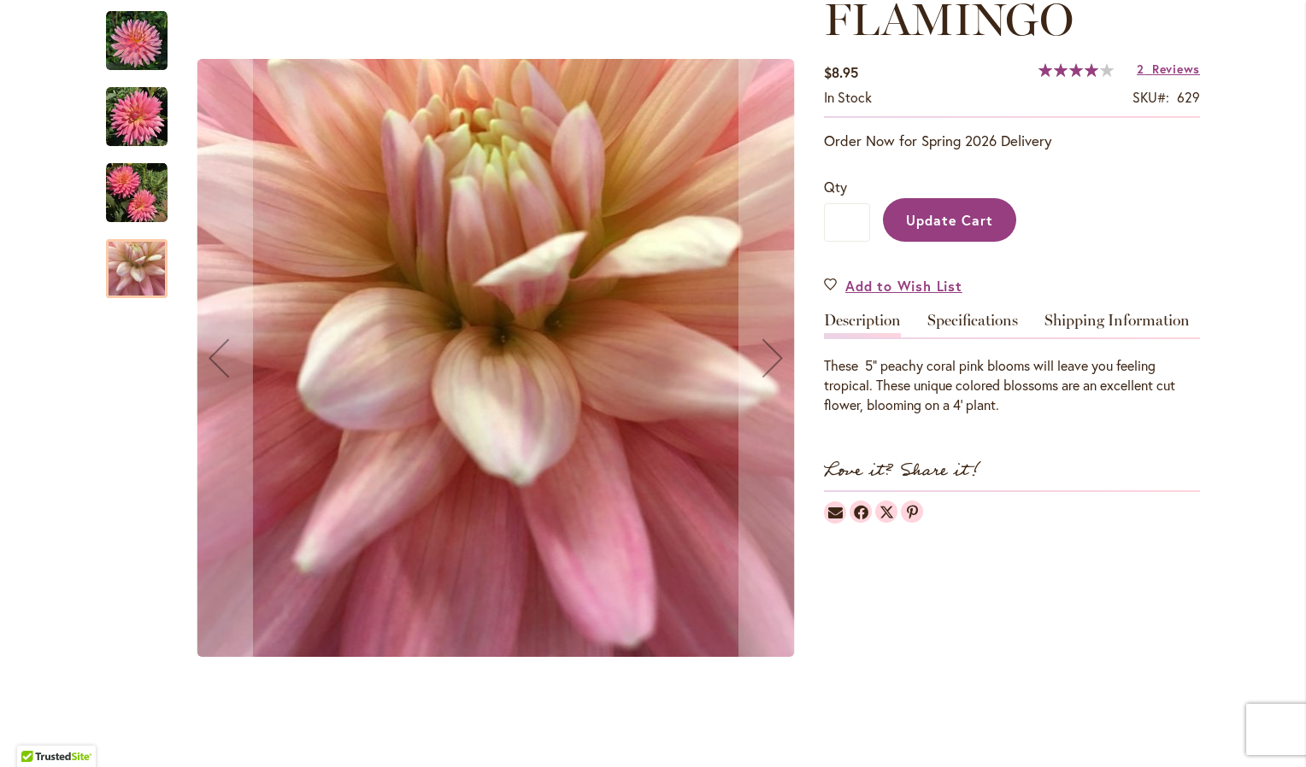
click at [115, 197] on img "FLAMINGO" at bounding box center [137, 193] width 62 height 62
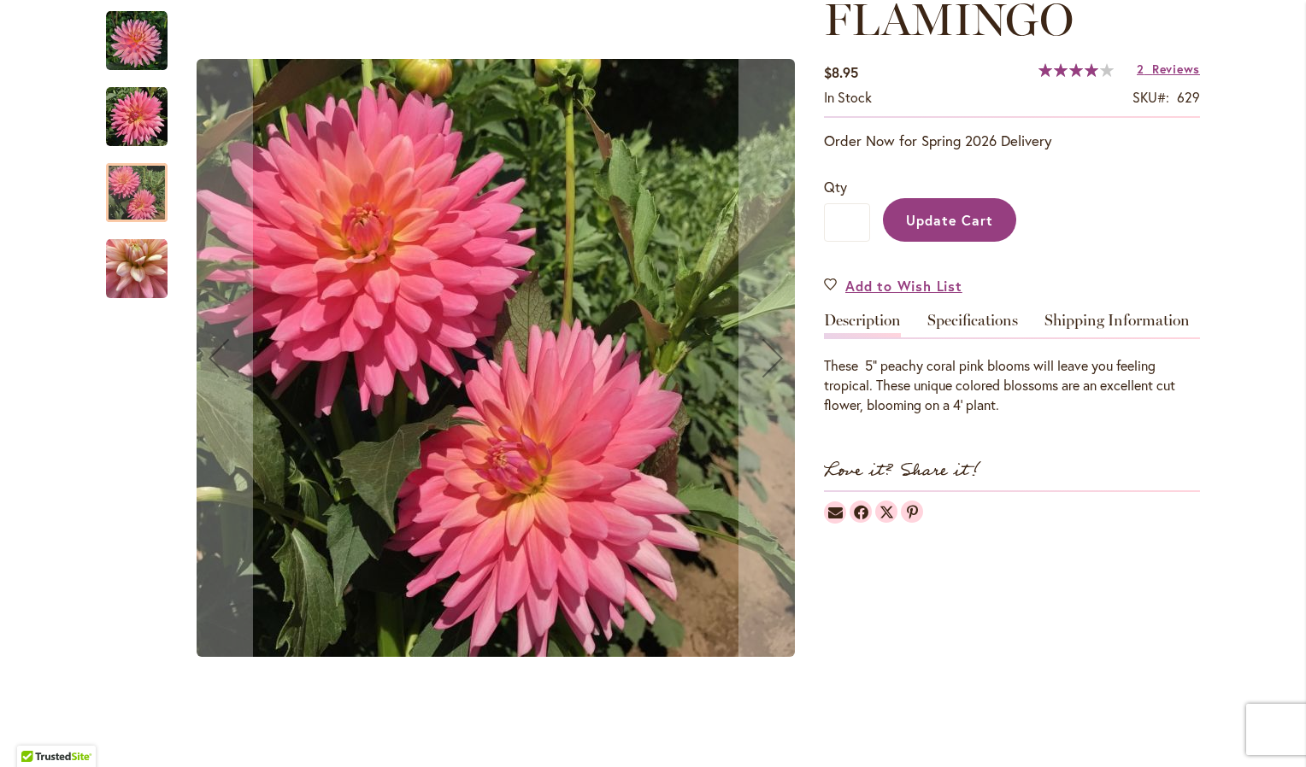
click at [120, 117] on img "FLAMINGO" at bounding box center [137, 117] width 62 height 62
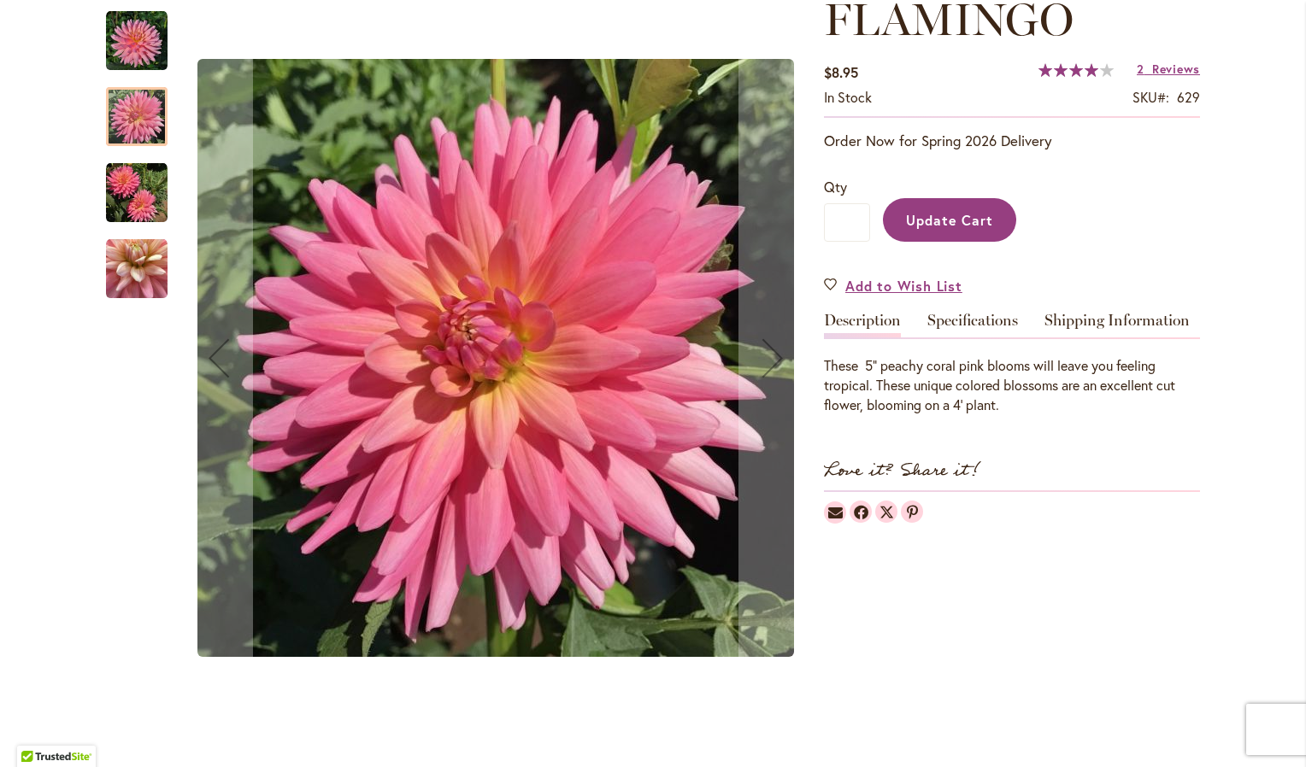
click at [138, 30] on img "FLAMINGO" at bounding box center [137, 41] width 62 height 62
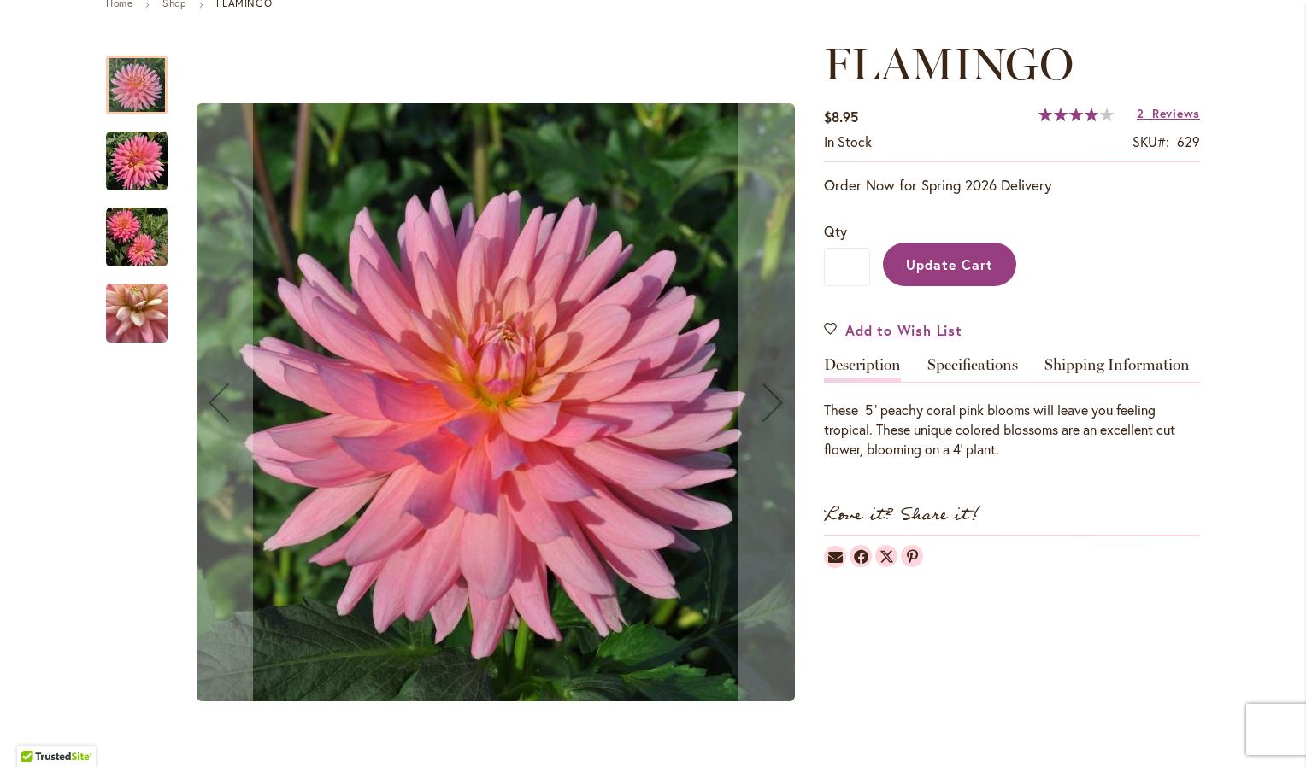
scroll to position [171, 0]
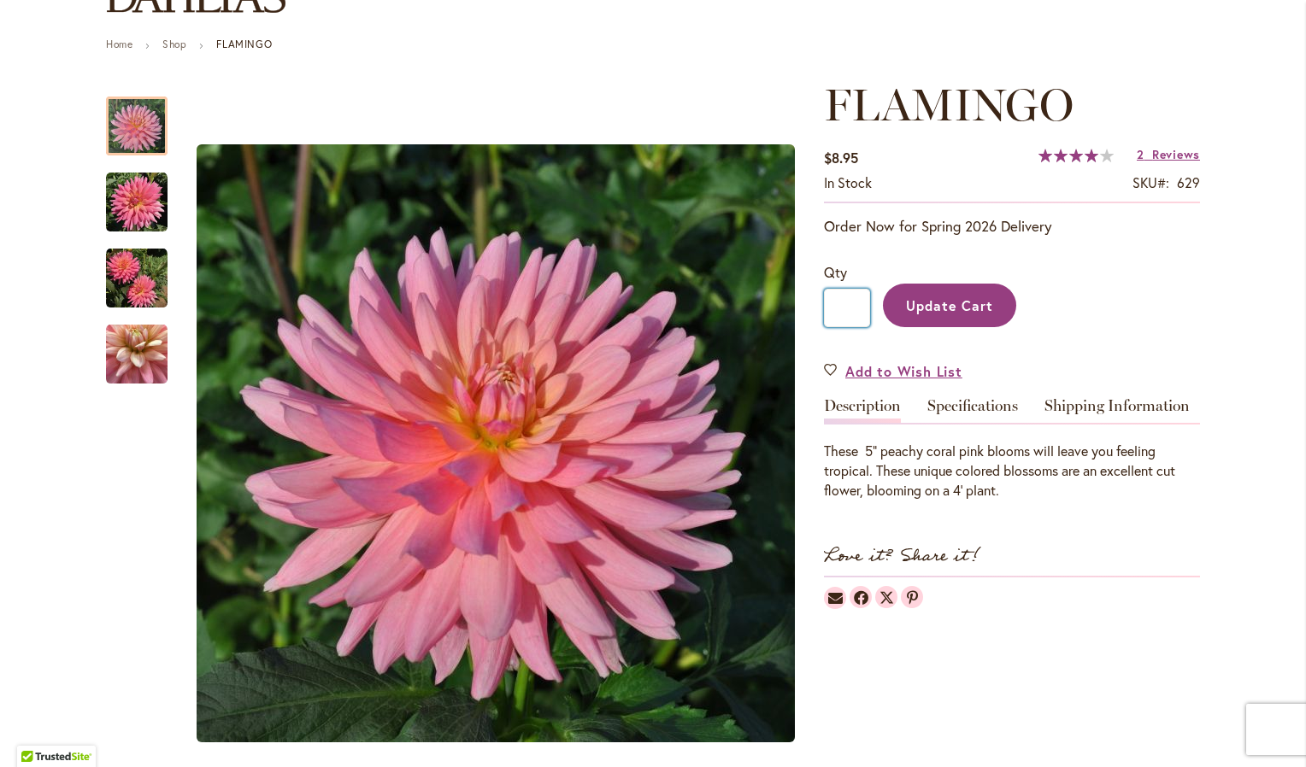
drag, startPoint x: 838, startPoint y: 303, endPoint x: 861, endPoint y: 294, distance: 24.6
click at [837, 300] on input "*" at bounding box center [847, 308] width 46 height 38
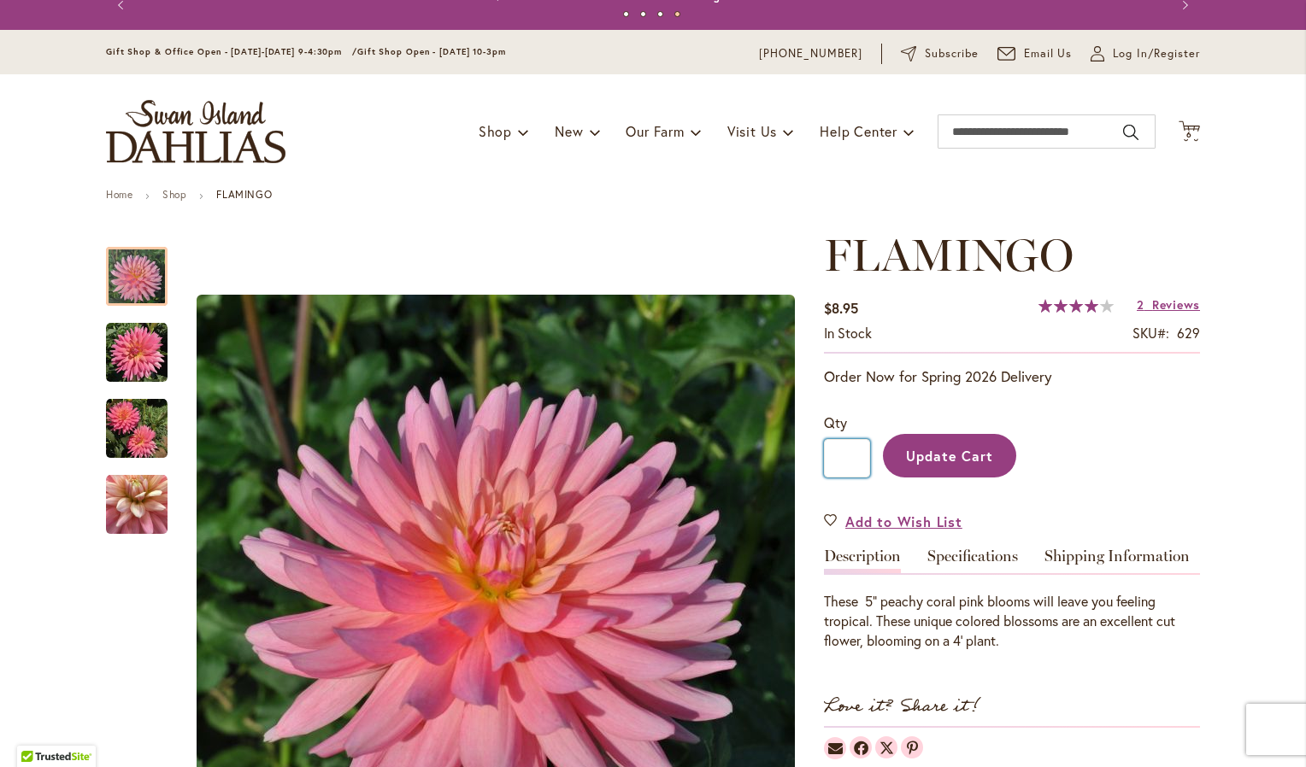
scroll to position [0, 0]
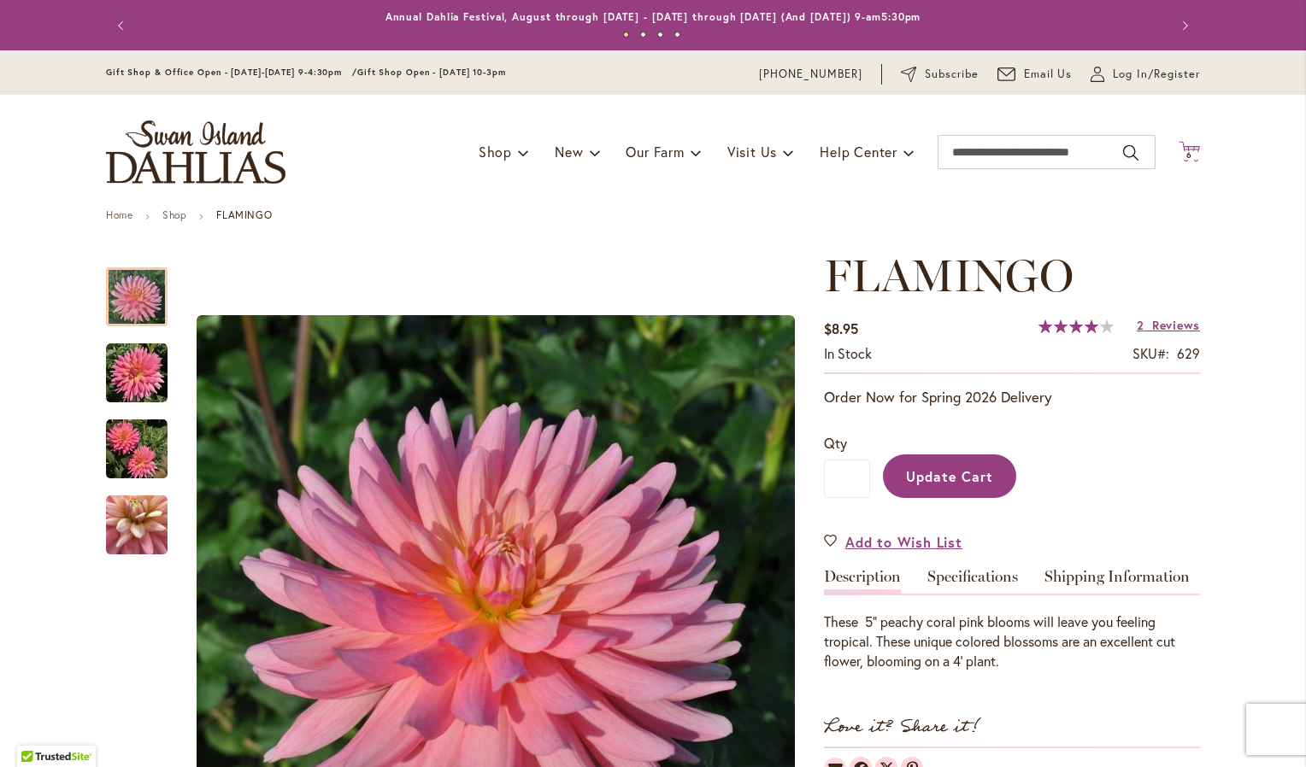
click at [1183, 149] on icon at bounding box center [1188, 151] width 21 height 21
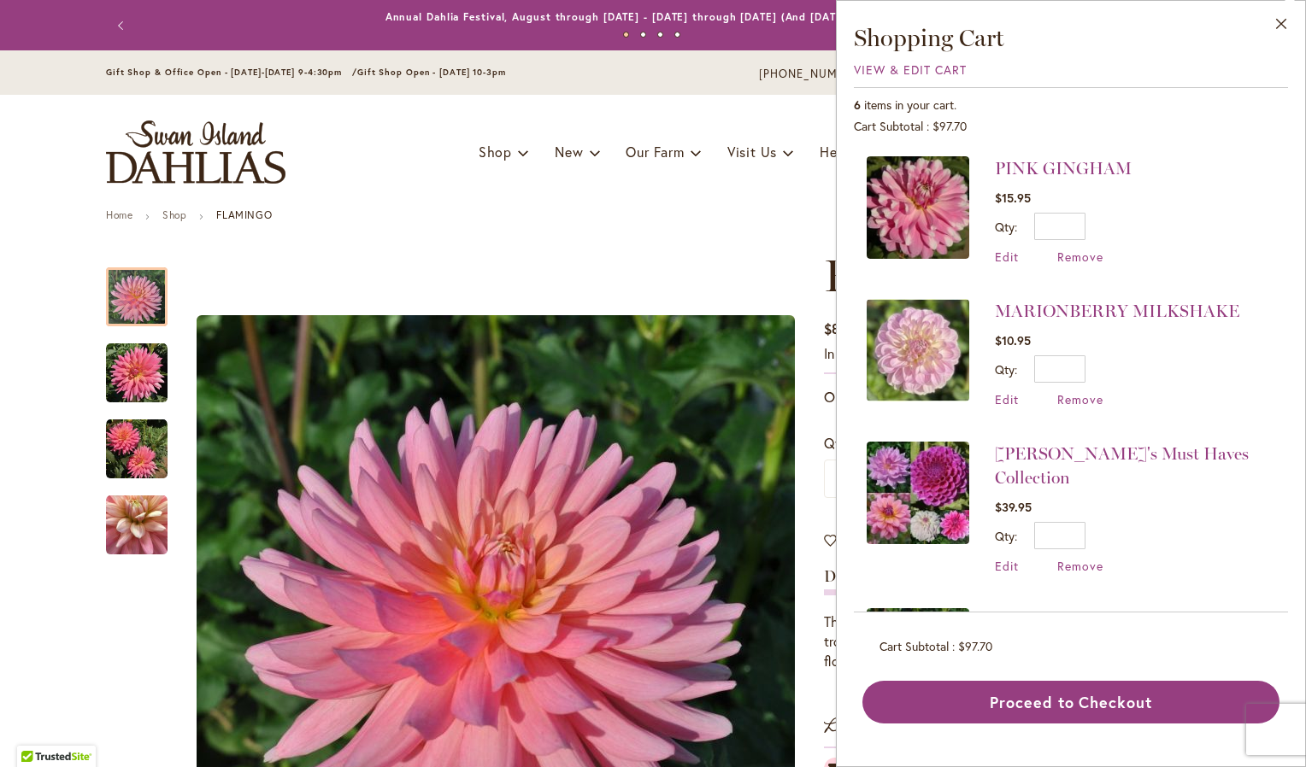
click at [940, 203] on img at bounding box center [918, 207] width 103 height 103
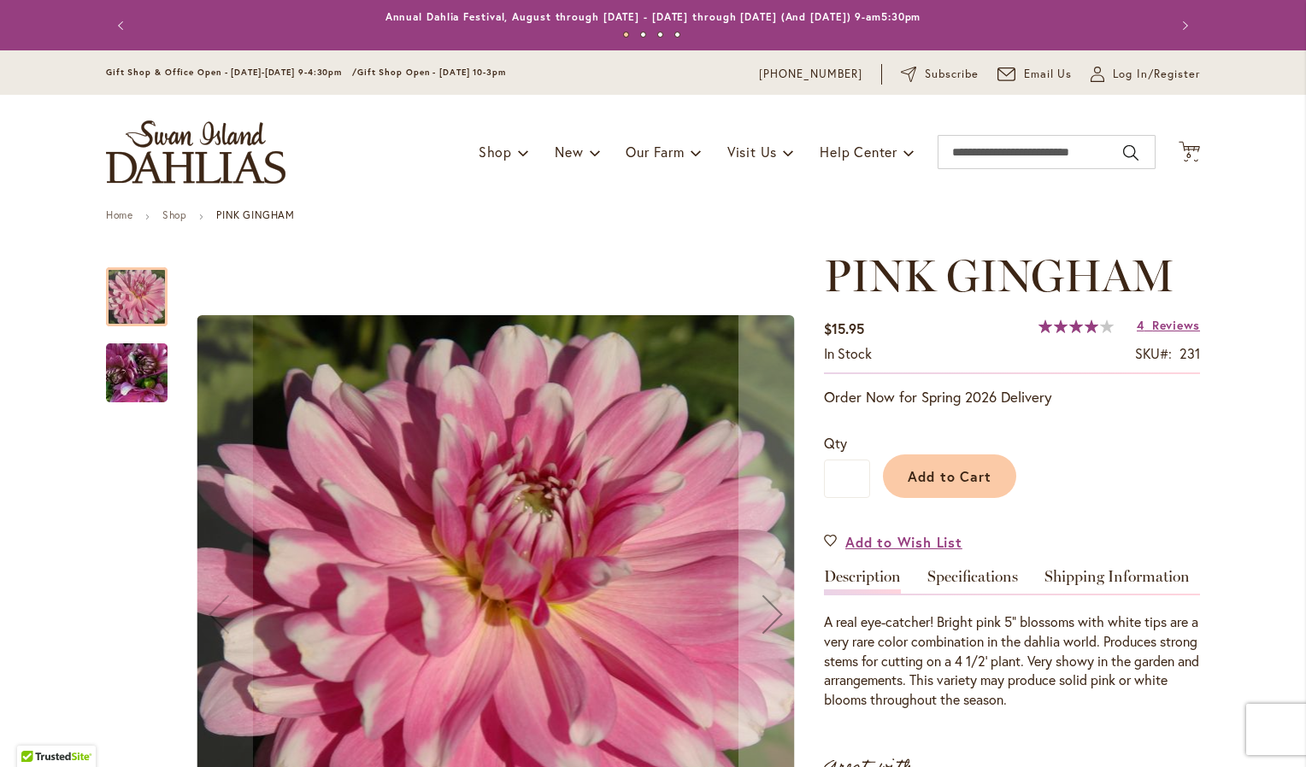
click at [126, 305] on div at bounding box center [137, 296] width 62 height 59
click at [118, 376] on img "PINK GINGHAM" at bounding box center [136, 373] width 123 height 92
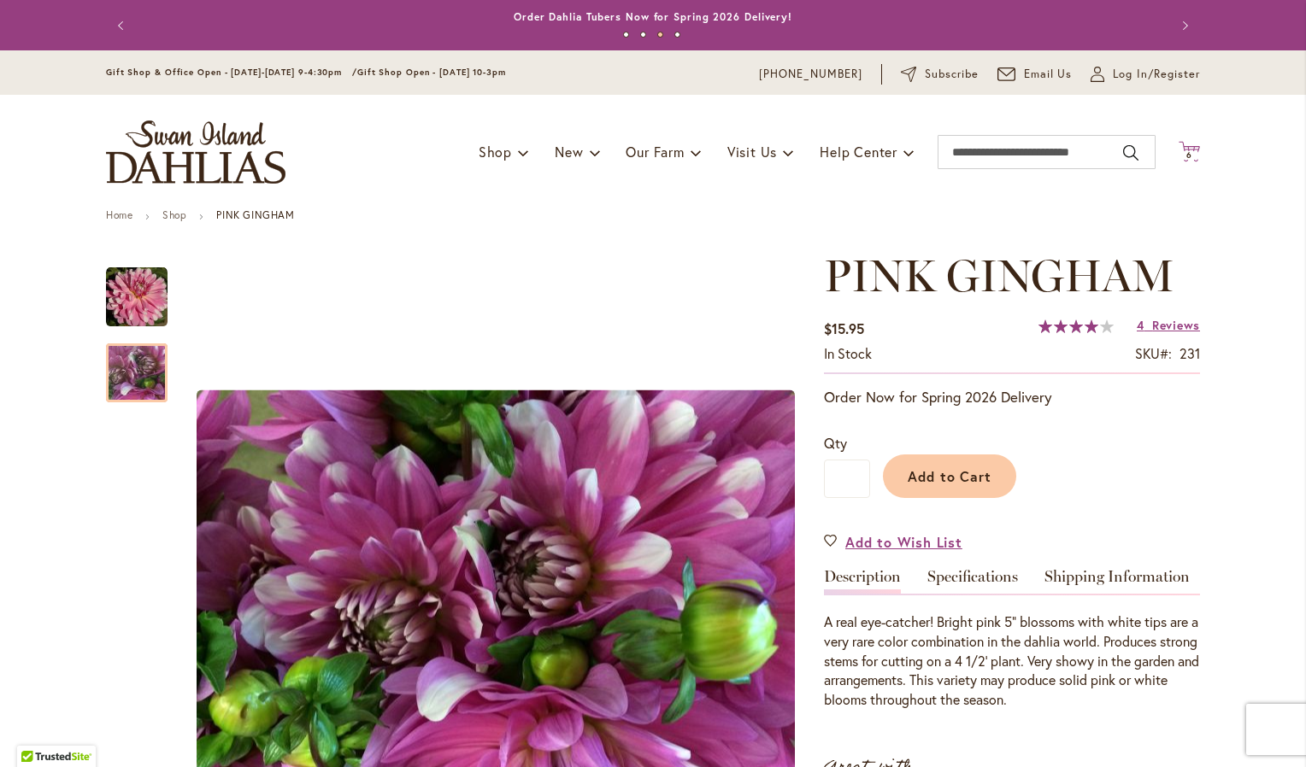
click at [1181, 152] on span "6 6 items" at bounding box center [1189, 155] width 17 height 9
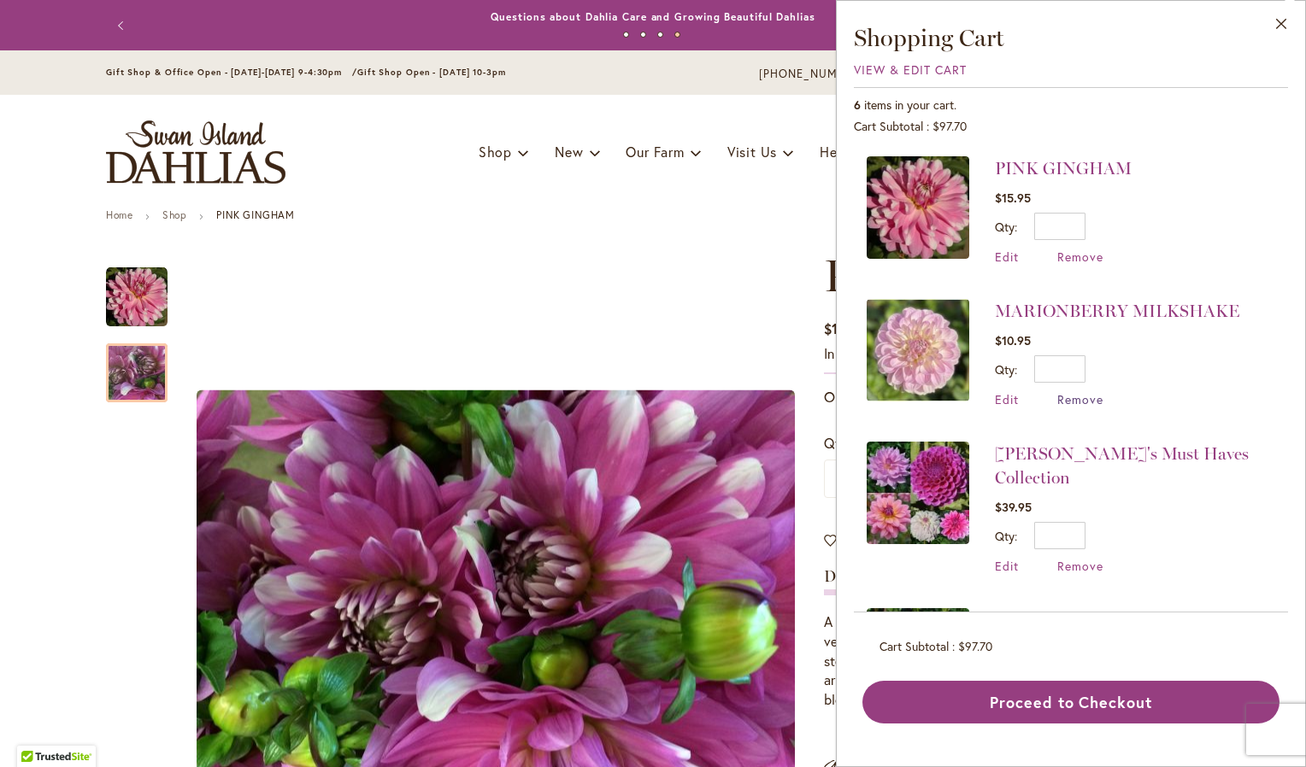
click at [1085, 393] on span "Remove" at bounding box center [1080, 399] width 46 height 16
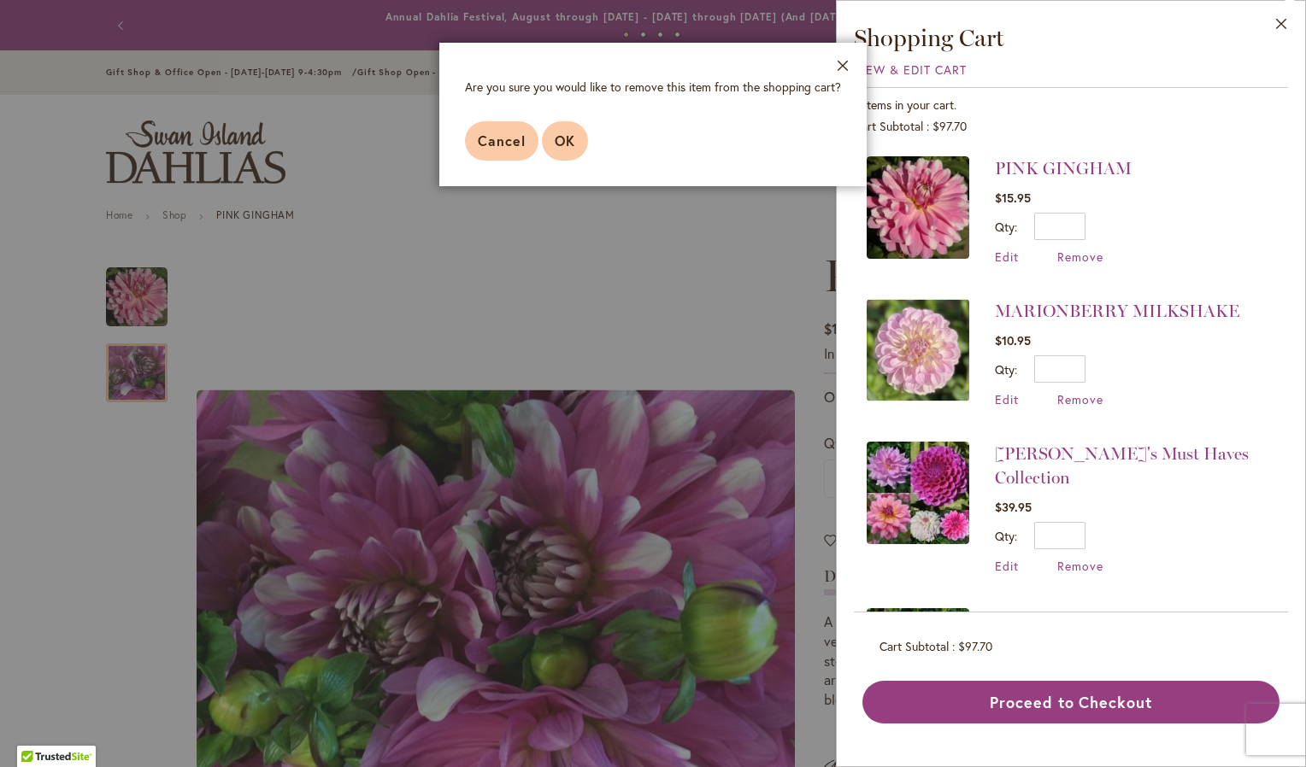
click at [549, 136] on button "OK" at bounding box center [565, 140] width 46 height 39
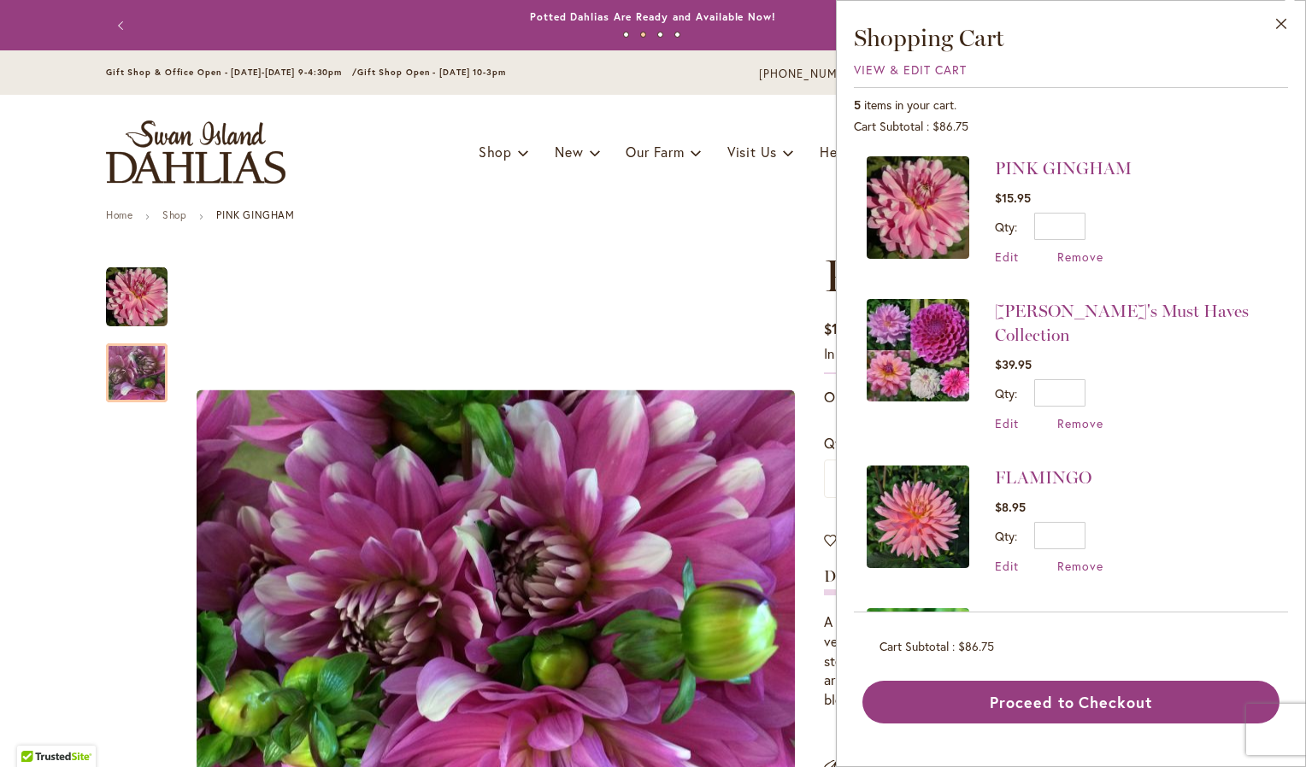
click at [944, 499] on img at bounding box center [918, 517] width 103 height 103
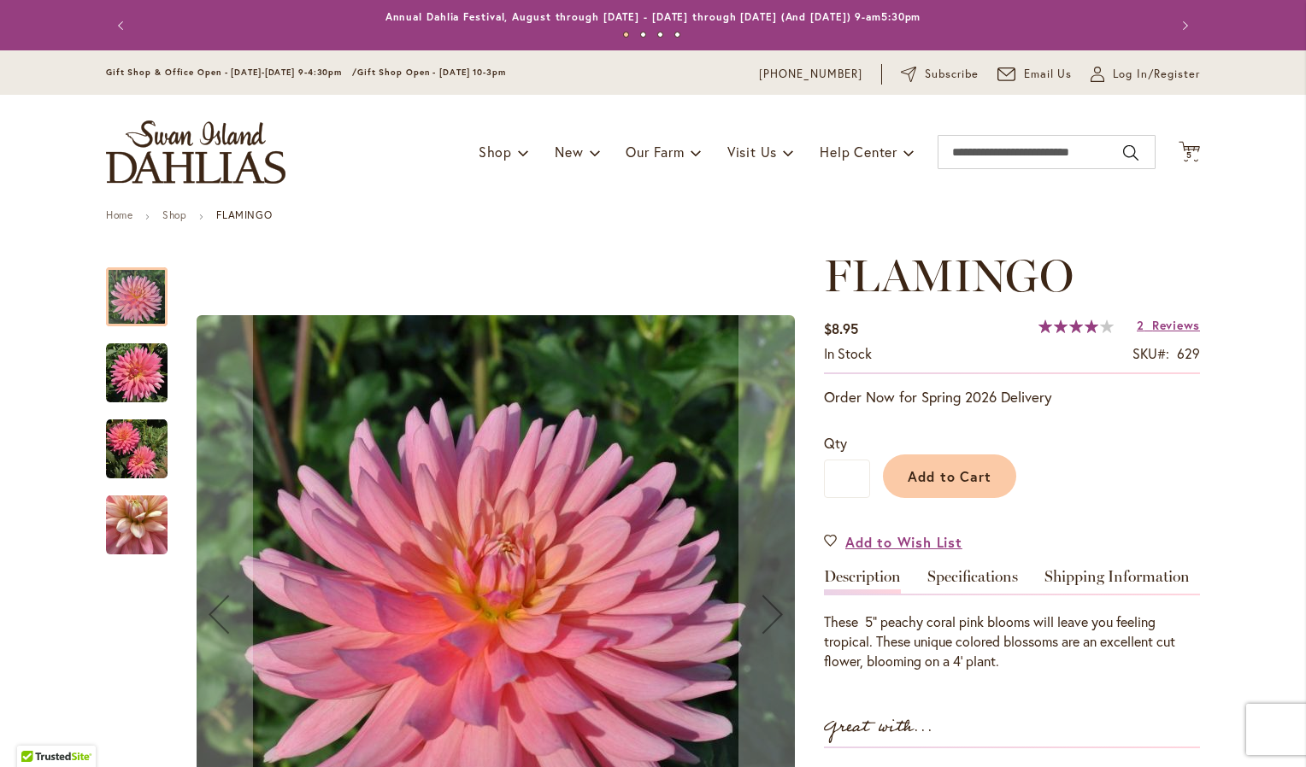
click at [138, 367] on img "FLAMINGO" at bounding box center [137, 374] width 62 height 62
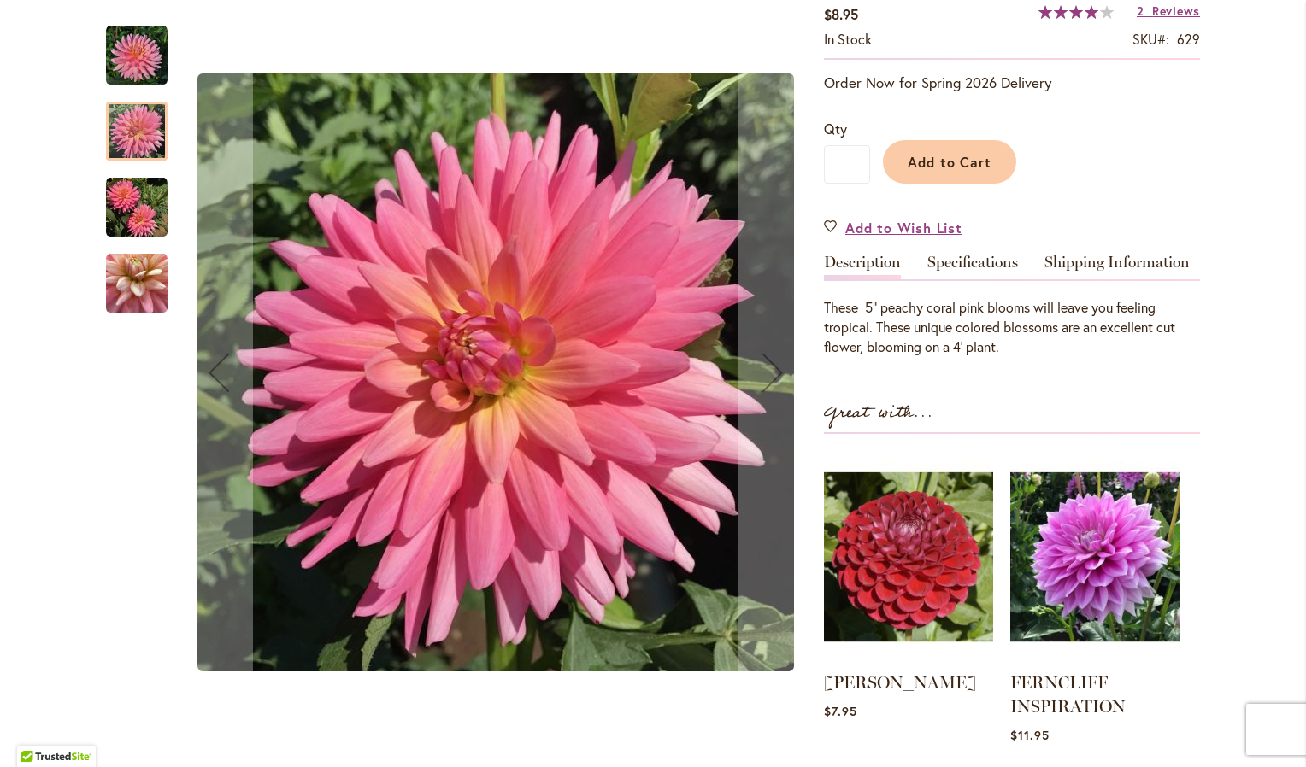
scroll to position [342, 0]
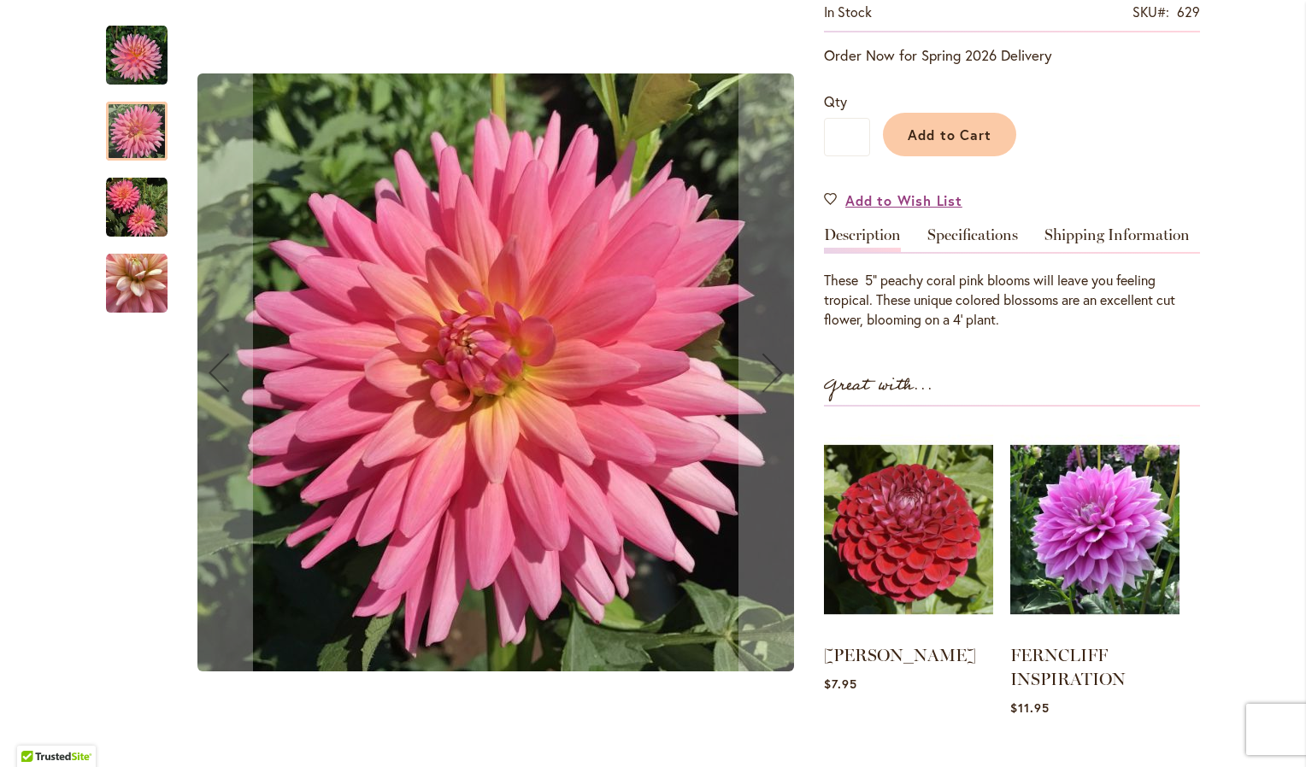
click at [106, 205] on img "FLAMINGO" at bounding box center [137, 208] width 62 height 62
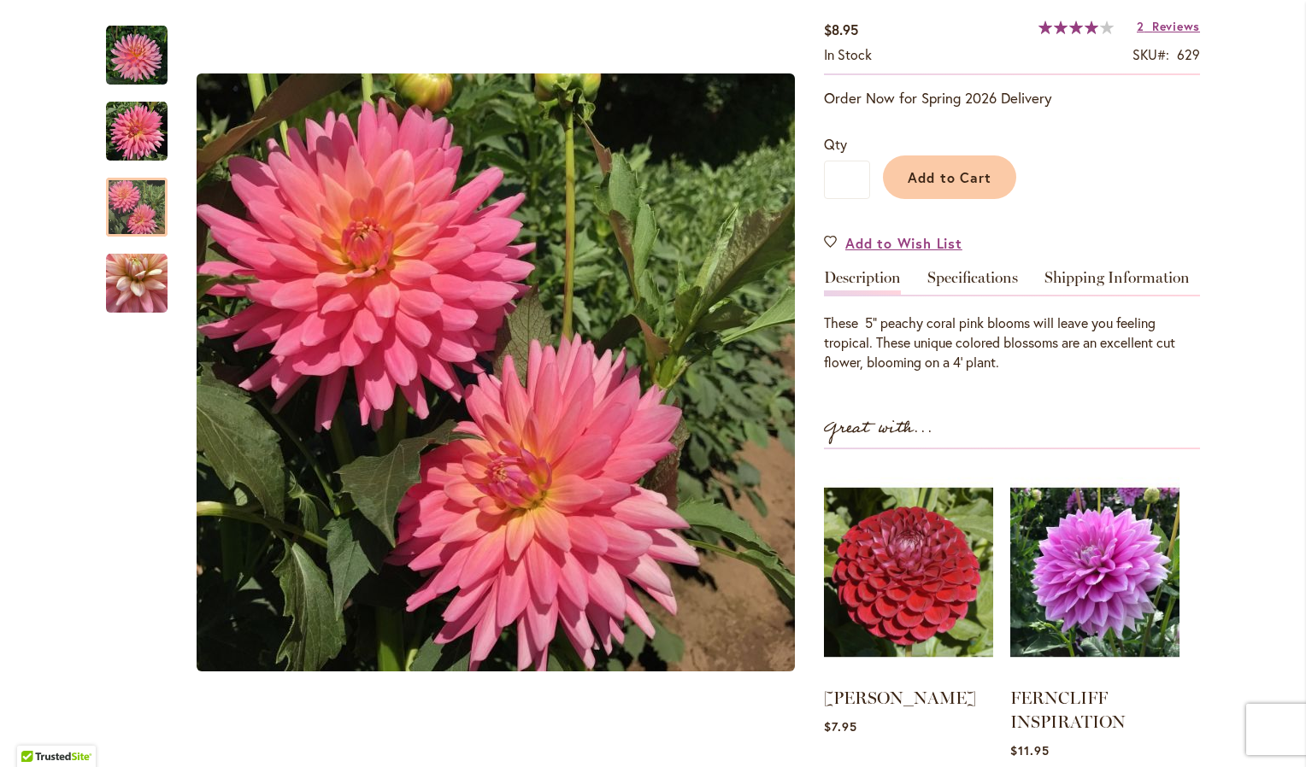
scroll to position [0, 0]
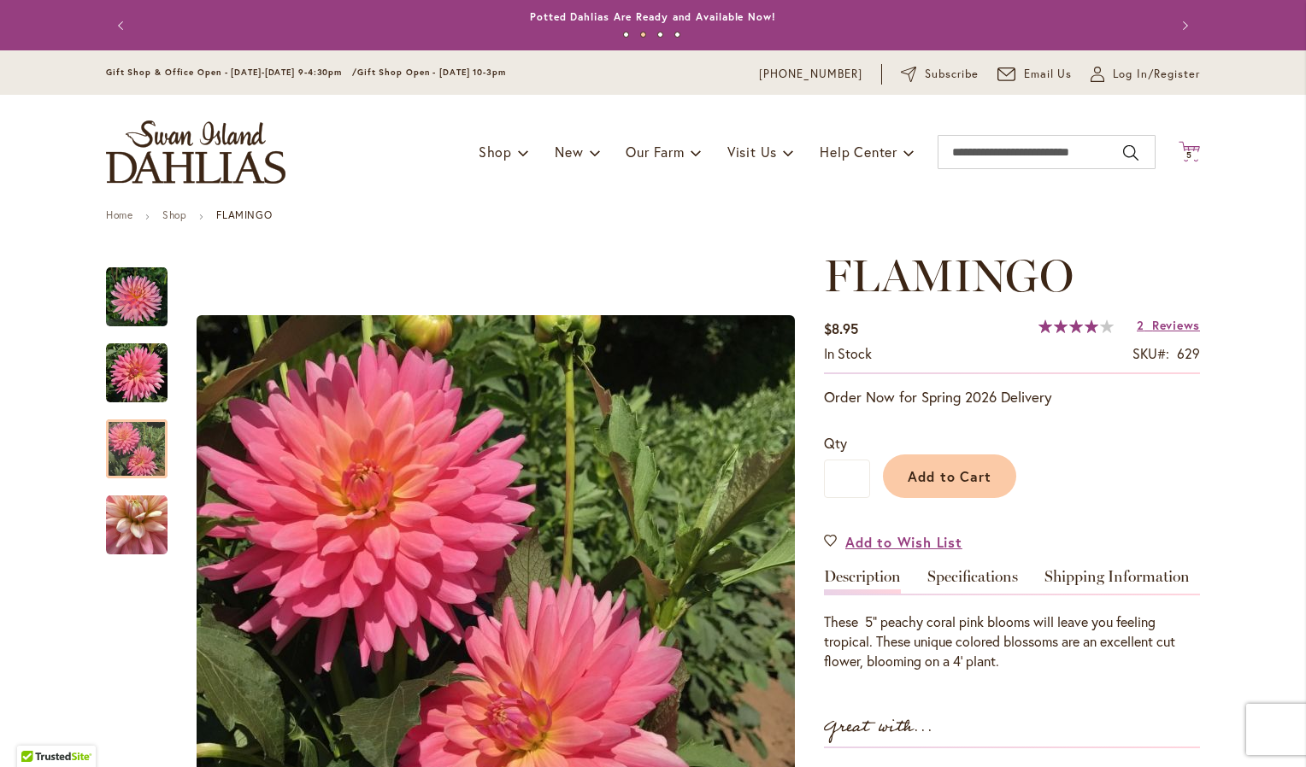
click at [1181, 146] on icon "Cart .cls-1 { fill: #231f20; }" at bounding box center [1188, 151] width 21 height 21
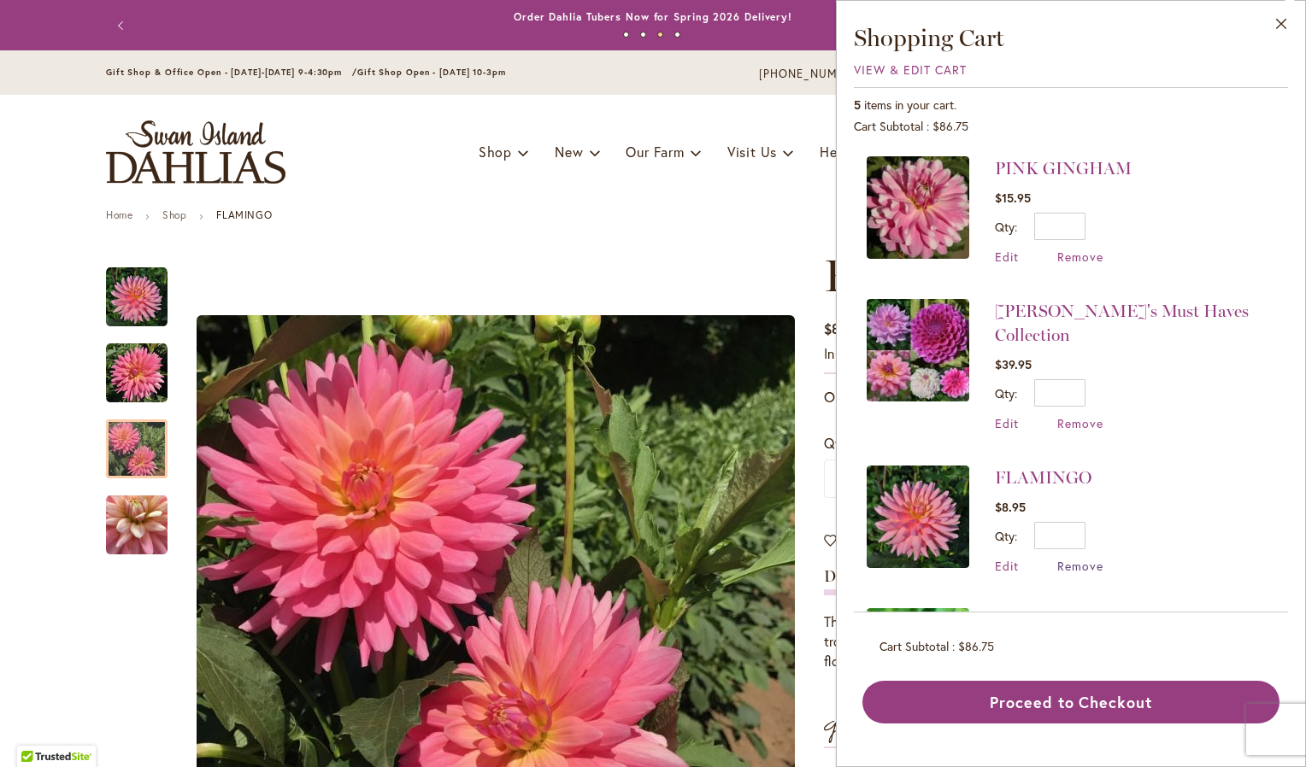
click at [1078, 558] on span "Remove" at bounding box center [1080, 566] width 46 height 16
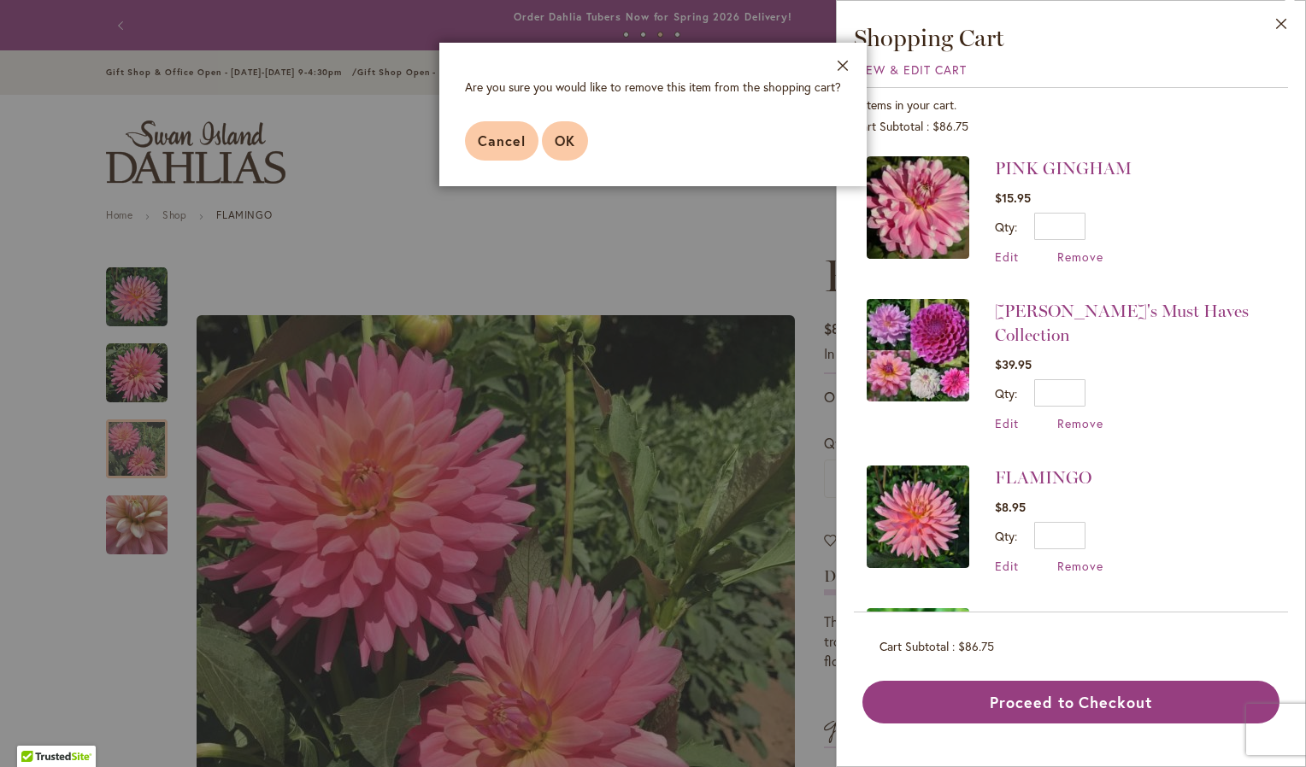
click at [563, 149] on span "OK" at bounding box center [565, 141] width 21 height 18
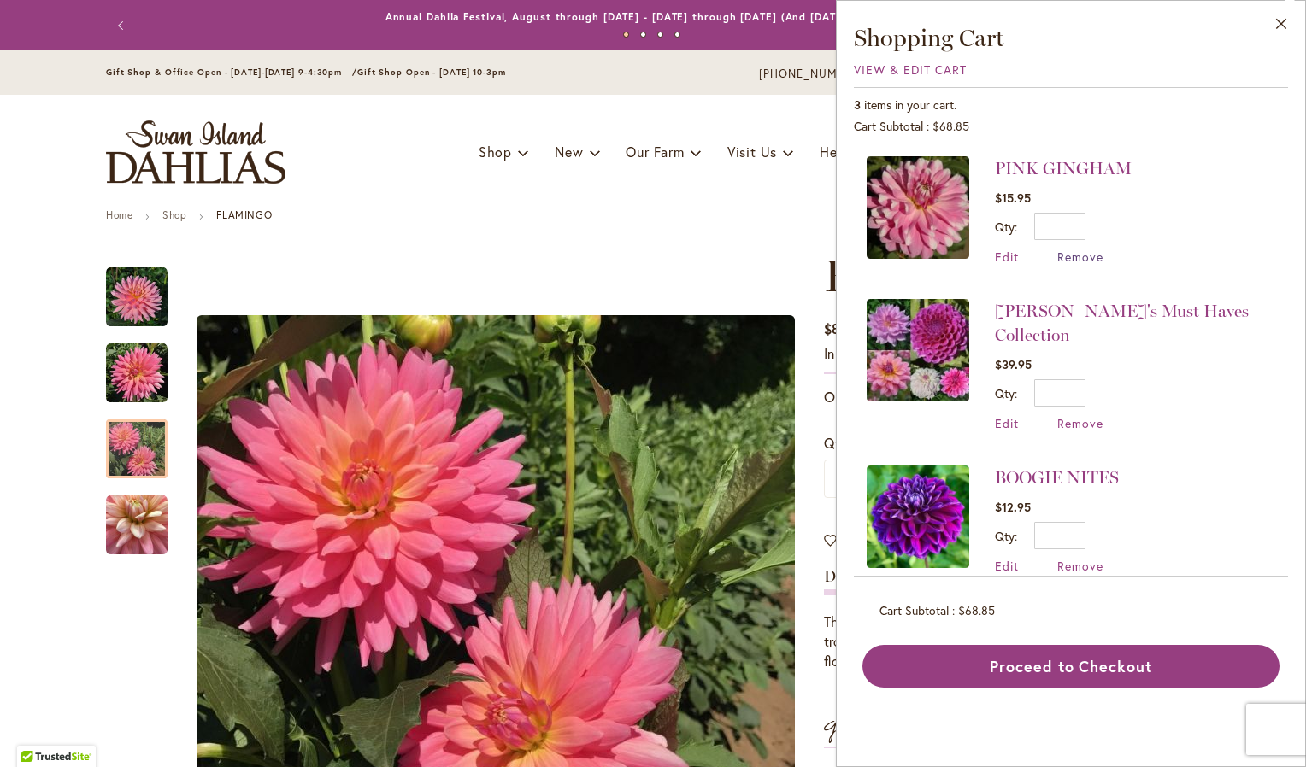
click at [1085, 255] on span "Remove" at bounding box center [1080, 257] width 46 height 16
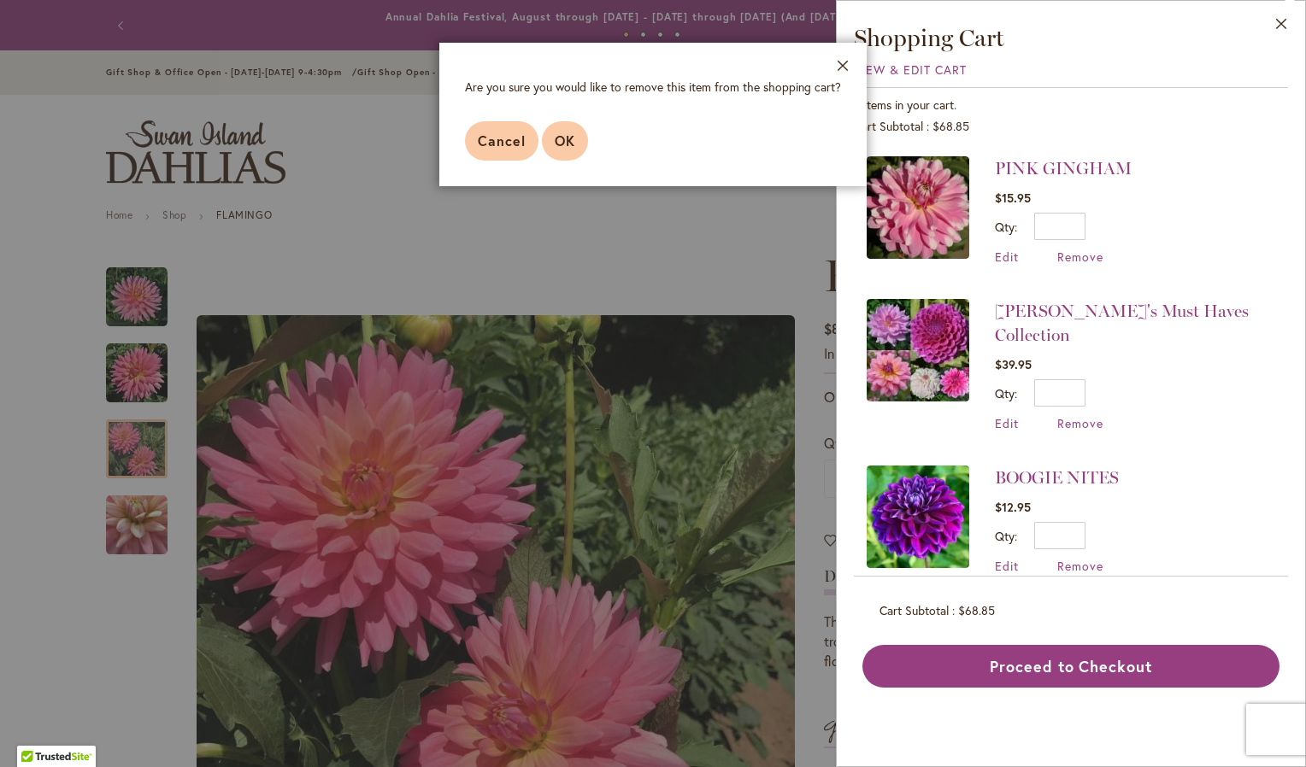
click at [582, 139] on button "OK" at bounding box center [565, 140] width 46 height 39
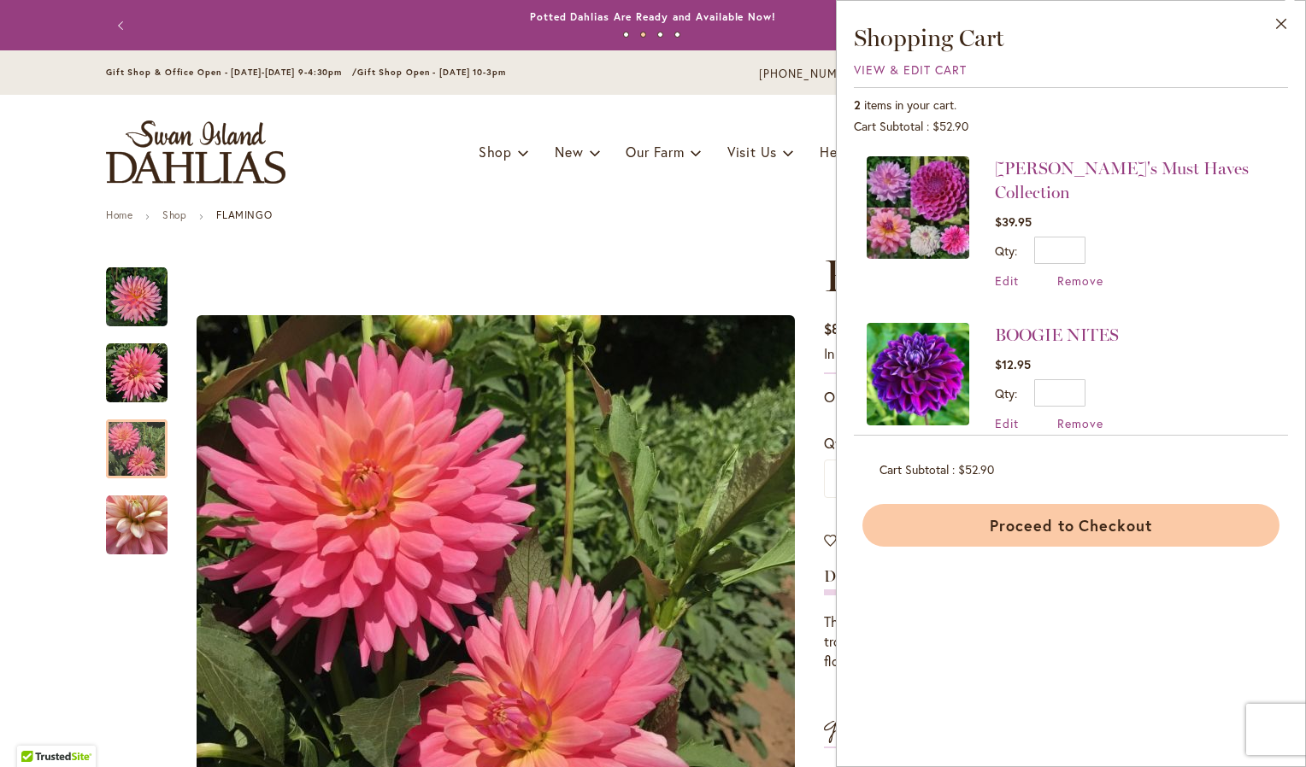
click at [1035, 523] on button "Proceed to Checkout" at bounding box center [1070, 525] width 417 height 43
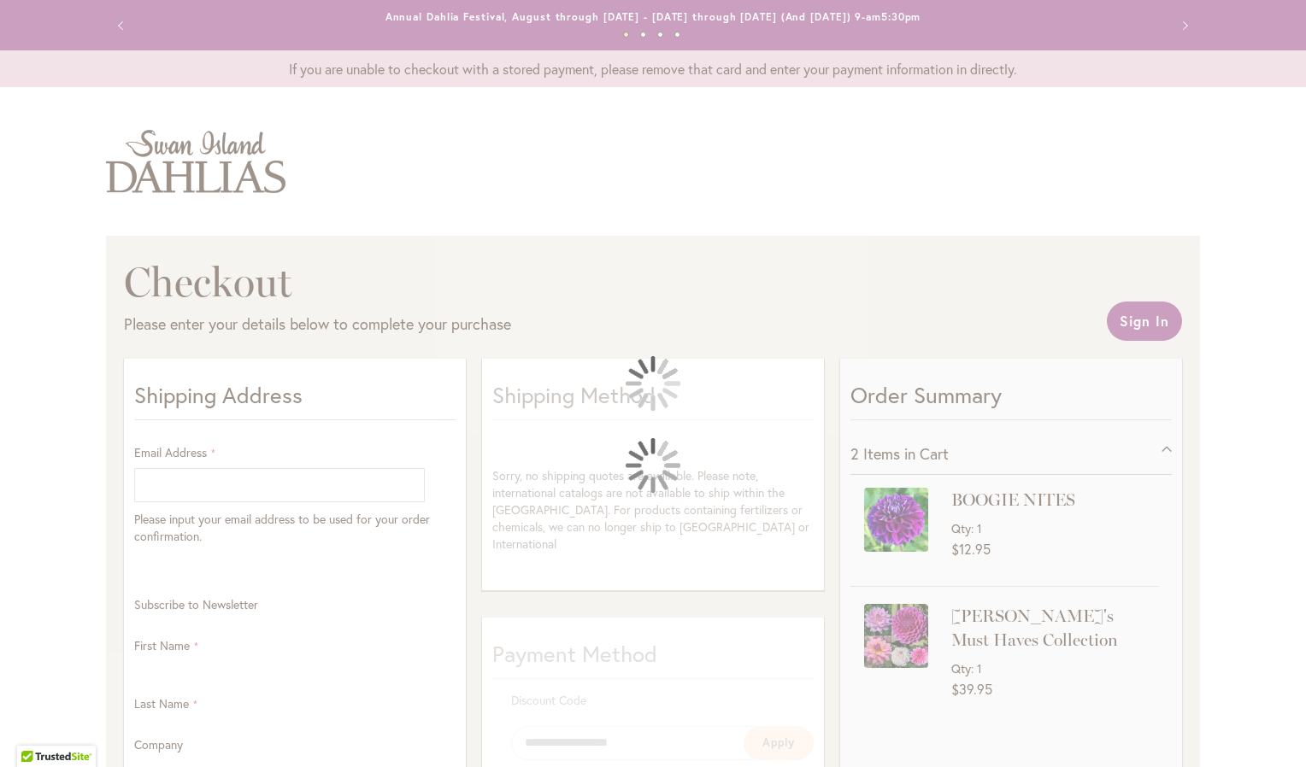
select select "**"
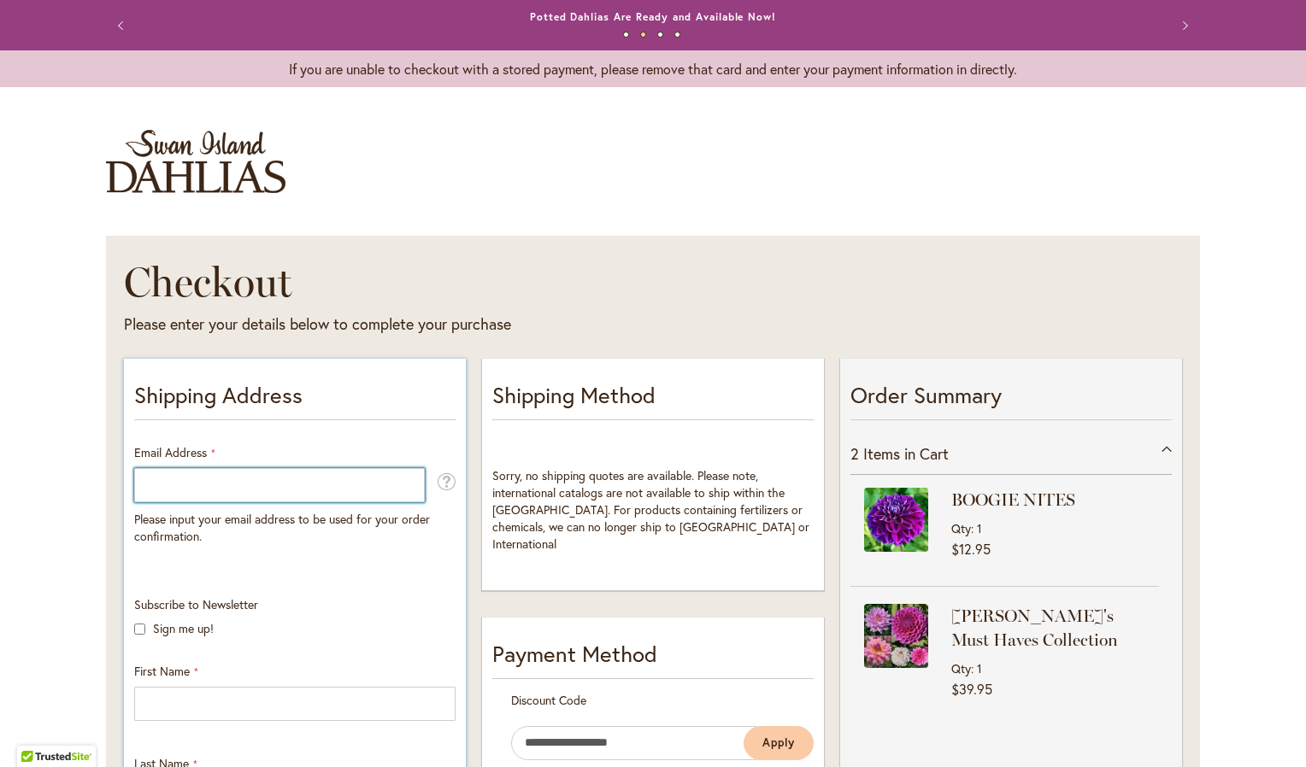
click at [333, 485] on input "Email Address" at bounding box center [279, 485] width 291 height 34
type input "**********"
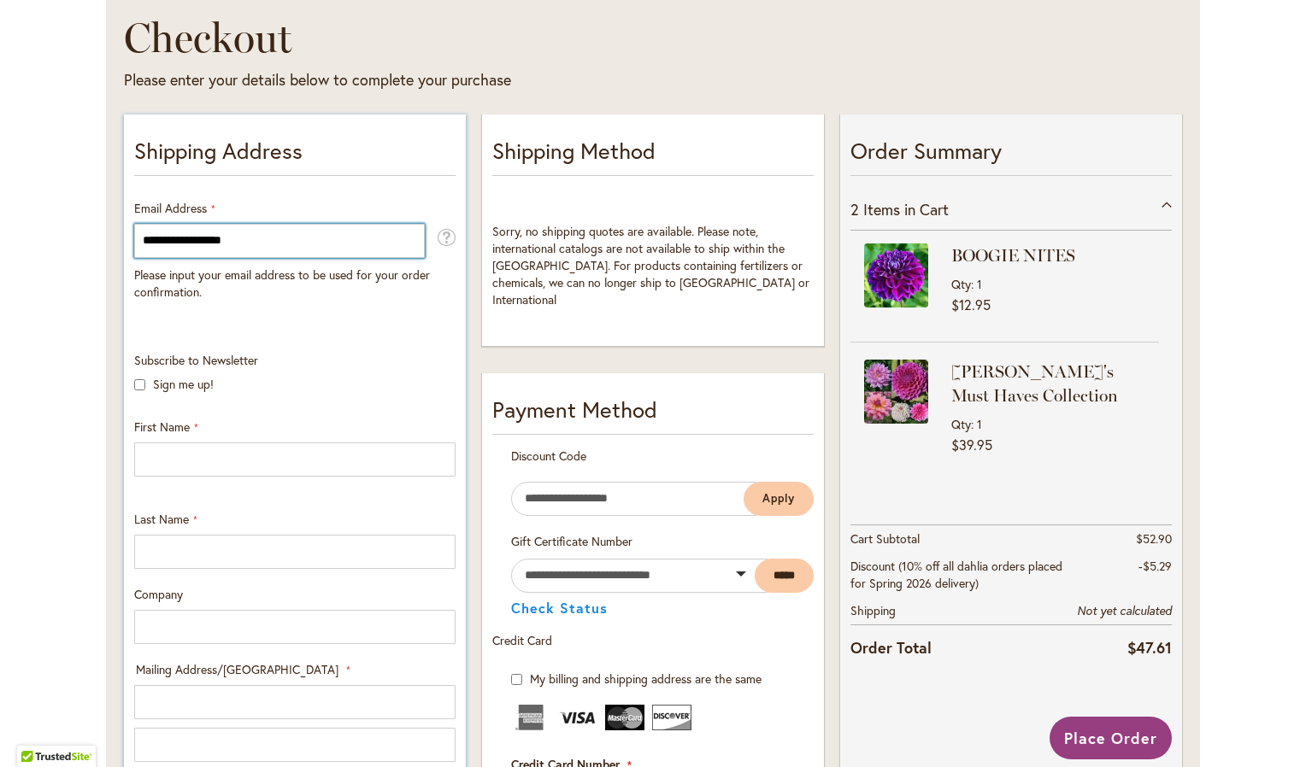
scroll to position [256, 0]
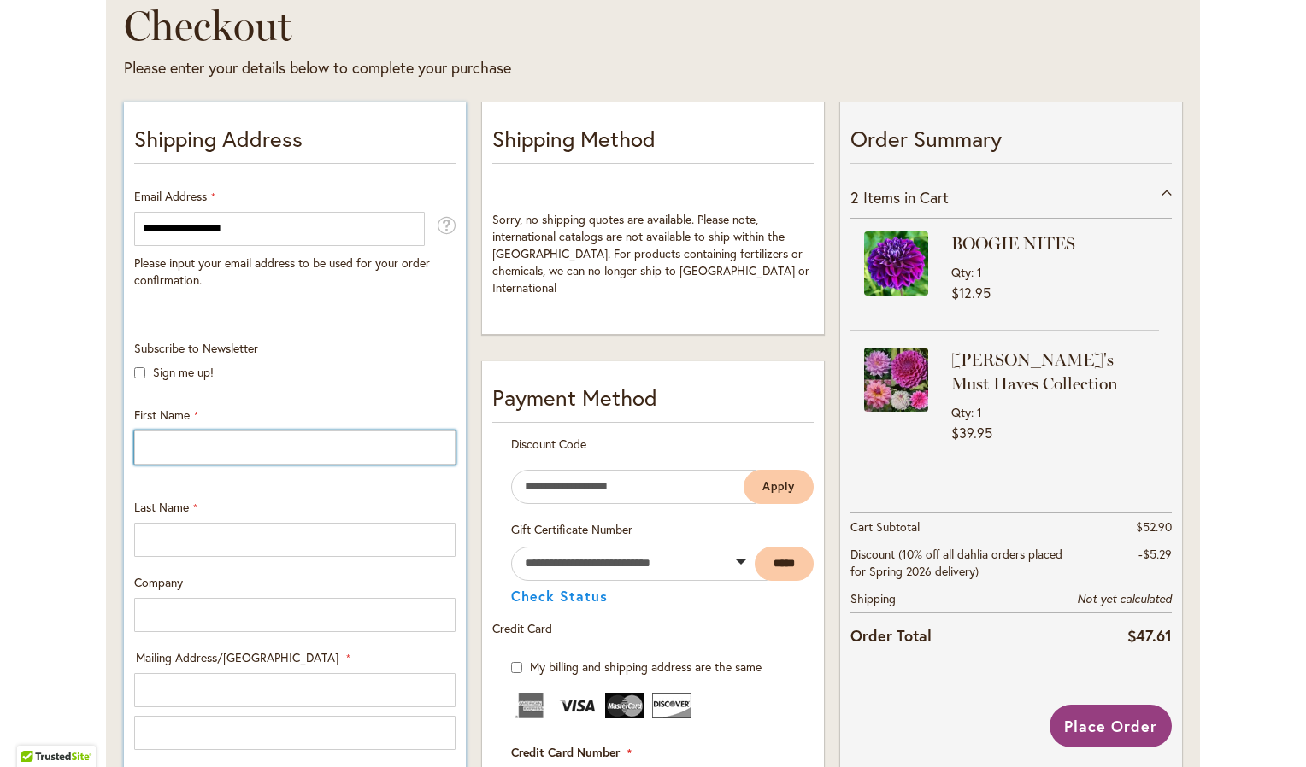
click at [317, 442] on input "First Name" at bounding box center [294, 448] width 321 height 34
type input "*****"
type input "******"
type input "**********"
type input "*****"
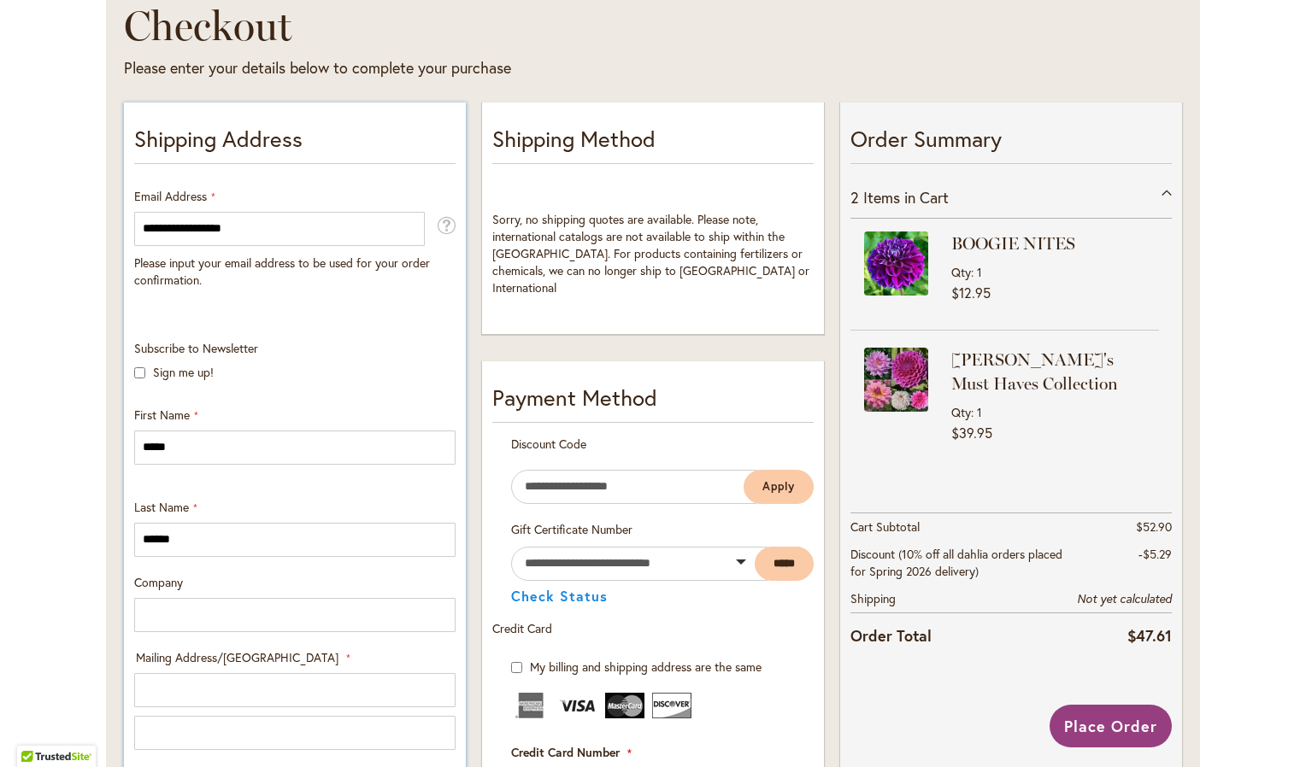
type input "**********"
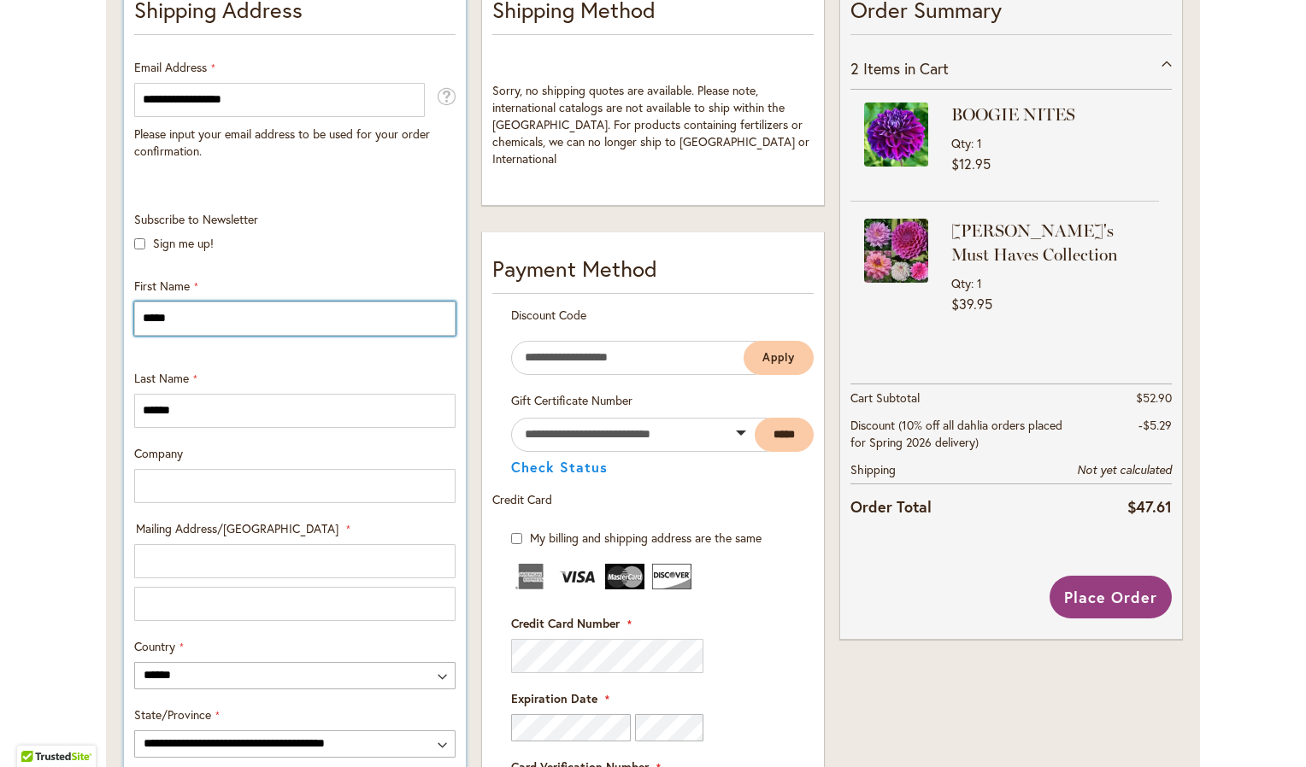
scroll to position [427, 0]
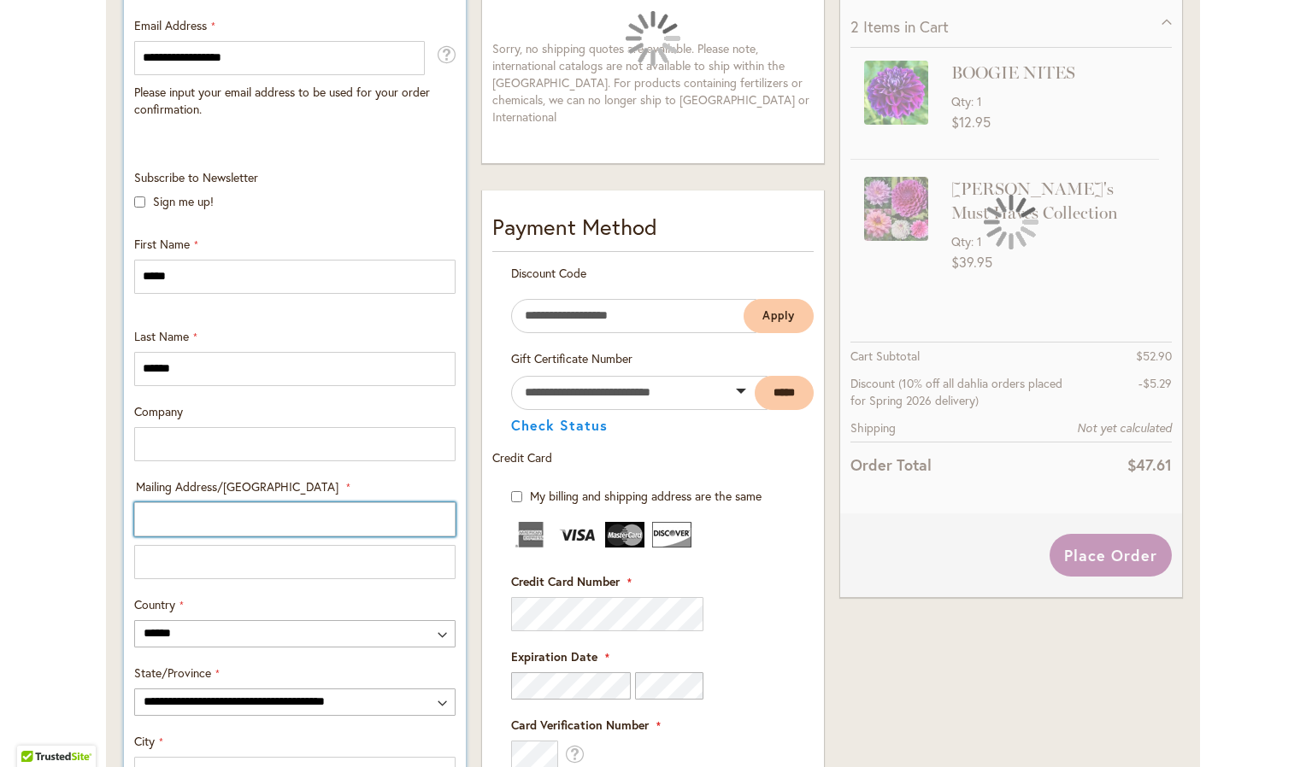
click at [291, 514] on input "Mailing Address/PO BOX: Line 1" at bounding box center [294, 519] width 321 height 34
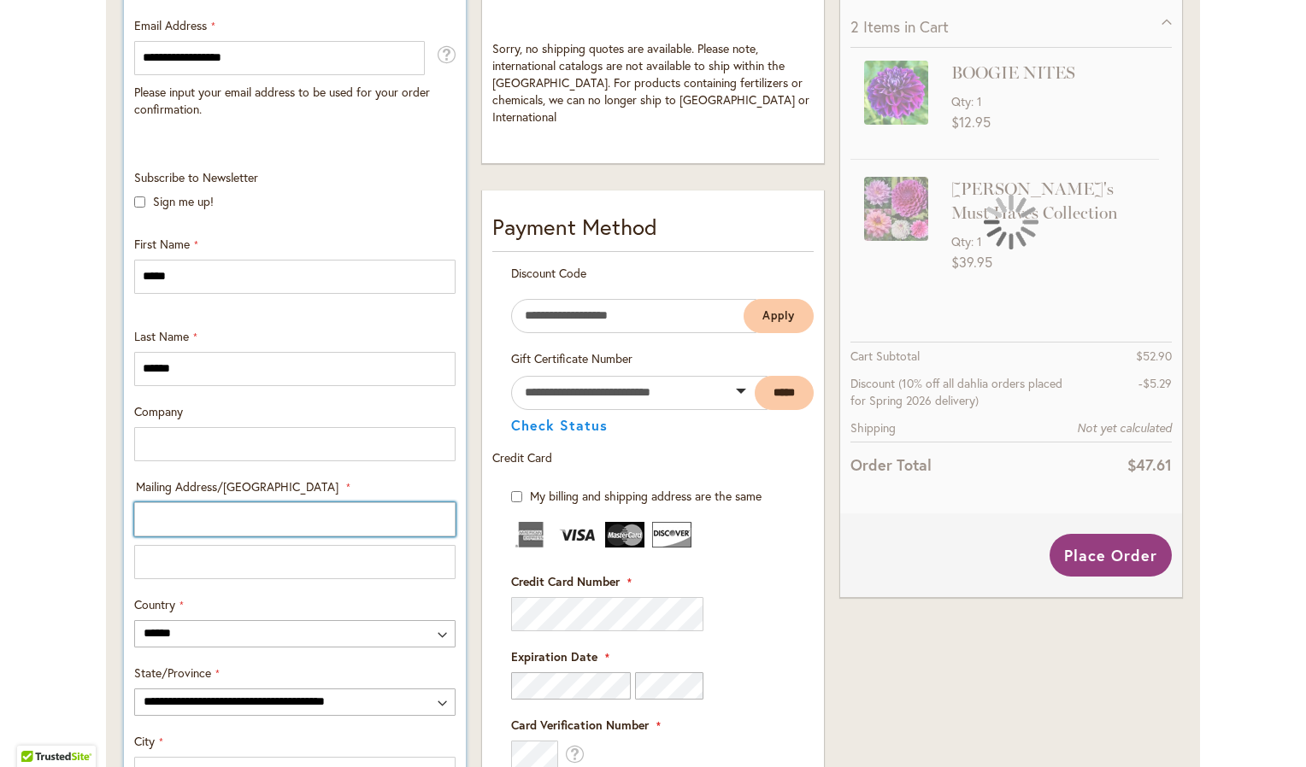
type input "**********"
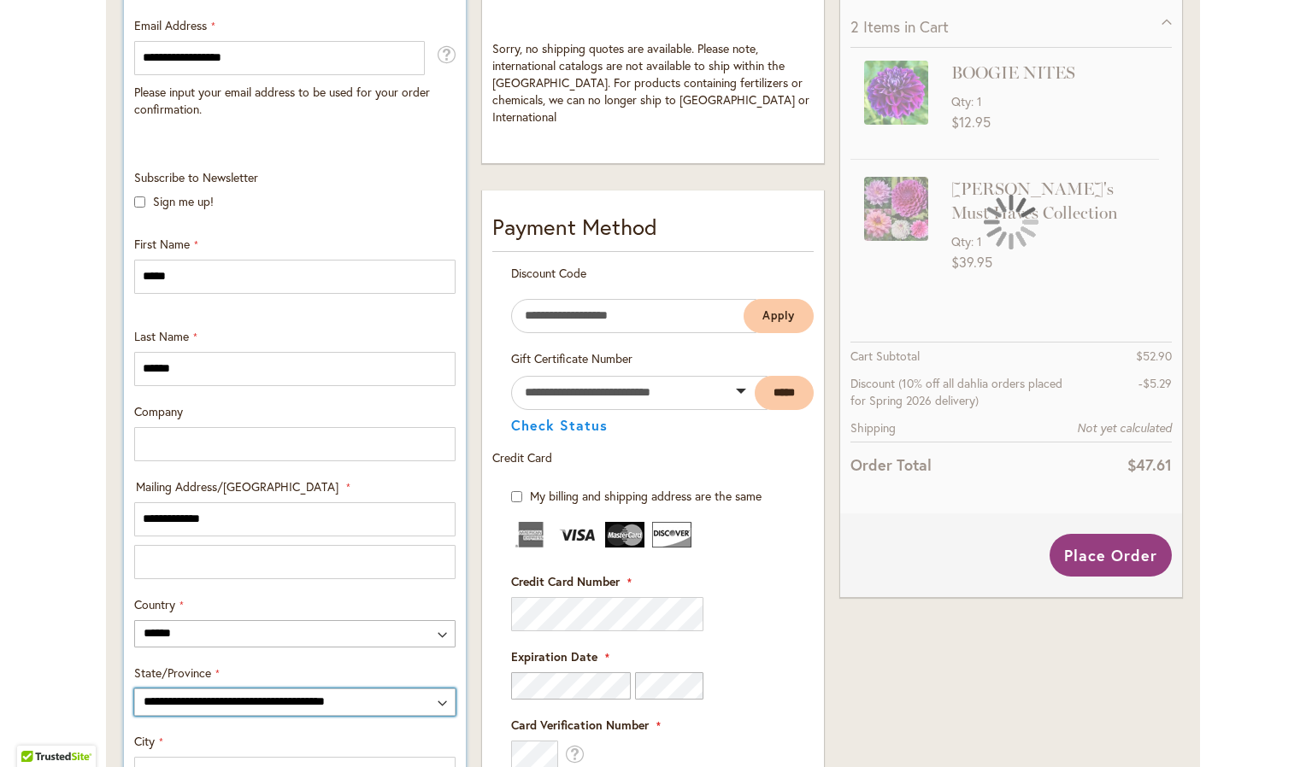
select select "**"
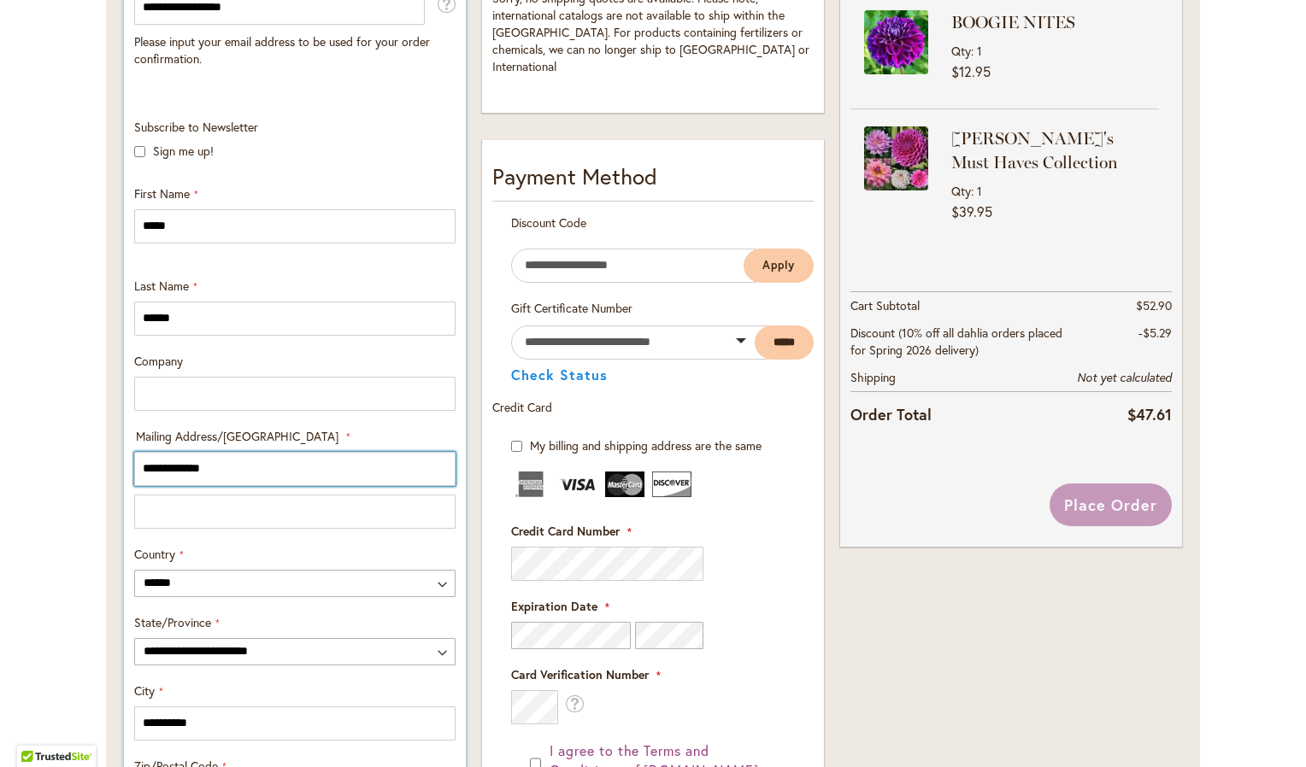
scroll to position [513, 0]
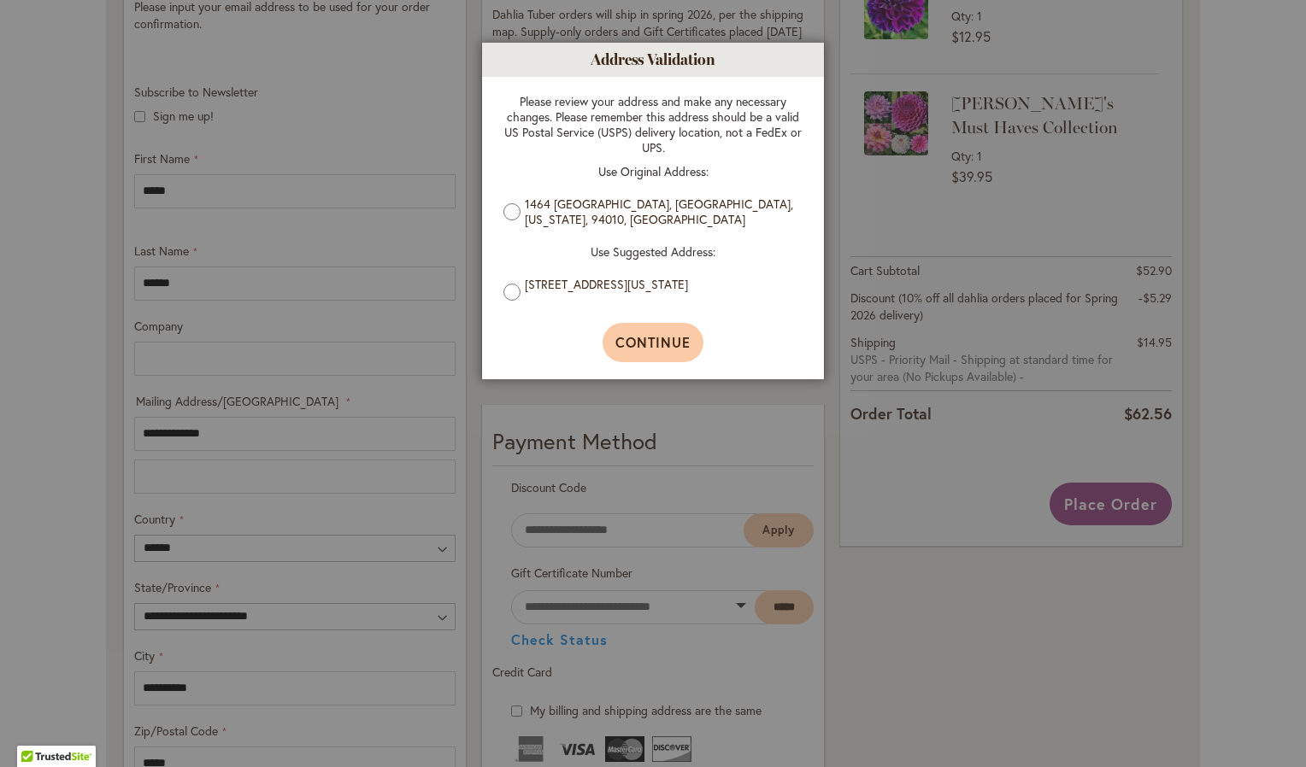
click at [646, 349] on span "Continue" at bounding box center [653, 342] width 76 height 18
type input "**********"
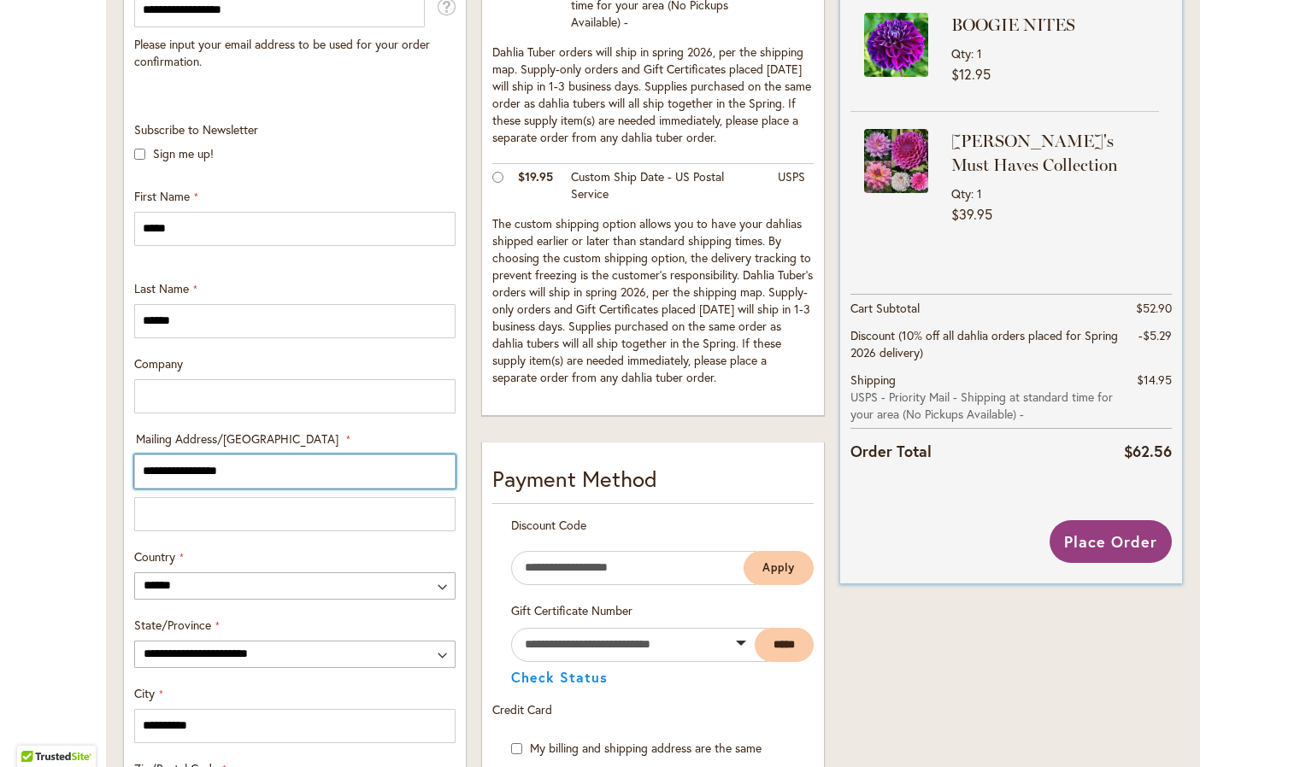
scroll to position [427, 0]
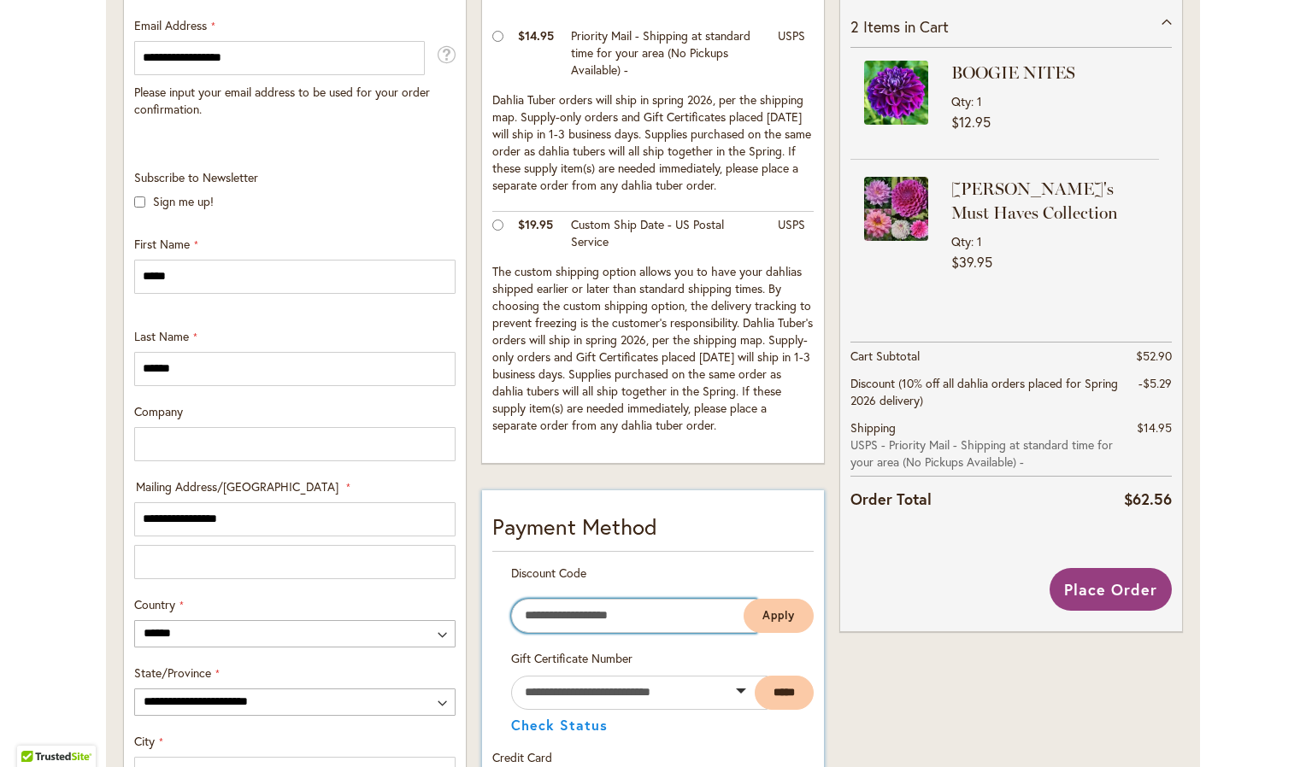
click at [555, 614] on input "Enter discount code" at bounding box center [633, 616] width 245 height 34
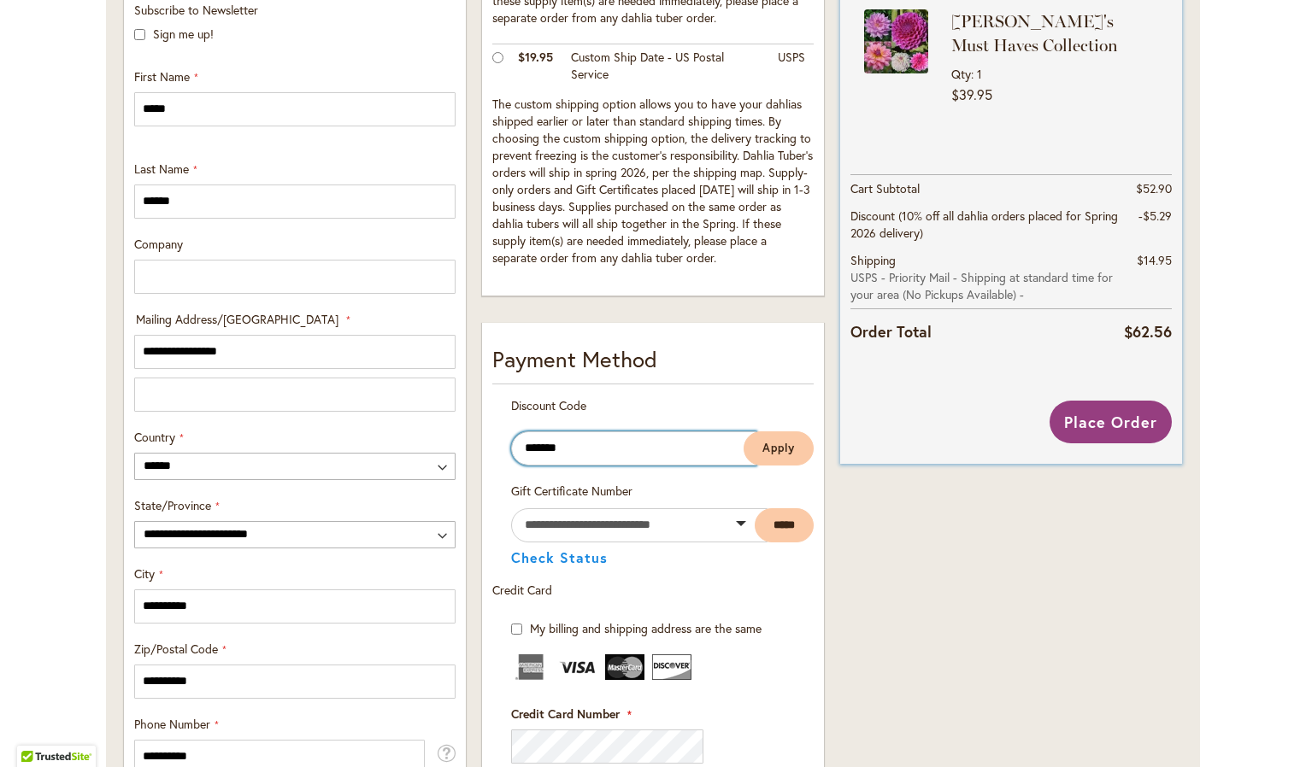
scroll to position [598, 0]
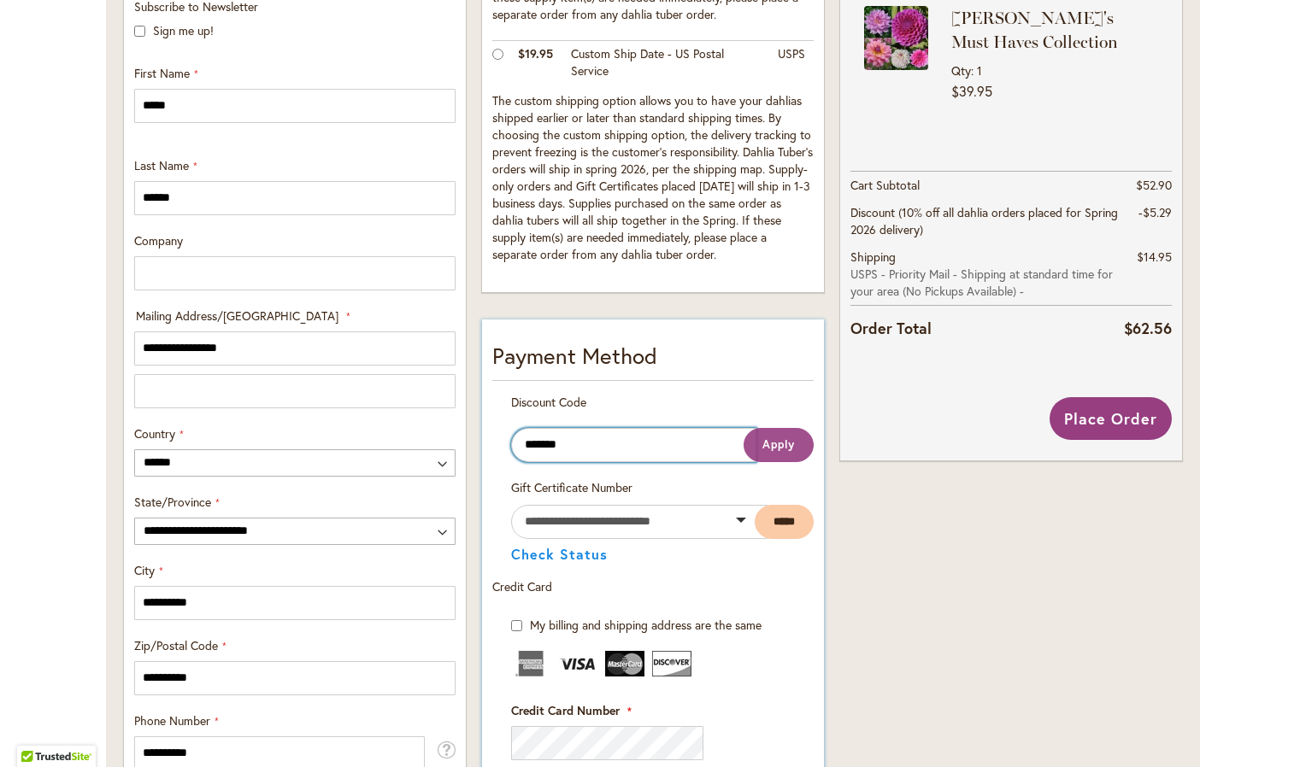
type input "*******"
click at [779, 435] on button "Apply" at bounding box center [778, 445] width 70 height 34
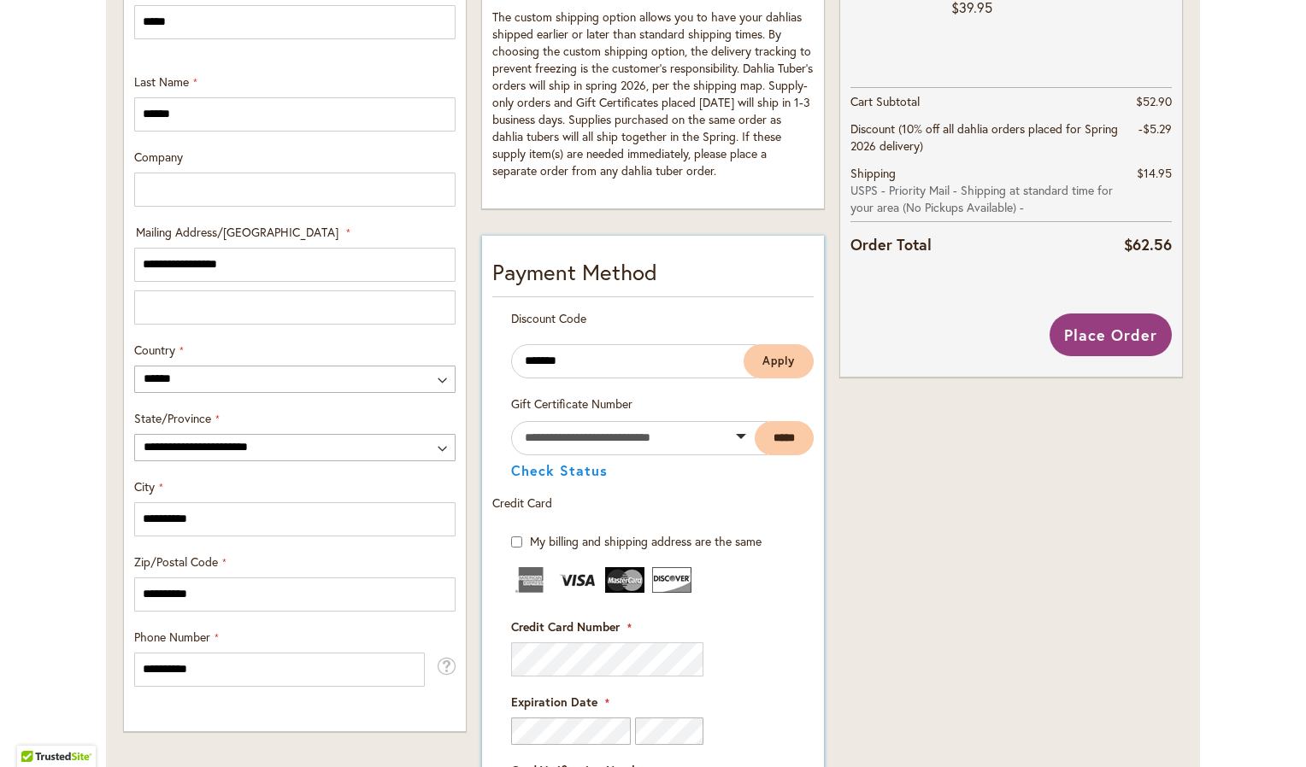
scroll to position [684, 0]
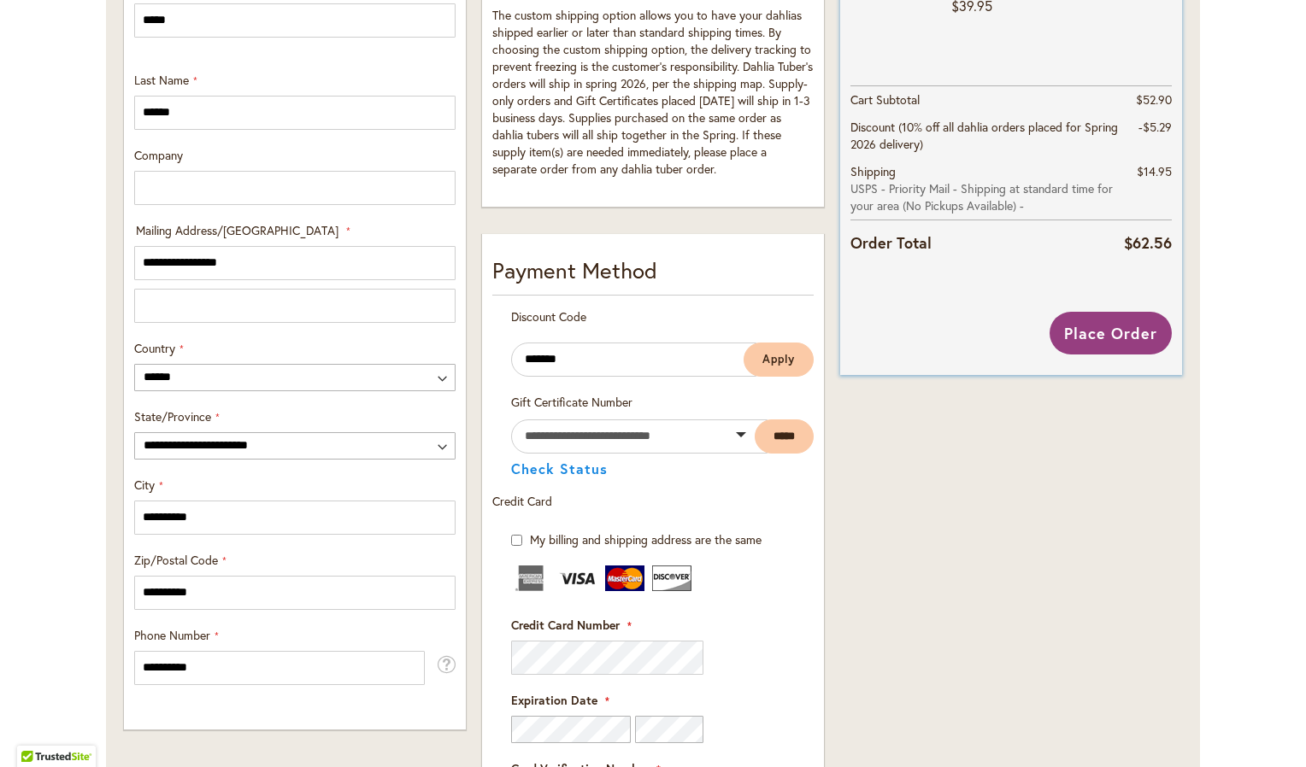
click at [1051, 163] on th "Shipping USPS - Priority Mail - Shipping at standard time for your area (No Pic…" at bounding box center [986, 189] width 273 height 62
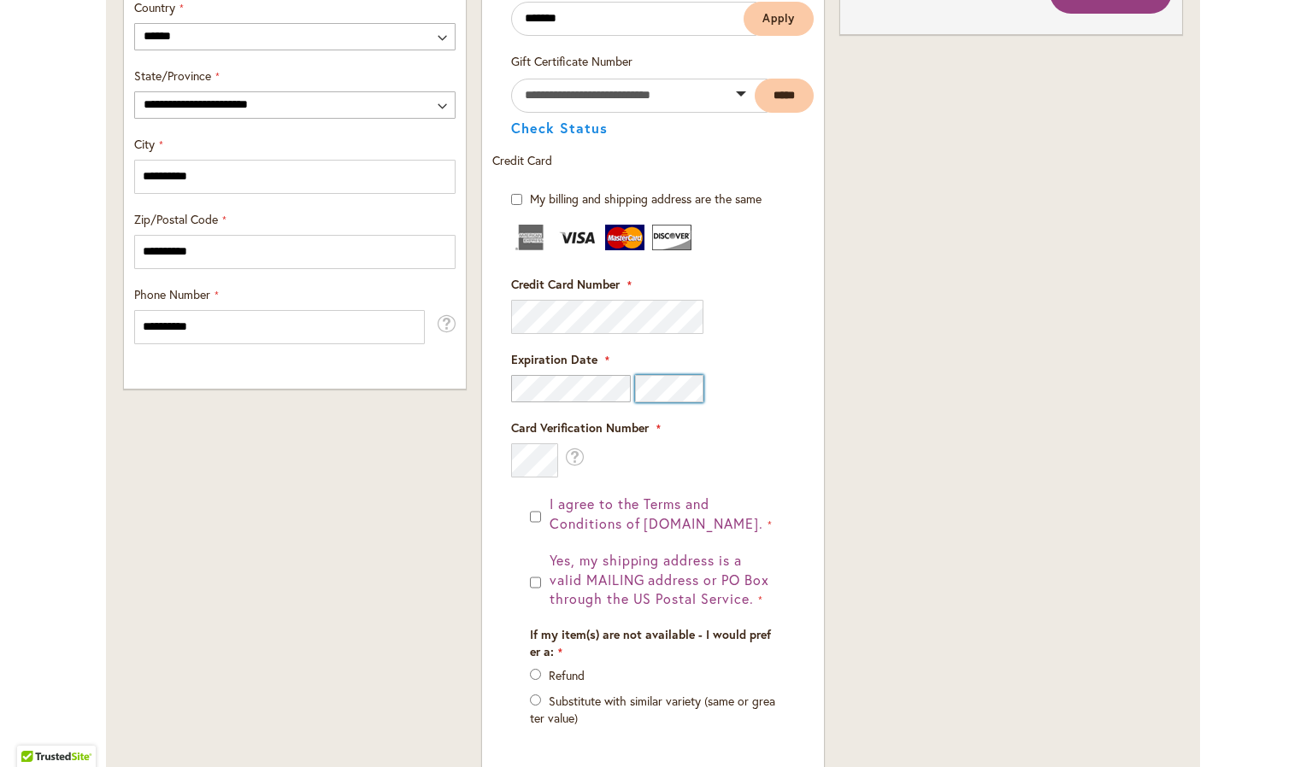
scroll to position [1061, 0]
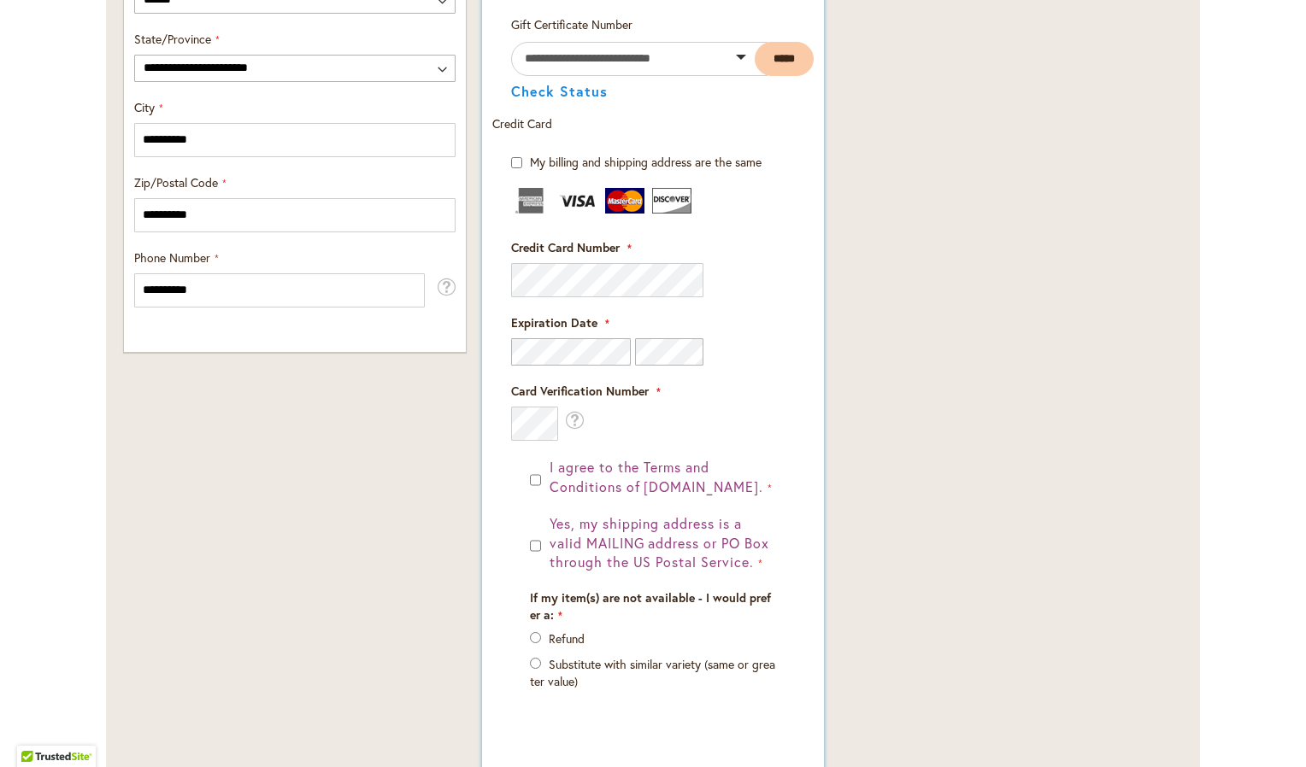
click at [482, 514] on div "Payment Information Payment Method Discount Code The coupon code isn't valid. V…" at bounding box center [653, 326] width 342 height 940
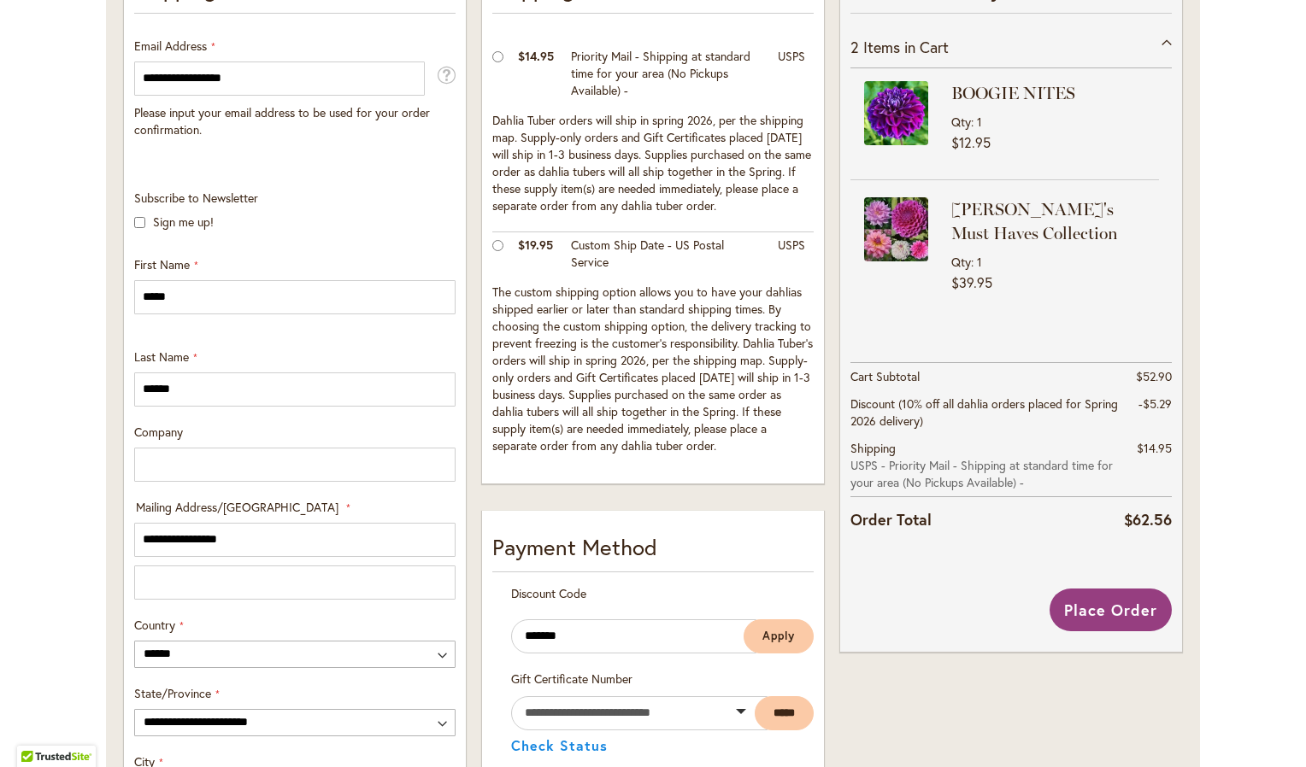
scroll to position [413, 0]
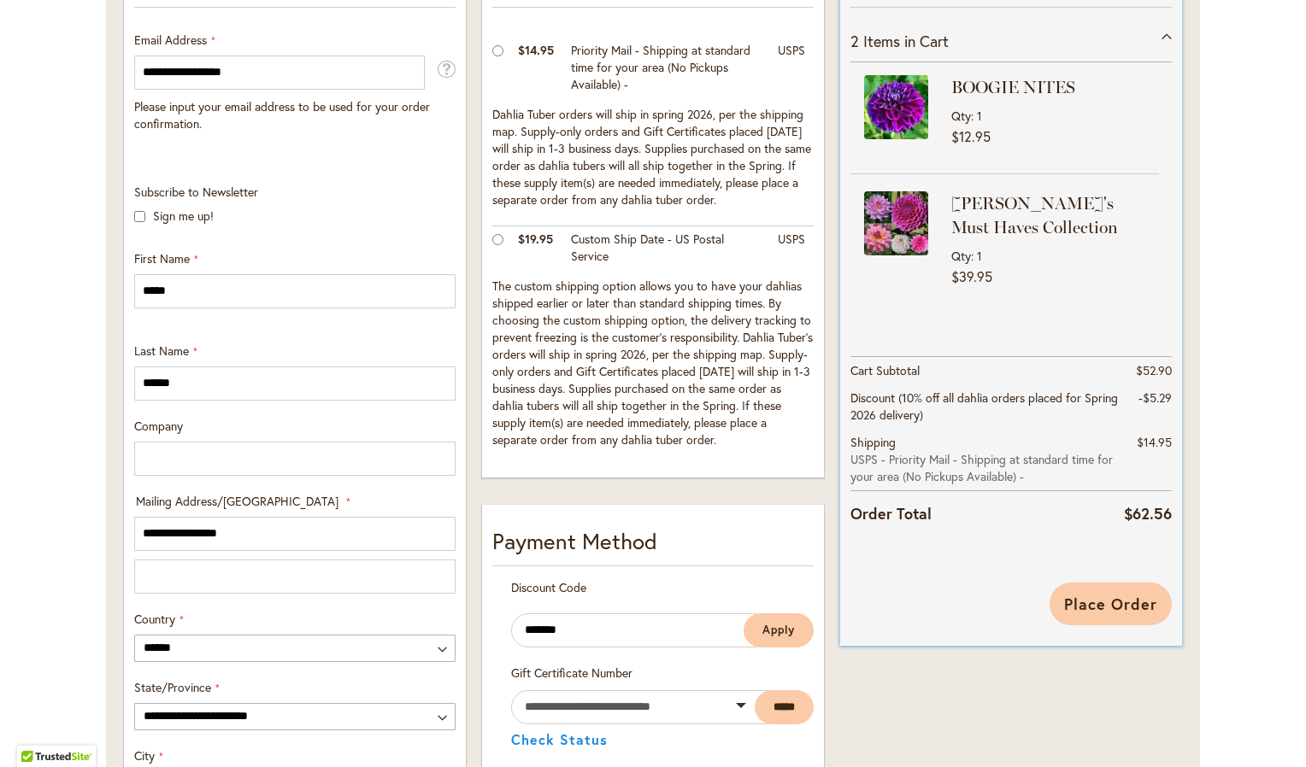
click at [1105, 600] on span "Place Order" at bounding box center [1110, 604] width 93 height 21
